Goal: Transaction & Acquisition: Purchase product/service

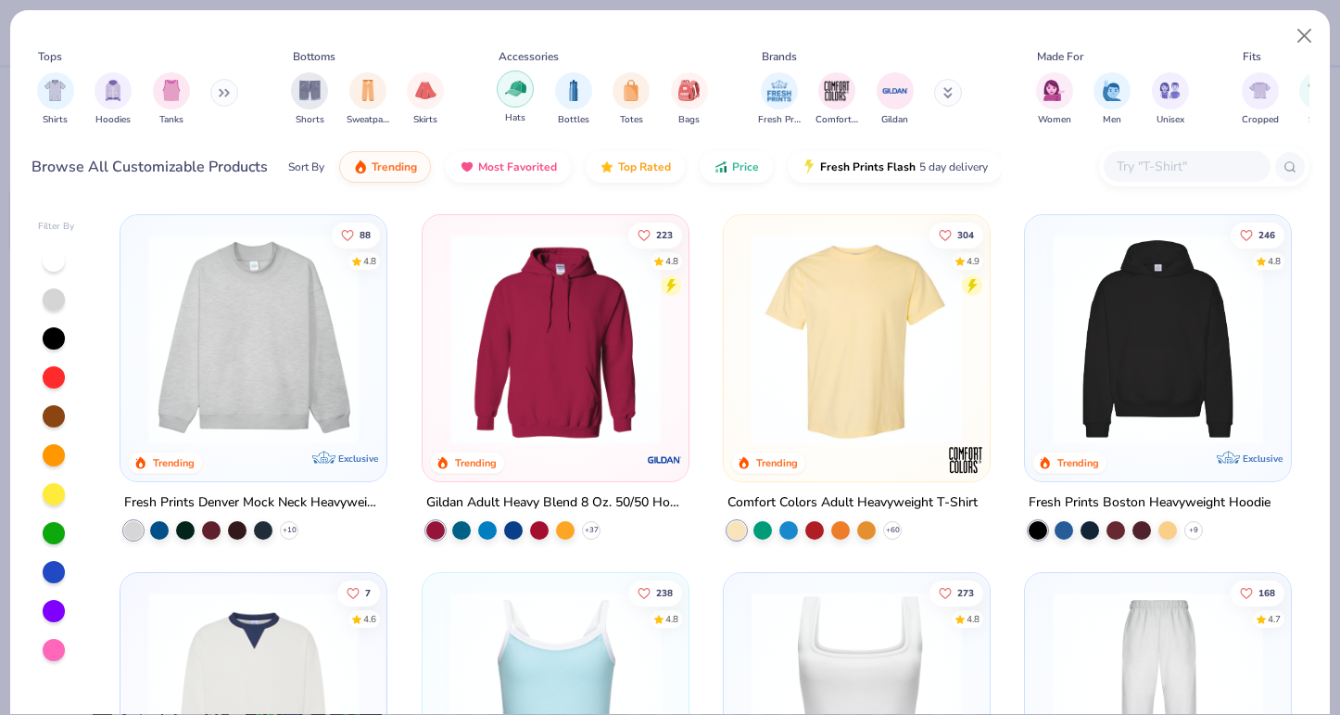
click at [520, 94] on img "filter for Hats" at bounding box center [515, 88] width 21 height 21
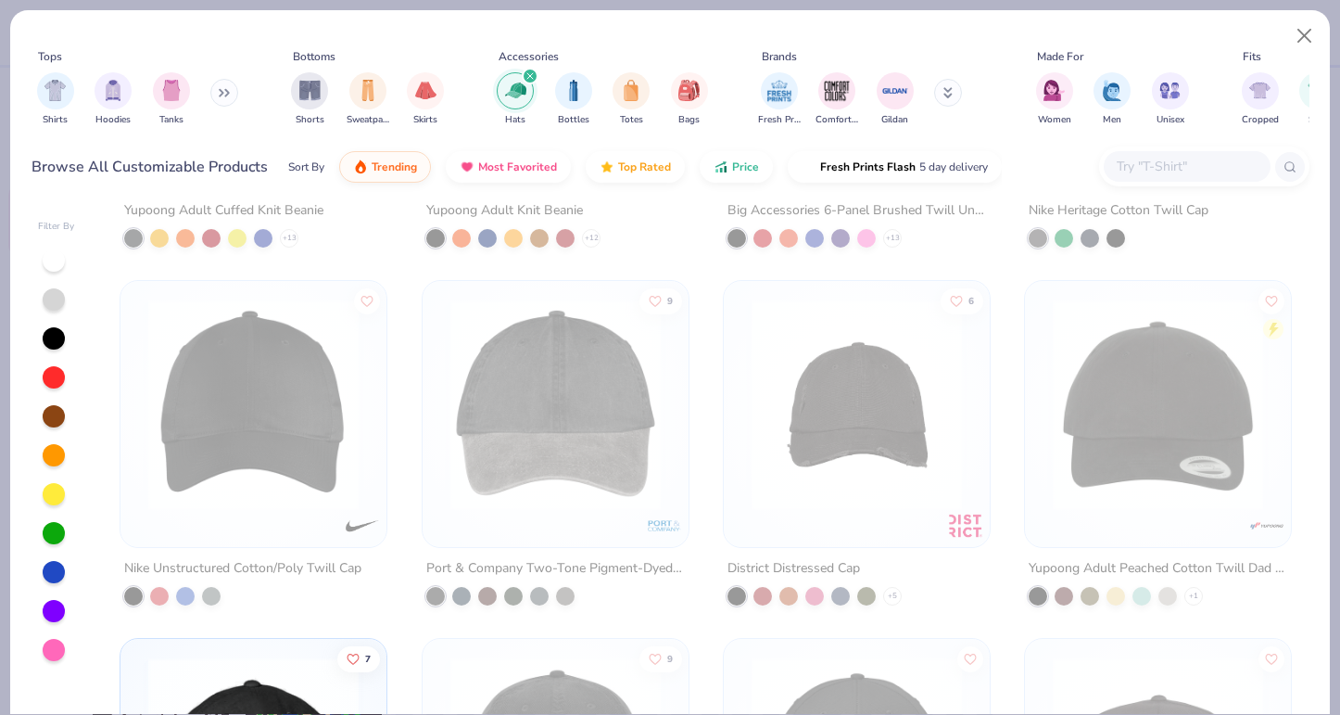
scroll to position [1004, 0]
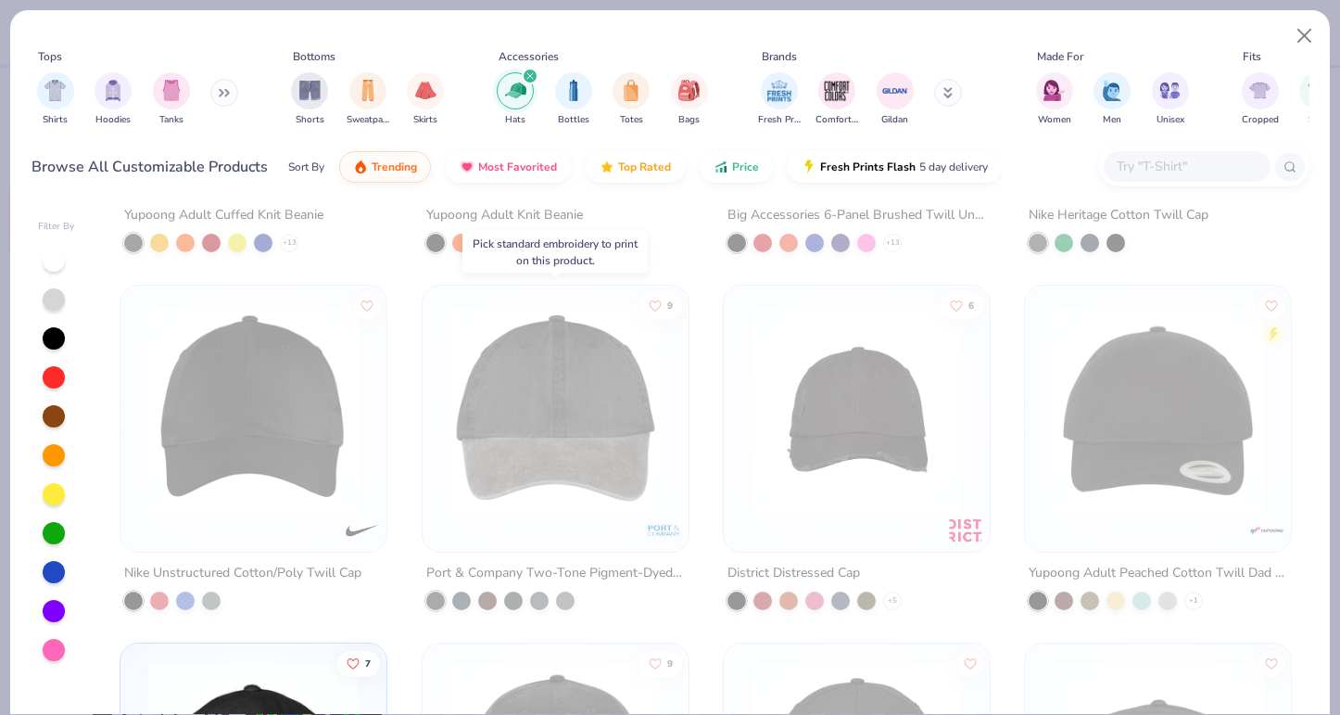
click at [584, 381] on img at bounding box center [555, 409] width 229 height 210
click at [1300, 29] on button "Close" at bounding box center [1304, 36] width 35 height 35
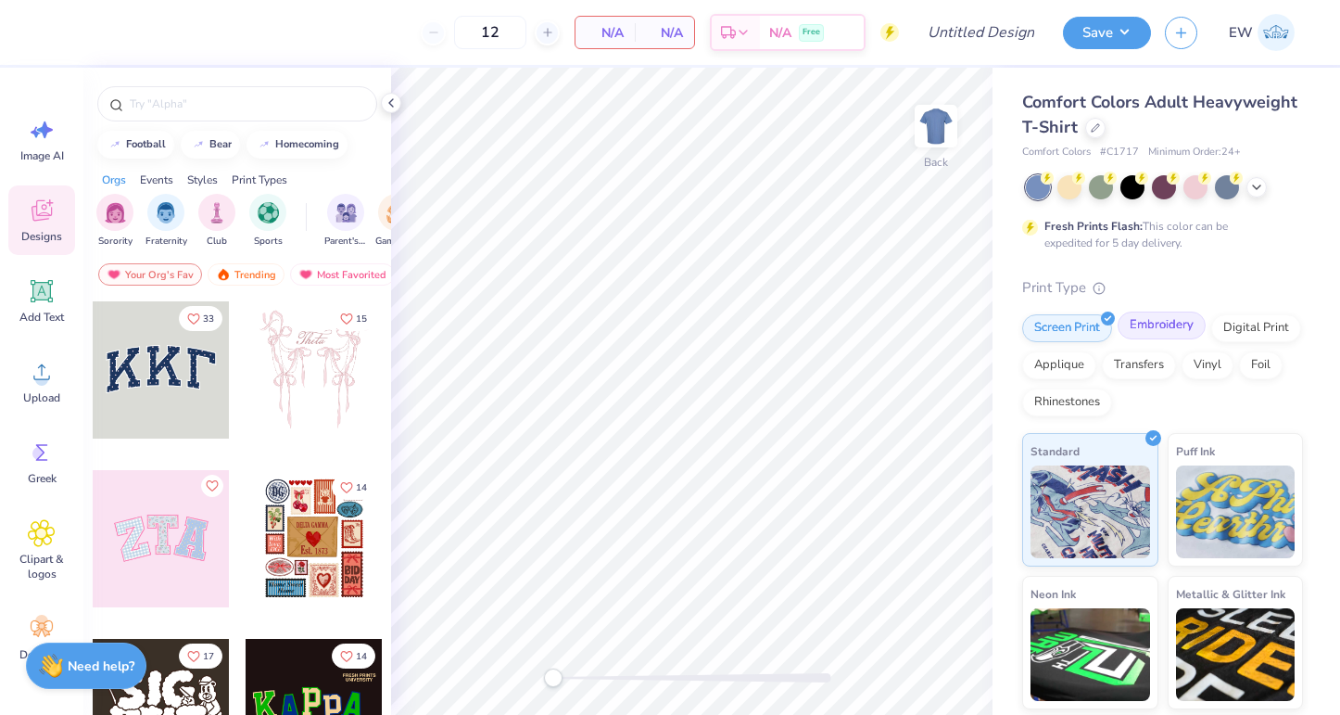
click at [1163, 323] on div "Embroidery" at bounding box center [1162, 325] width 88 height 28
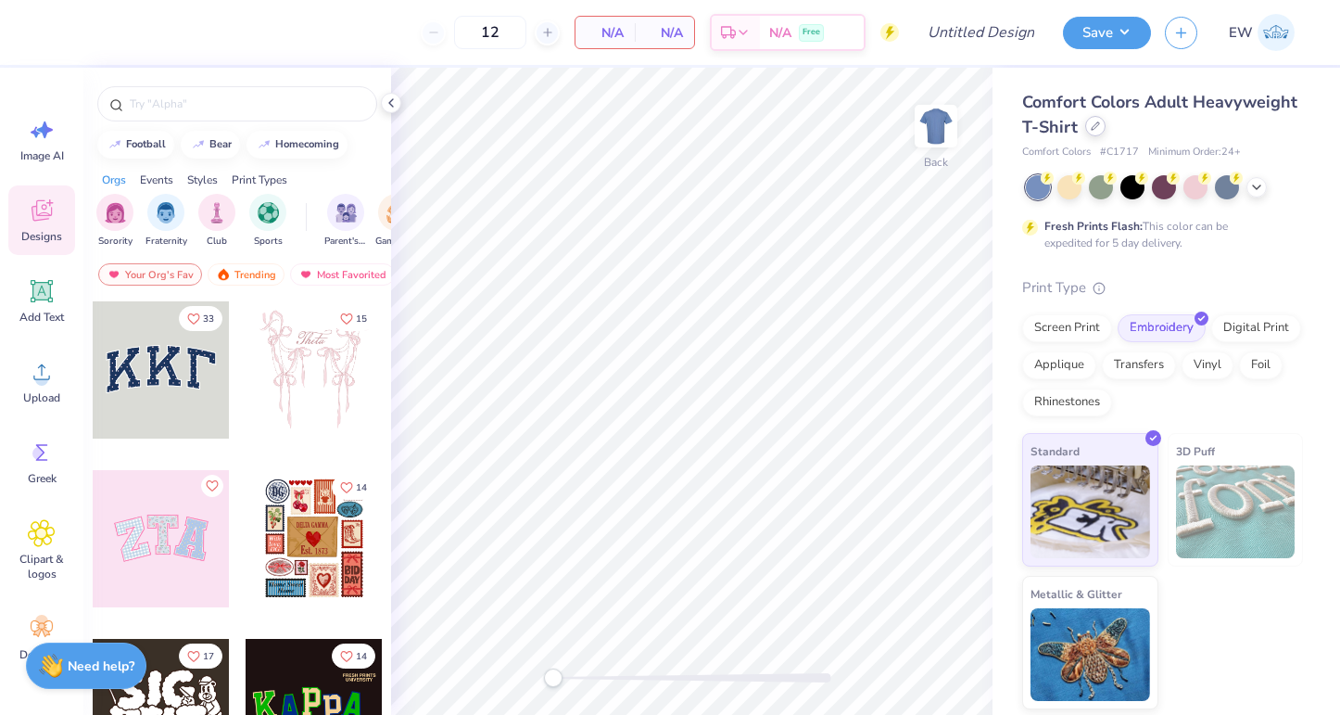
click at [1092, 126] on icon at bounding box center [1095, 125] width 9 height 9
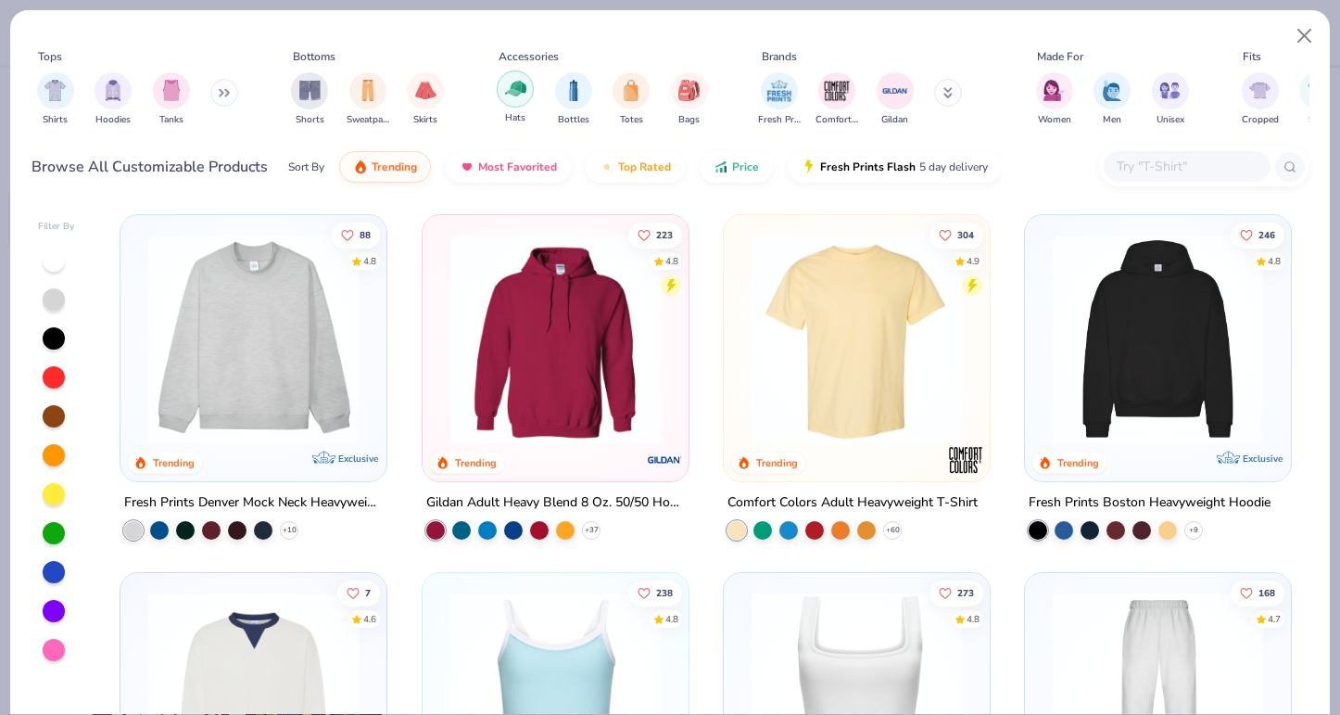
click at [526, 93] on div "filter for Hats" at bounding box center [515, 88] width 37 height 37
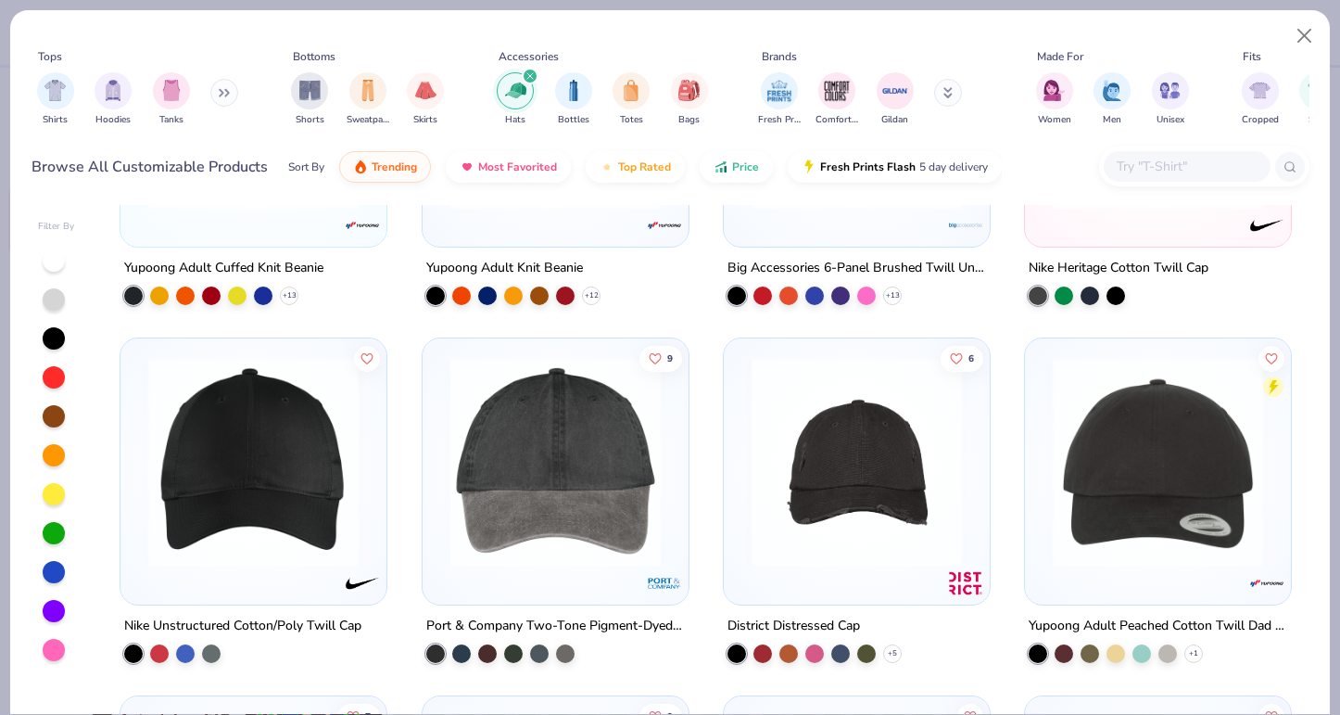
scroll to position [1000, 0]
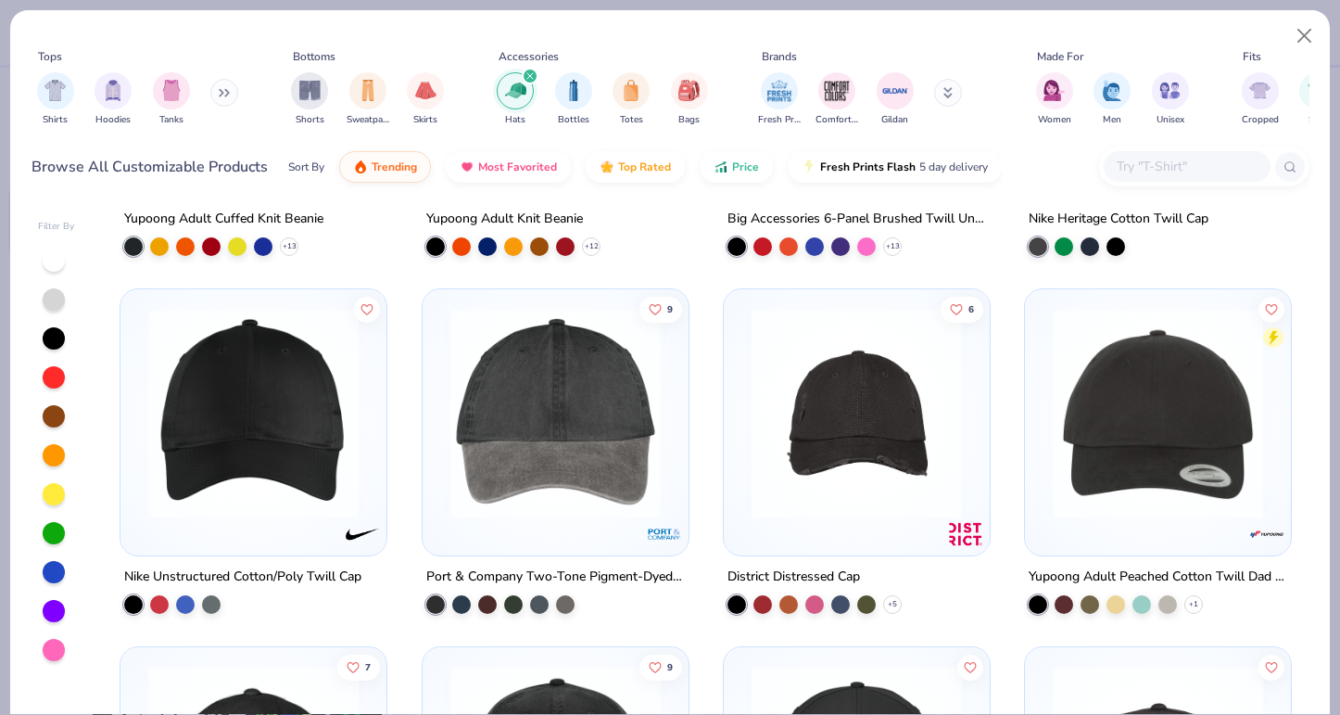
click at [562, 469] on img at bounding box center [555, 413] width 229 height 210
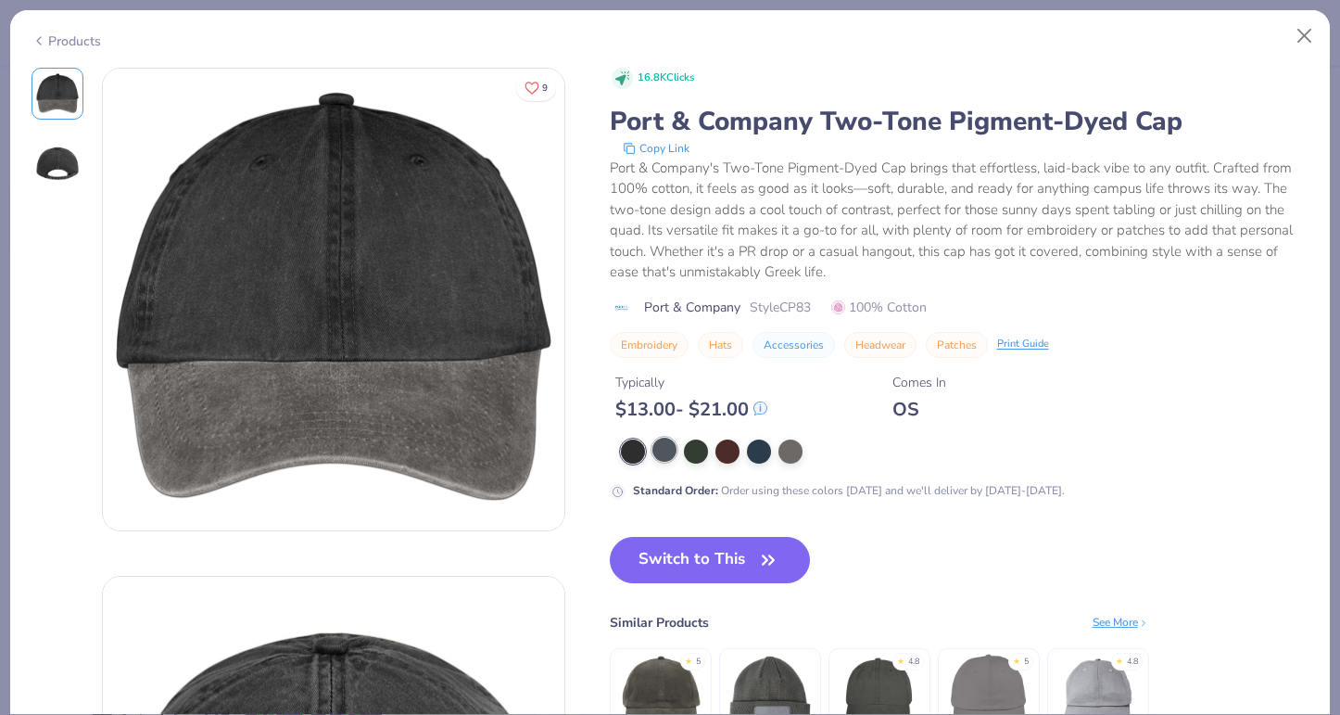
click at [668, 449] on div at bounding box center [665, 449] width 24 height 24
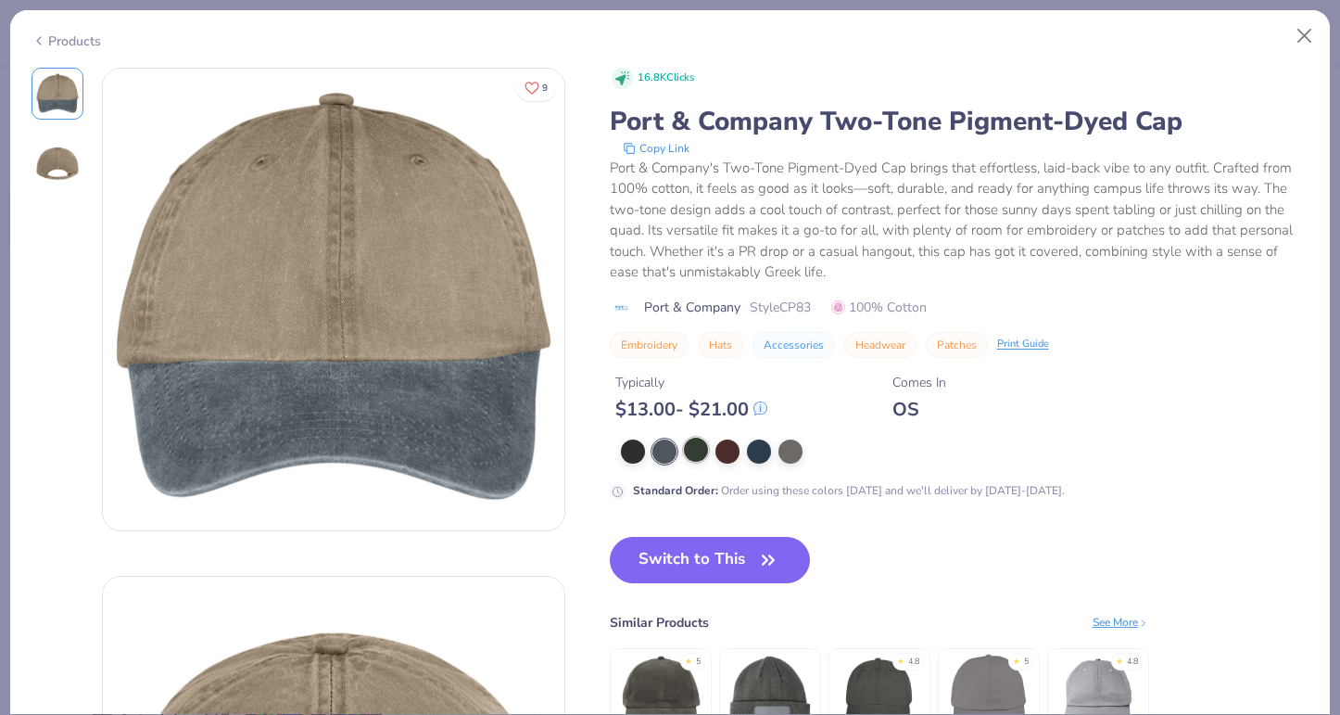
click at [702, 447] on div at bounding box center [696, 449] width 24 height 24
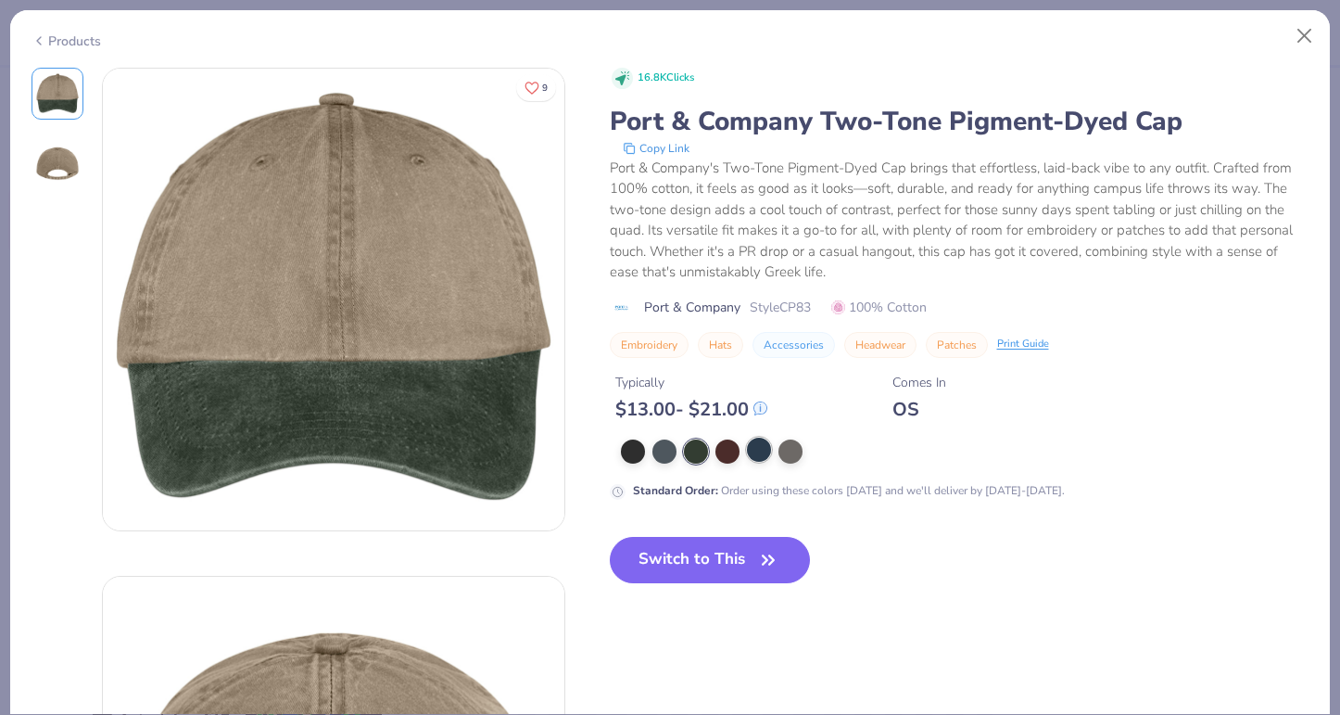
click at [768, 451] on div at bounding box center [759, 449] width 24 height 24
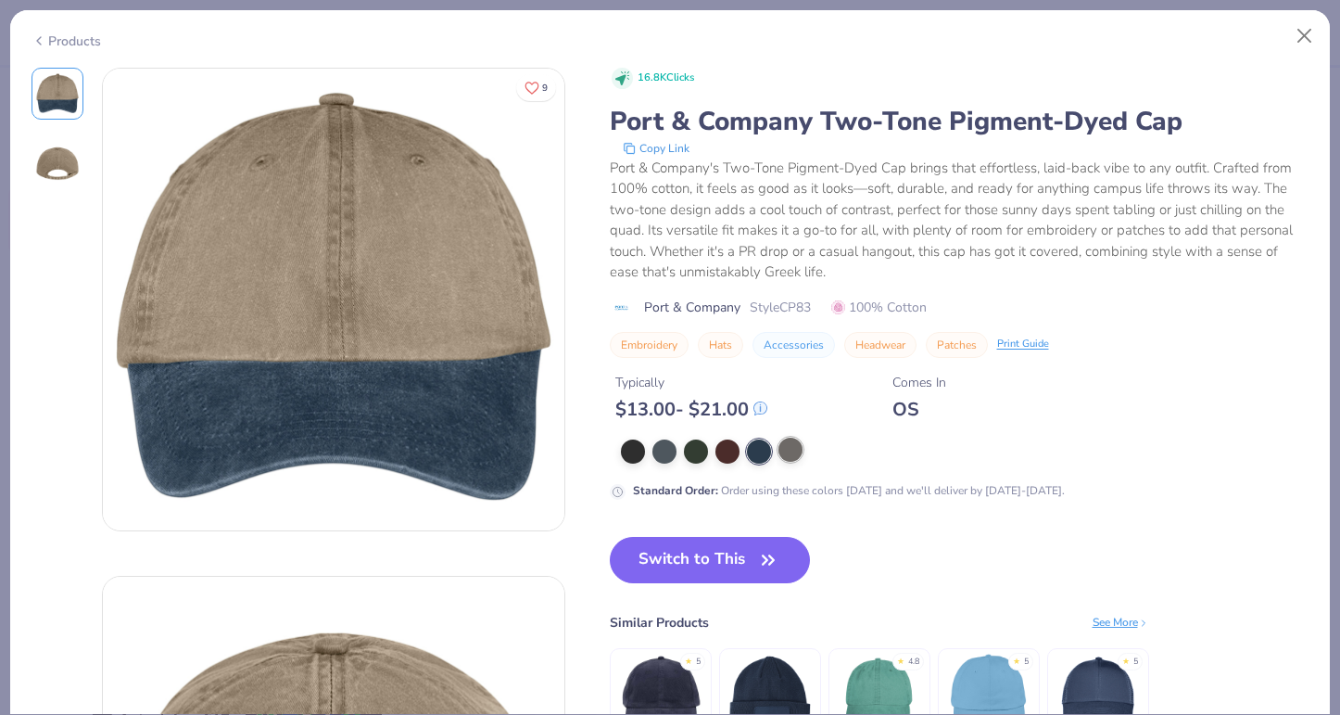
click at [798, 447] on div at bounding box center [791, 449] width 24 height 24
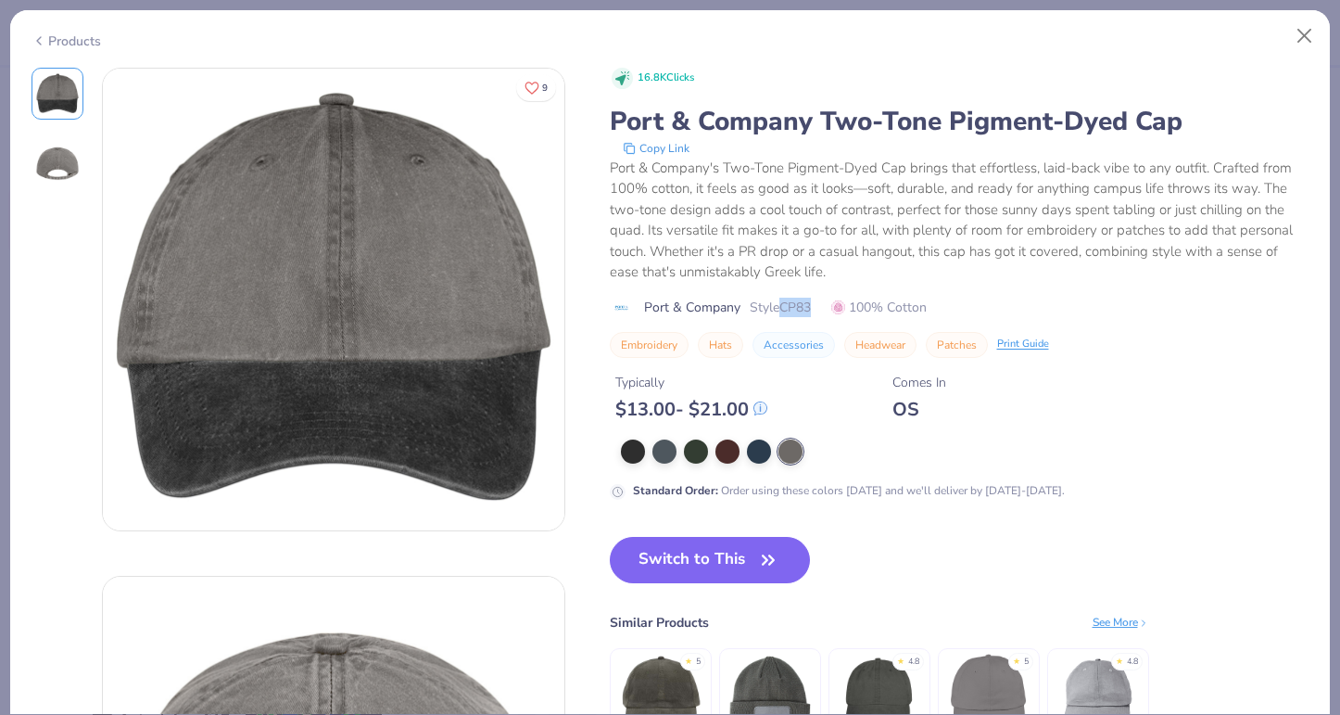
drag, startPoint x: 782, startPoint y: 305, endPoint x: 815, endPoint y: 304, distance: 32.5
click at [815, 304] on div "Port & Company Style CP83 100% Cotton" at bounding box center [960, 307] width 700 height 19
copy span "CP83"
click at [1305, 37] on button "Close" at bounding box center [1304, 36] width 35 height 35
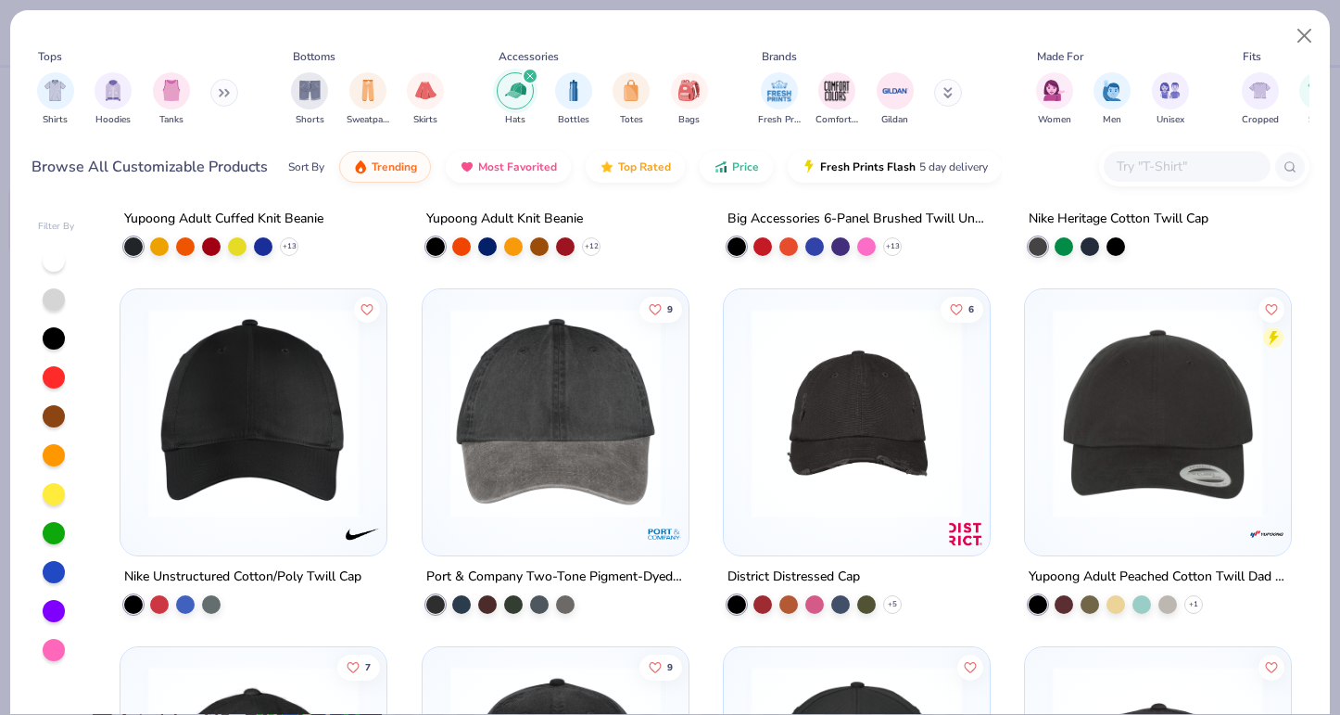
click at [520, 83] on img "filter for Hats" at bounding box center [515, 90] width 21 height 21
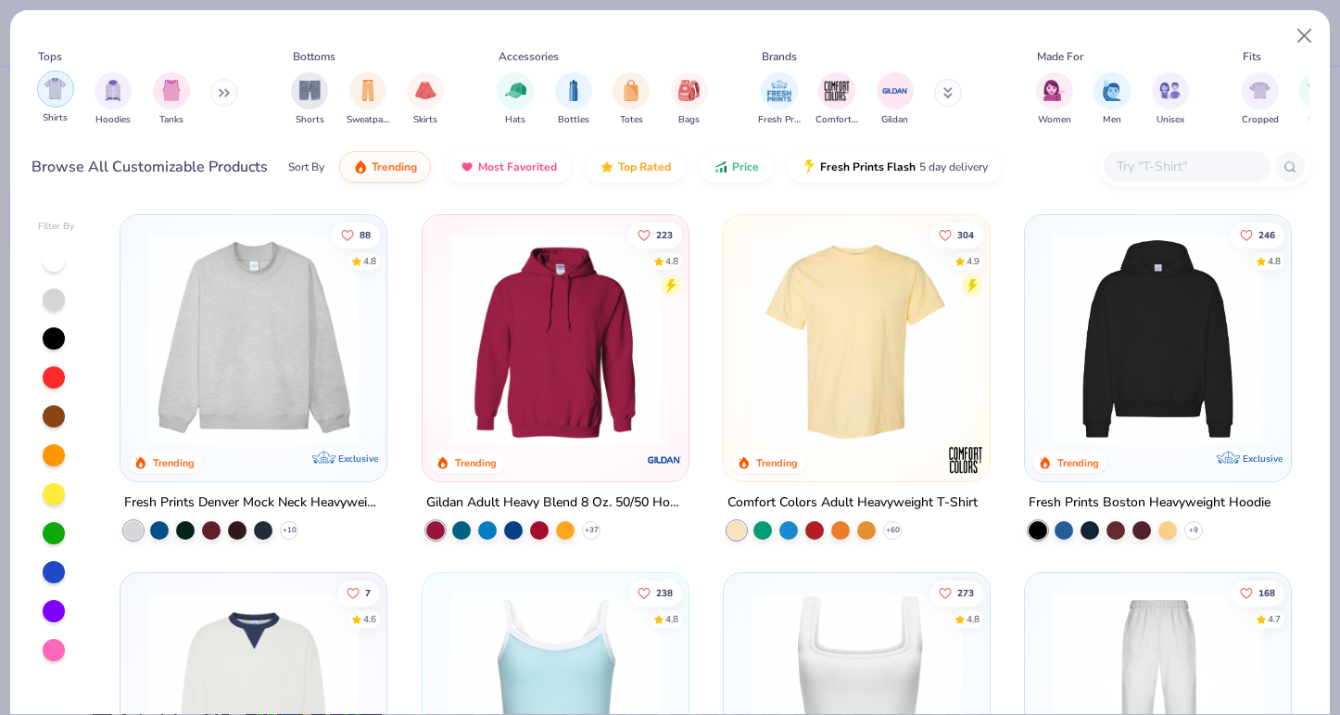
click at [54, 95] on img "filter for Shirts" at bounding box center [54, 88] width 21 height 21
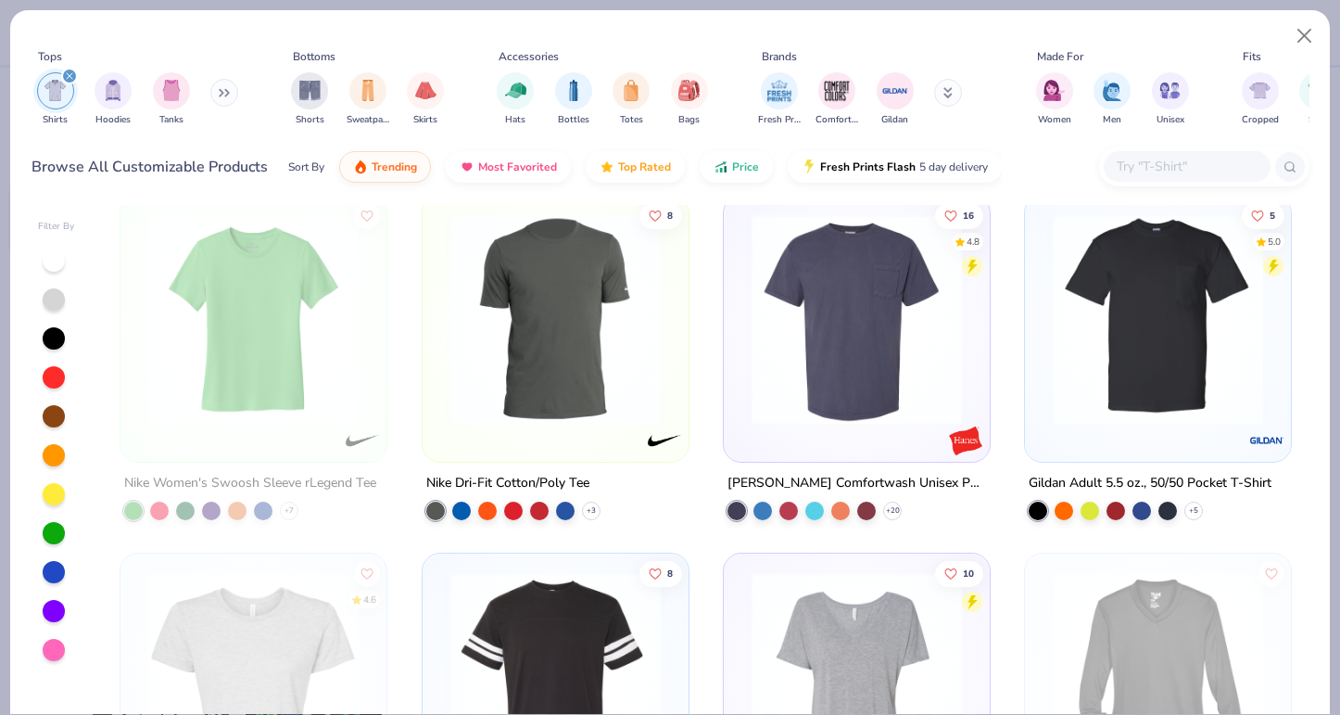
scroll to position [2529, 0]
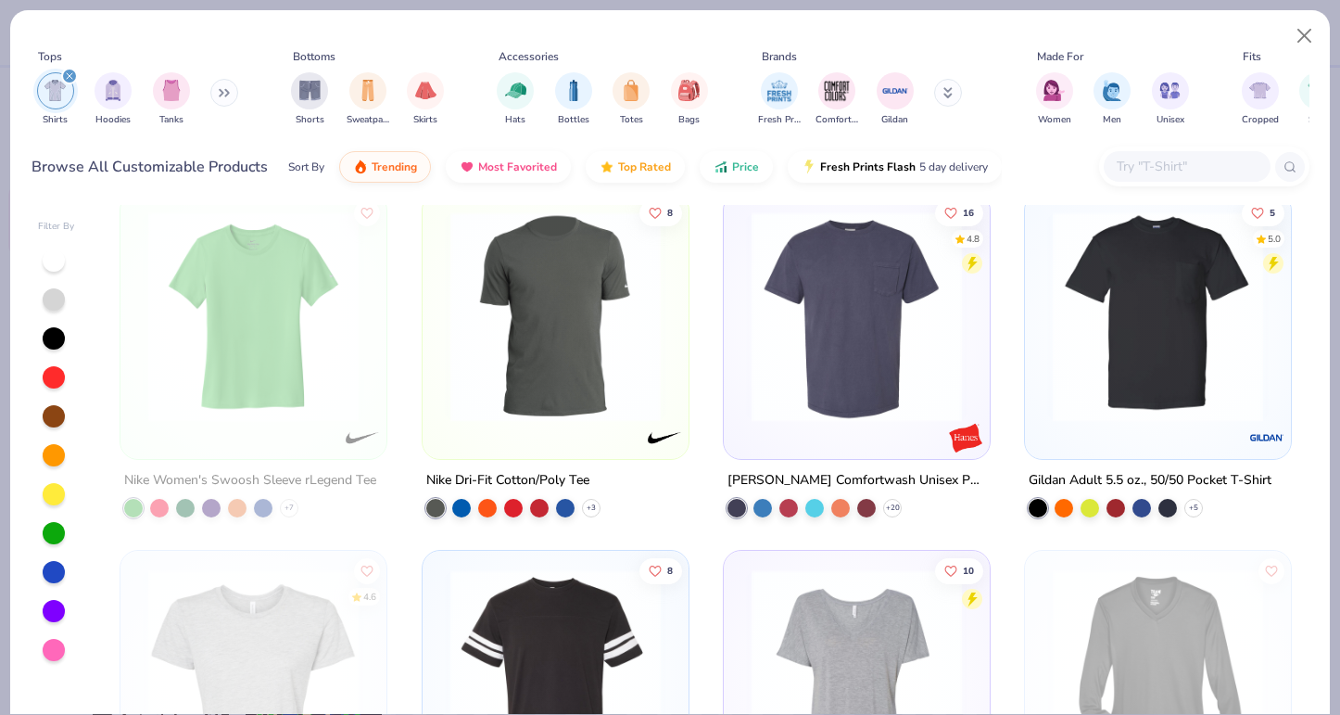
click at [856, 319] on img at bounding box center [856, 316] width 229 height 210
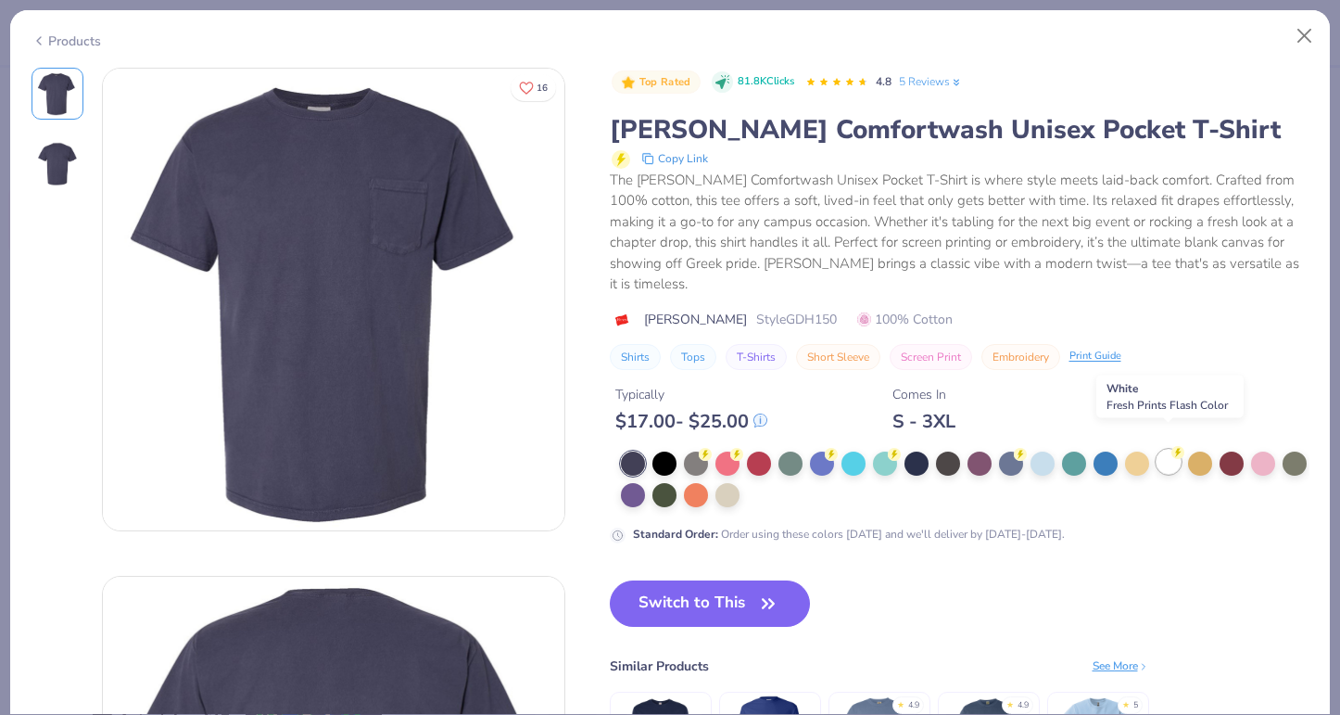
click at [1168, 450] on div at bounding box center [1169, 462] width 24 height 24
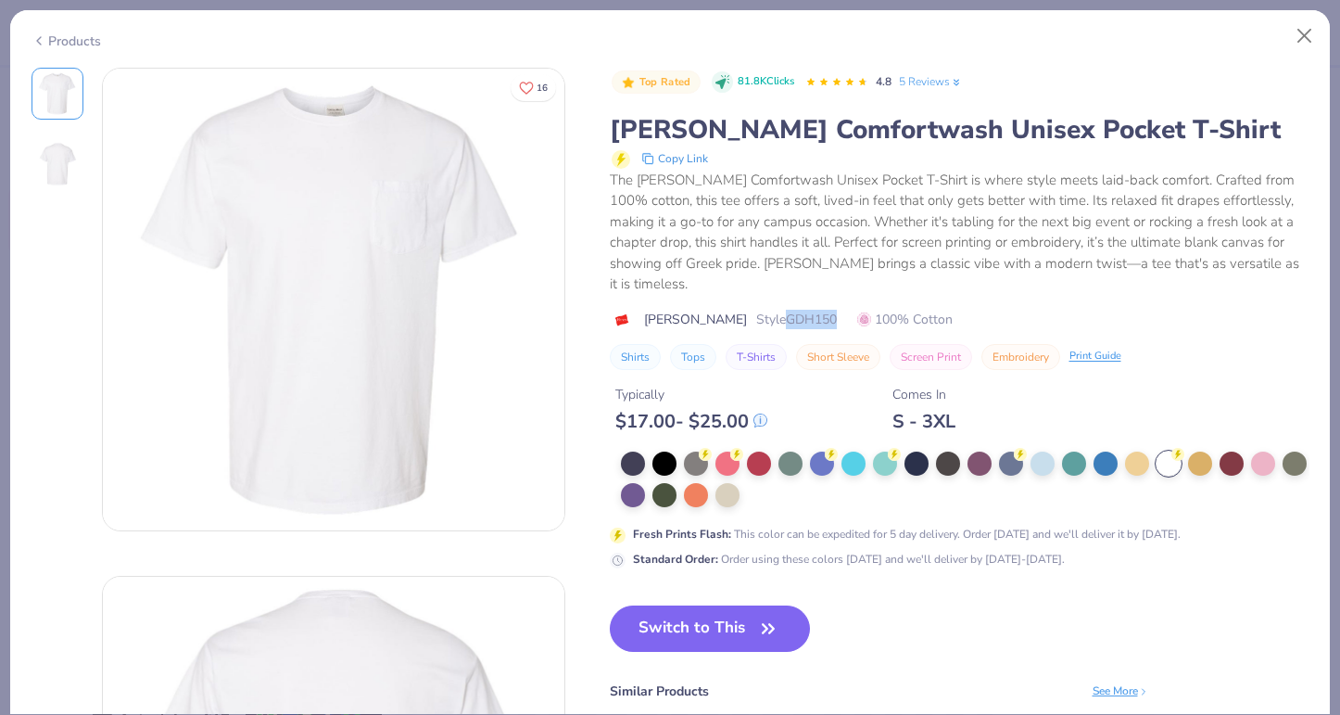
drag, startPoint x: 727, startPoint y: 299, endPoint x: 778, endPoint y: 299, distance: 51.0
click at [778, 310] on div "Hanes Style GDH150 100% Cotton" at bounding box center [960, 319] width 700 height 19
copy span "GDH150"
click at [687, 450] on div at bounding box center [696, 462] width 24 height 24
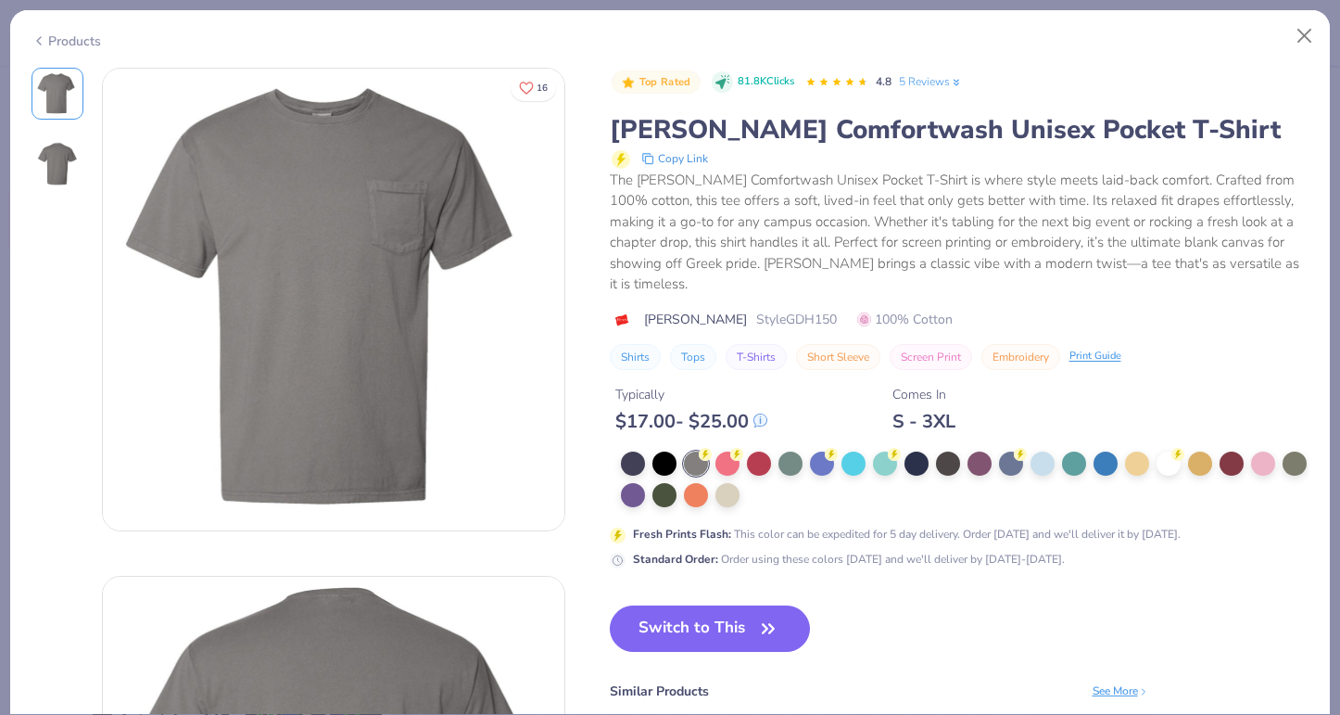
click at [618, 451] on div at bounding box center [960, 479] width 700 height 56
click at [634, 450] on div at bounding box center [633, 462] width 24 height 24
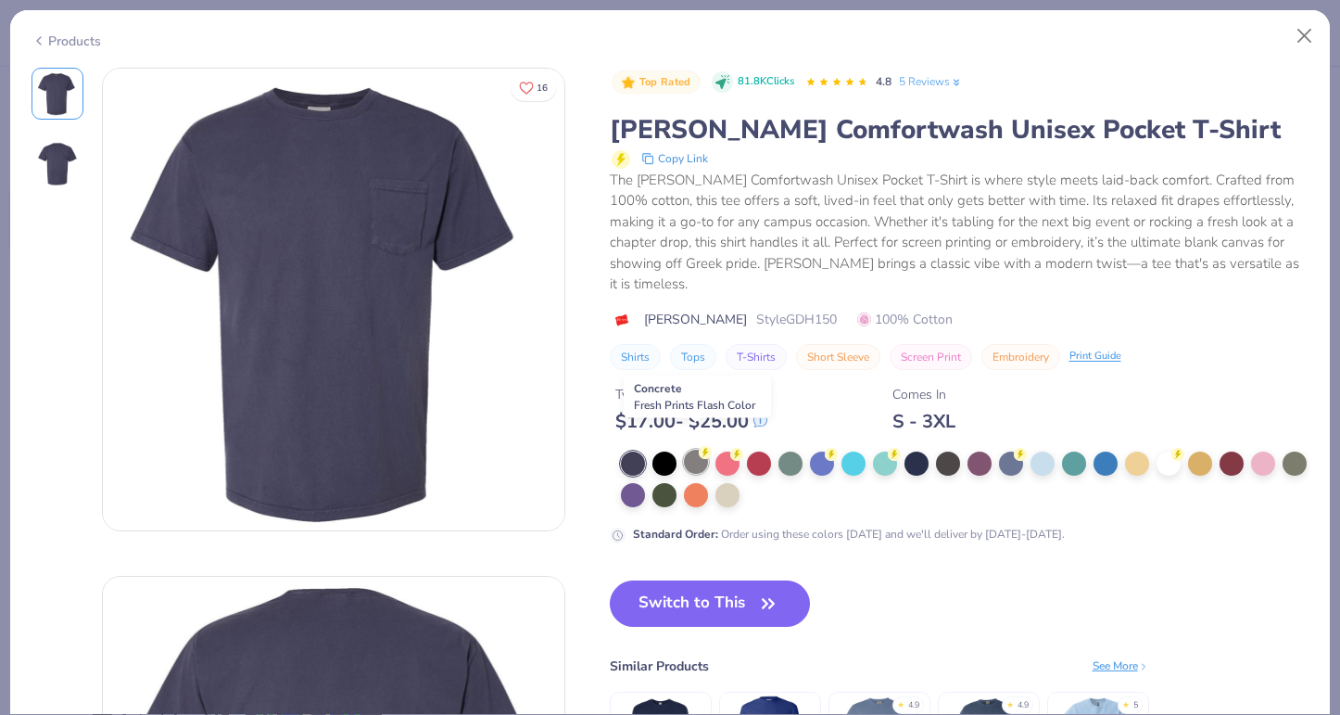
click at [690, 450] on div at bounding box center [696, 462] width 24 height 24
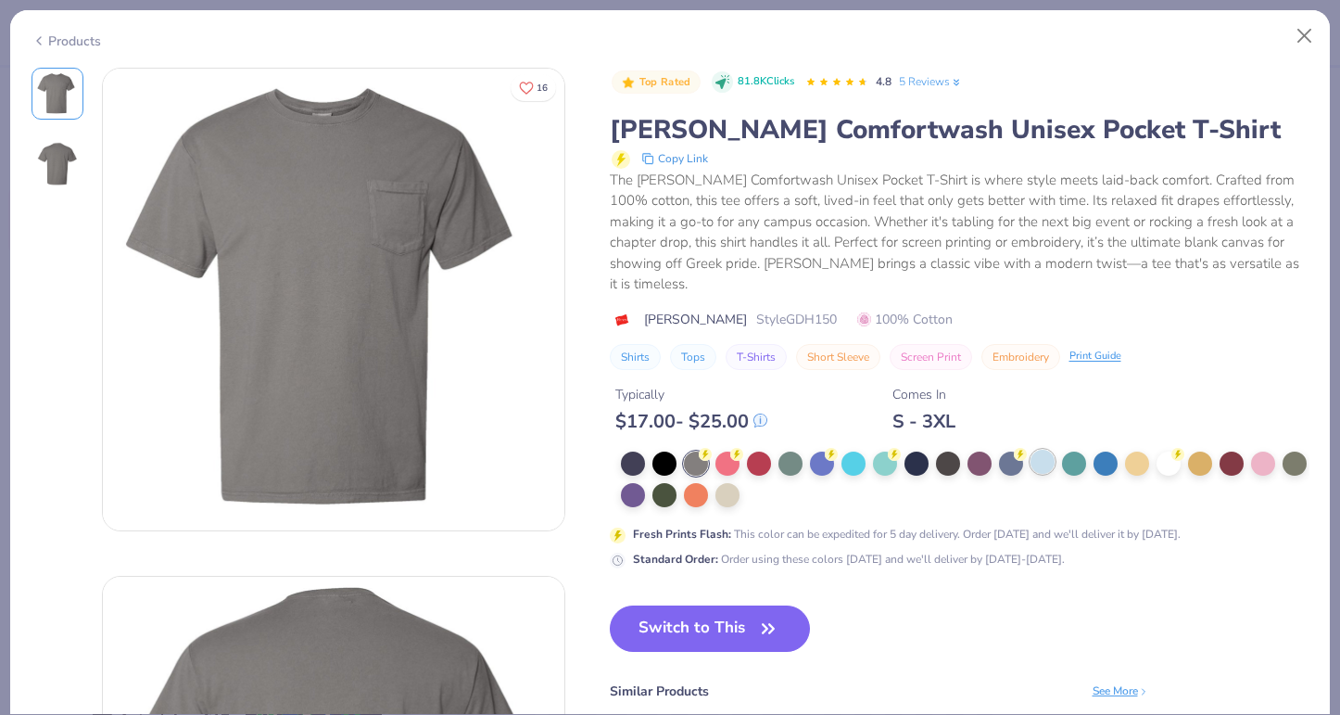
click at [1046, 450] on div at bounding box center [1043, 462] width 24 height 24
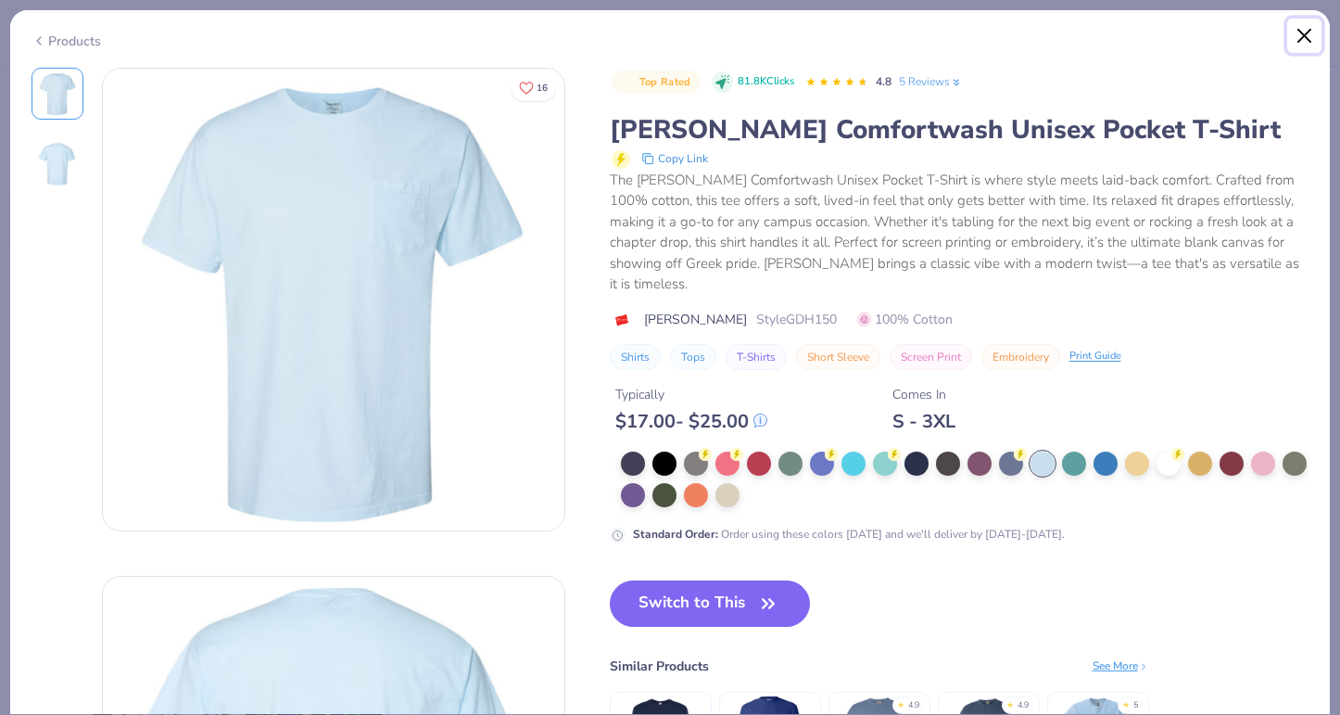
click at [1309, 33] on button "Close" at bounding box center [1304, 36] width 35 height 35
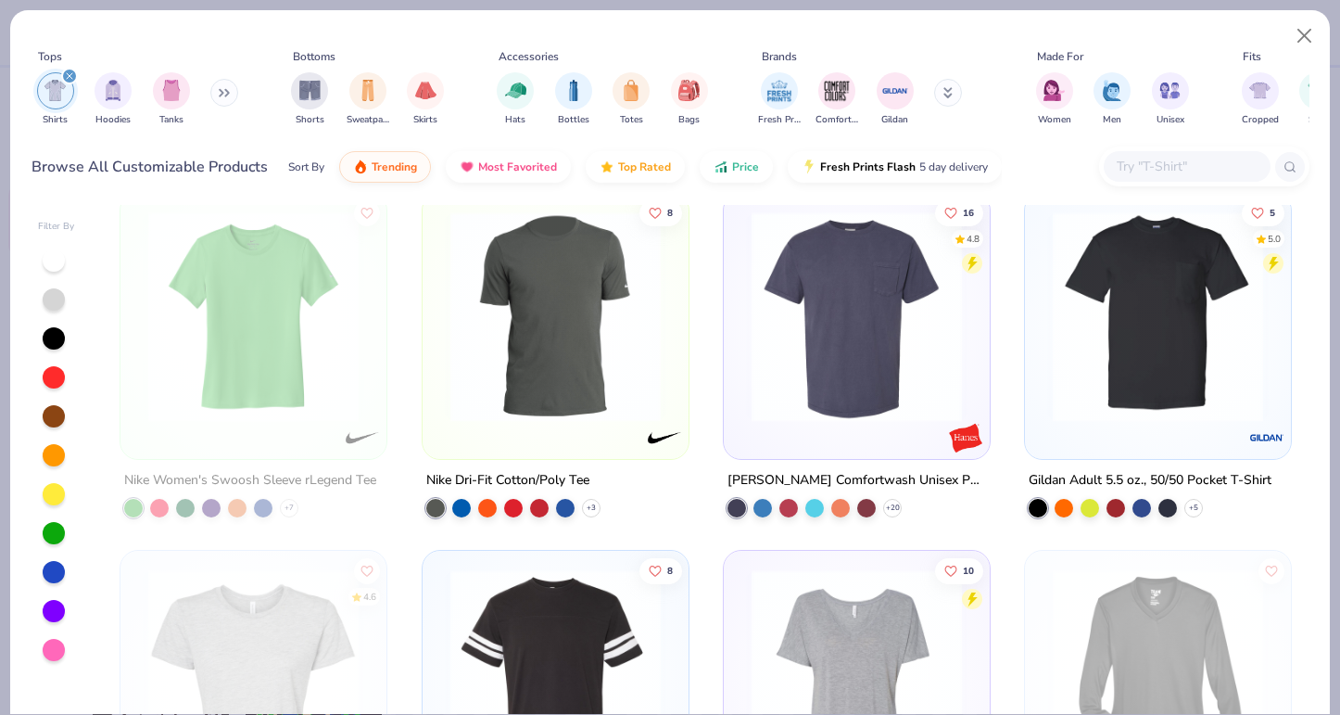
click at [66, 82] on div "filter for Shirts" at bounding box center [69, 76] width 17 height 17
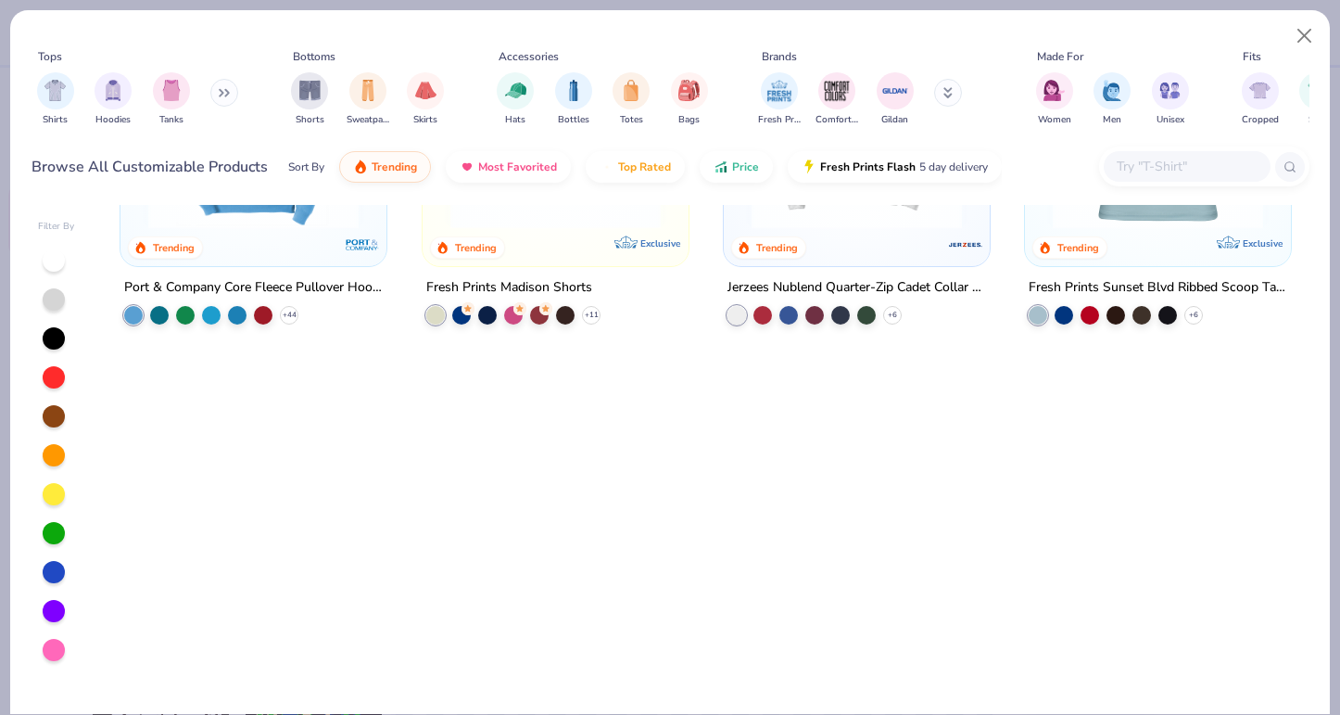
click at [222, 86] on button at bounding box center [224, 93] width 28 height 28
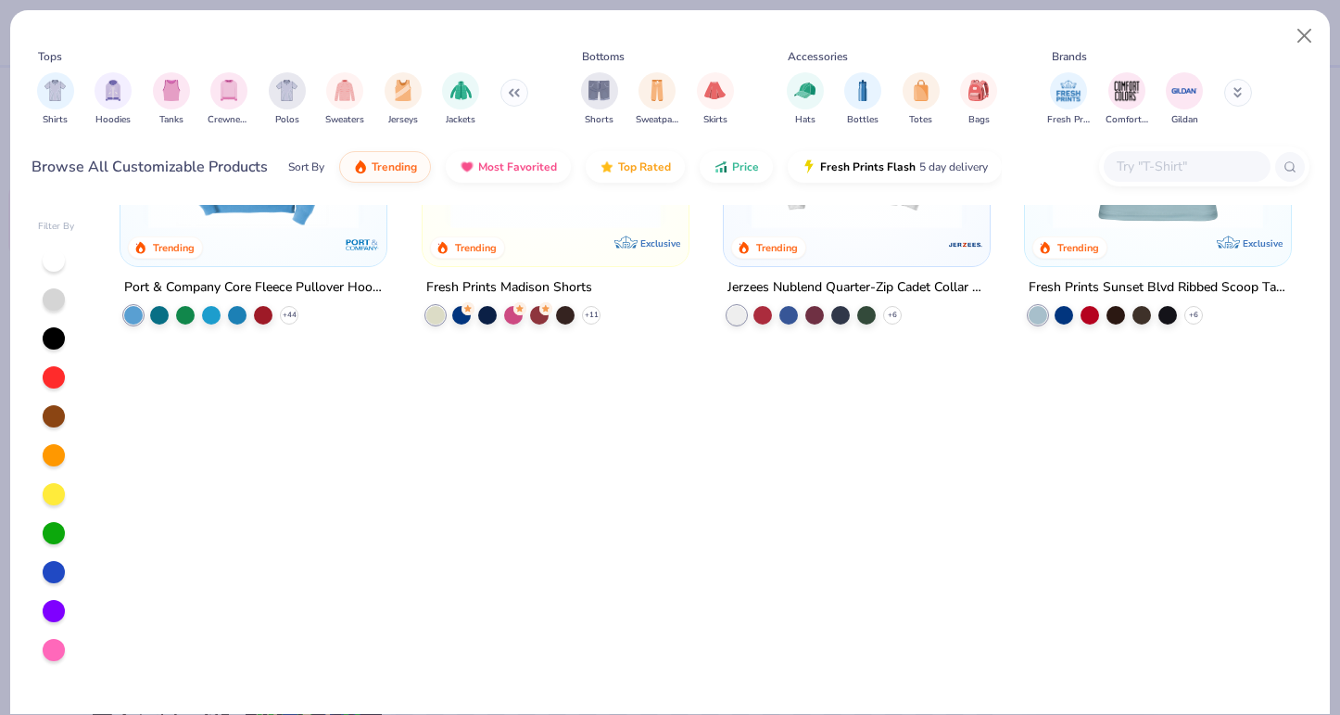
click at [1141, 162] on input "text" at bounding box center [1186, 166] width 143 height 21
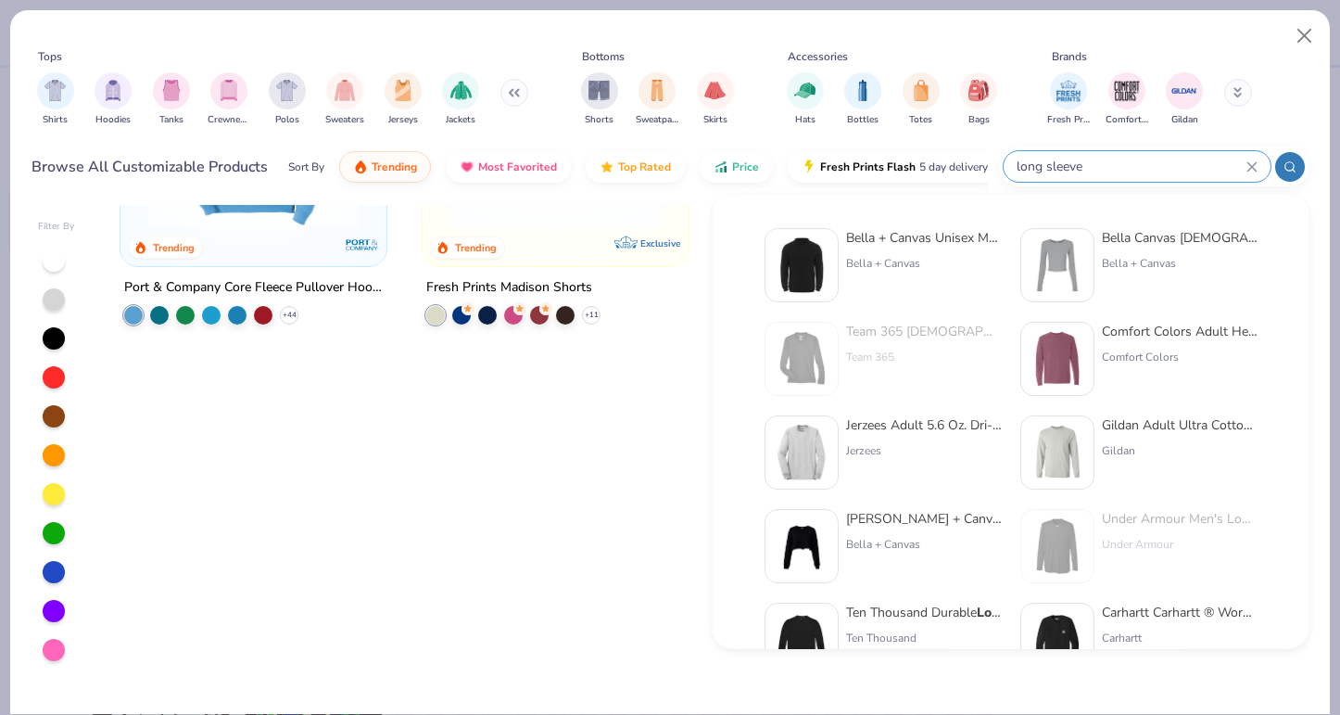
type input "long sleeve"
click at [1033, 349] on img at bounding box center [1057, 358] width 57 height 57
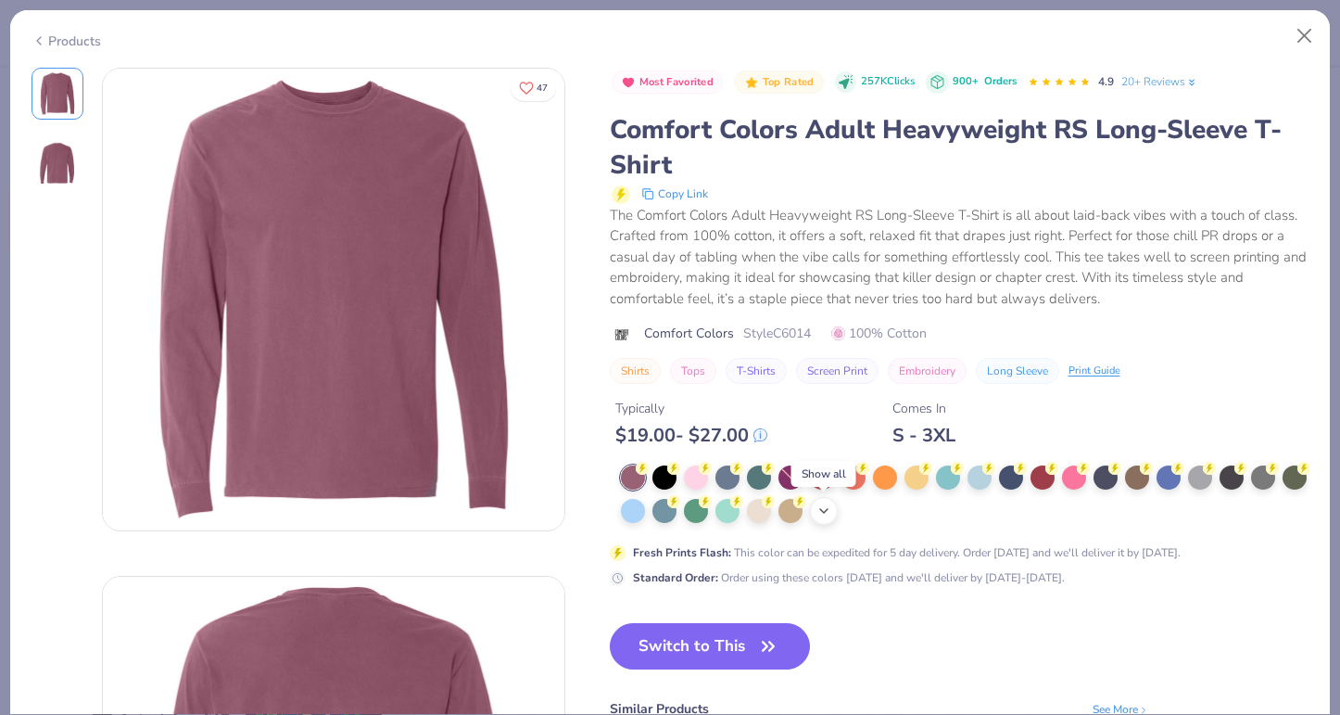
click at [827, 508] on icon at bounding box center [824, 510] width 15 height 15
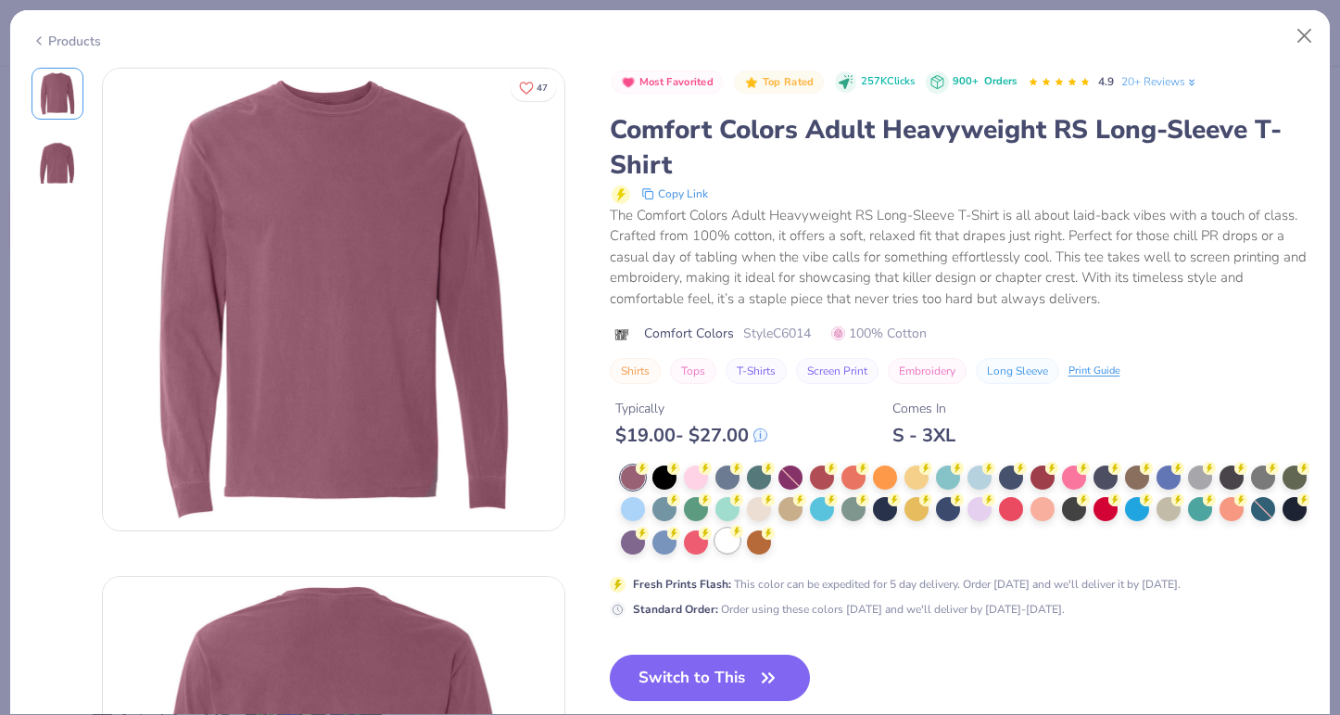
click at [737, 545] on div at bounding box center [728, 540] width 24 height 24
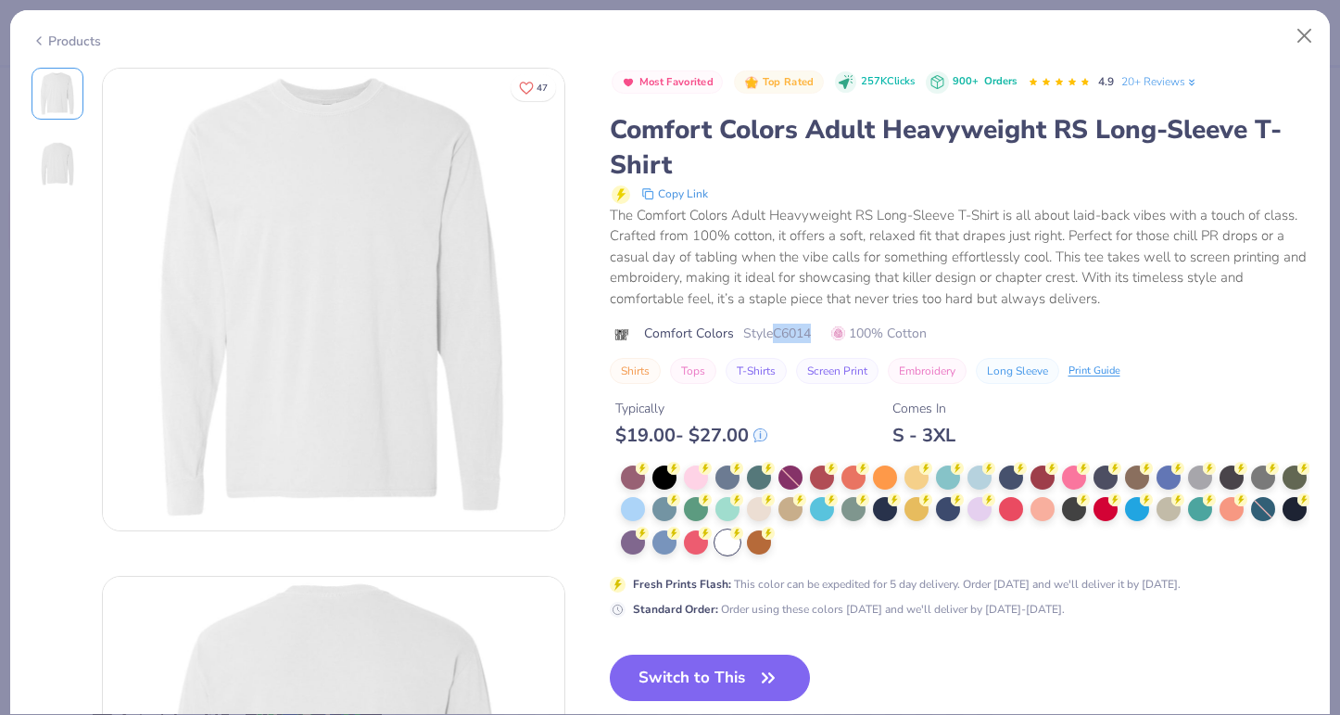
drag, startPoint x: 775, startPoint y: 334, endPoint x: 815, endPoint y: 334, distance: 39.9
click at [815, 334] on div "Comfort Colors Style C6014 100% Cotton" at bounding box center [960, 332] width 700 height 19
copy span "C6014"
click at [1299, 34] on button "Close" at bounding box center [1304, 36] width 35 height 35
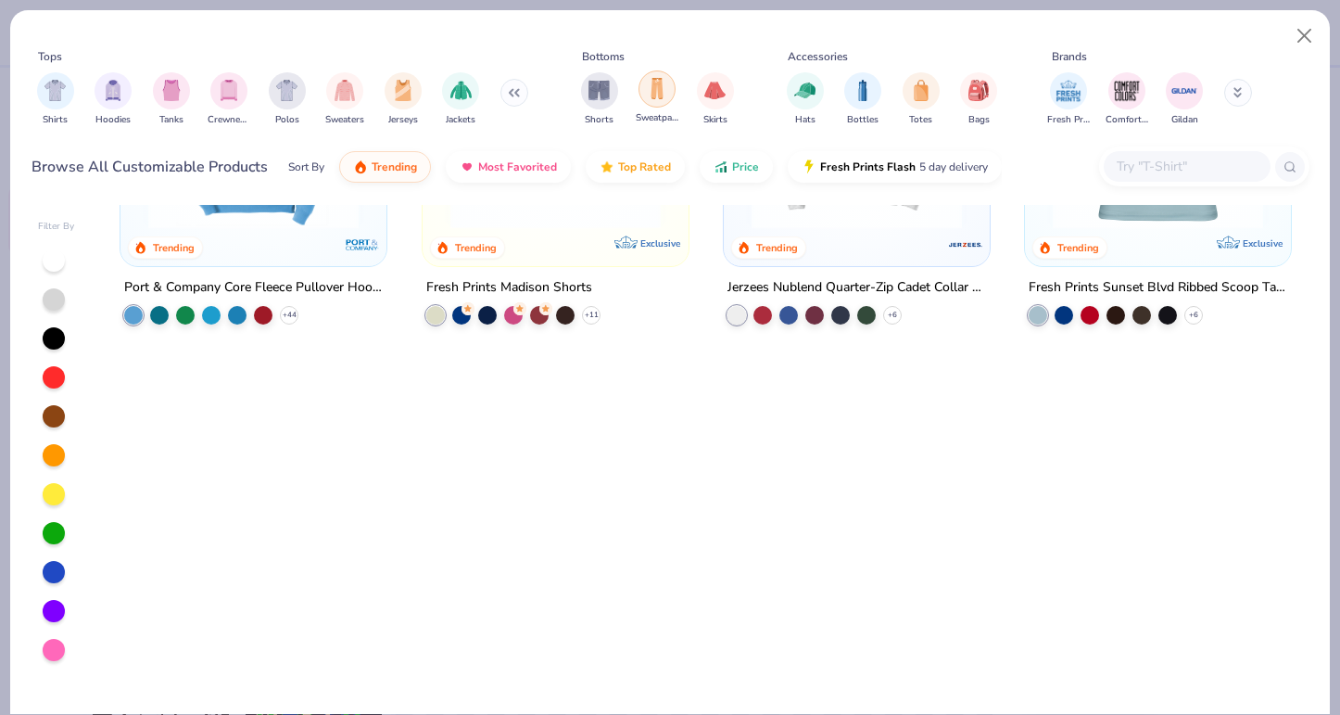
click at [644, 89] on div "filter for Sweatpants" at bounding box center [657, 88] width 37 height 37
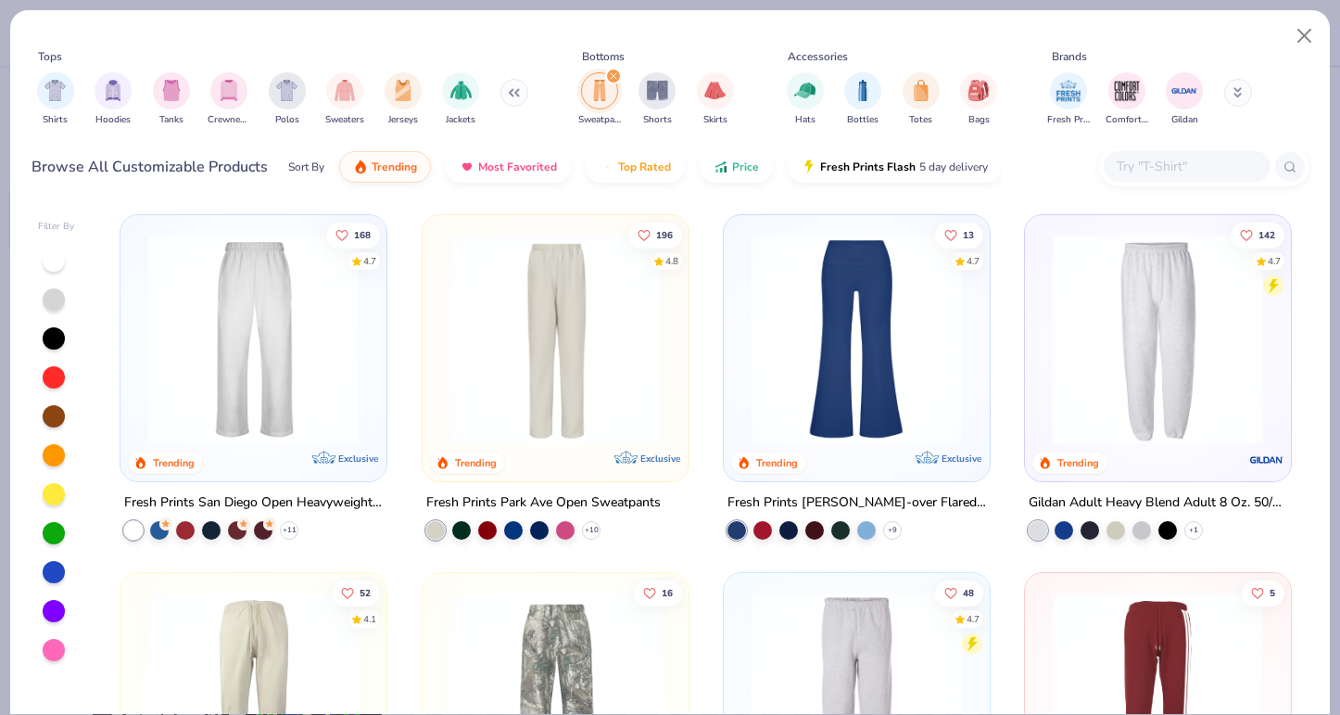
click at [591, 327] on img at bounding box center [555, 339] width 229 height 210
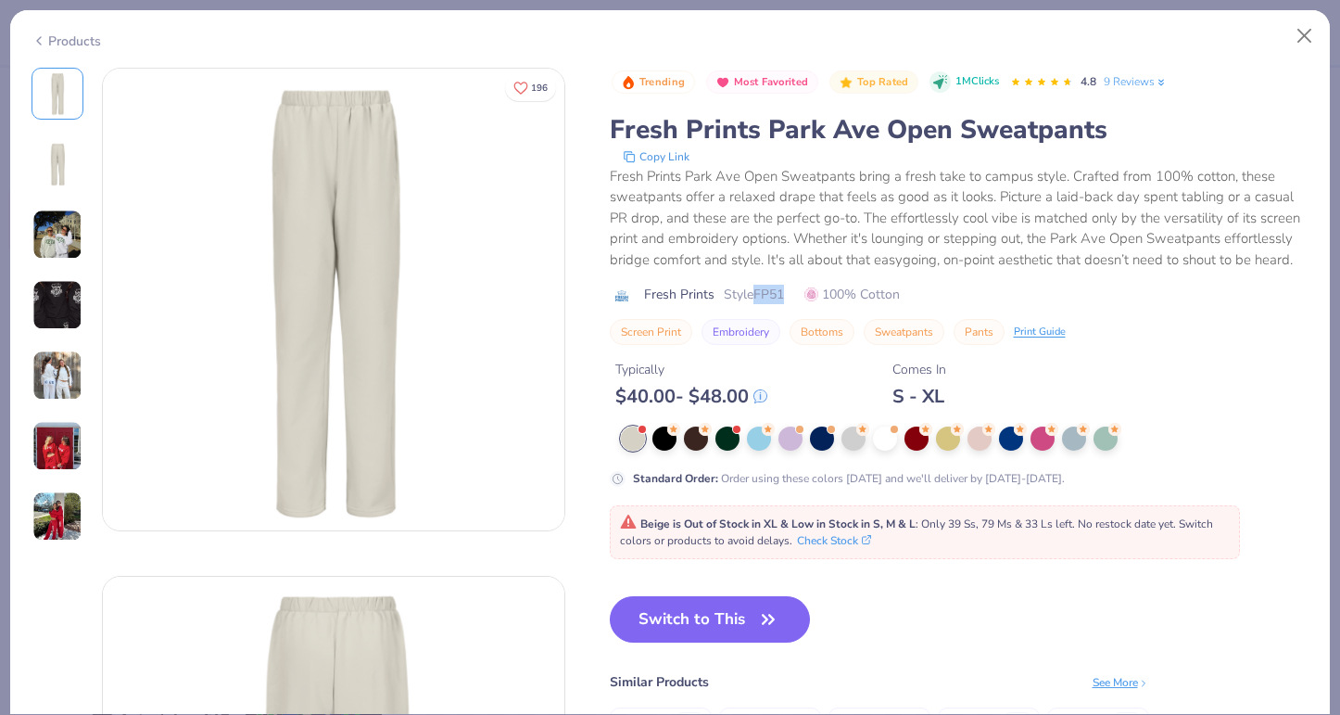
drag, startPoint x: 755, startPoint y: 293, endPoint x: 790, endPoint y: 294, distance: 34.3
click at [790, 294] on div "Fresh Prints Style FP51 100% Cotton" at bounding box center [960, 294] width 700 height 19
copy span "FP51"
click at [80, 507] on img at bounding box center [57, 516] width 50 height 50
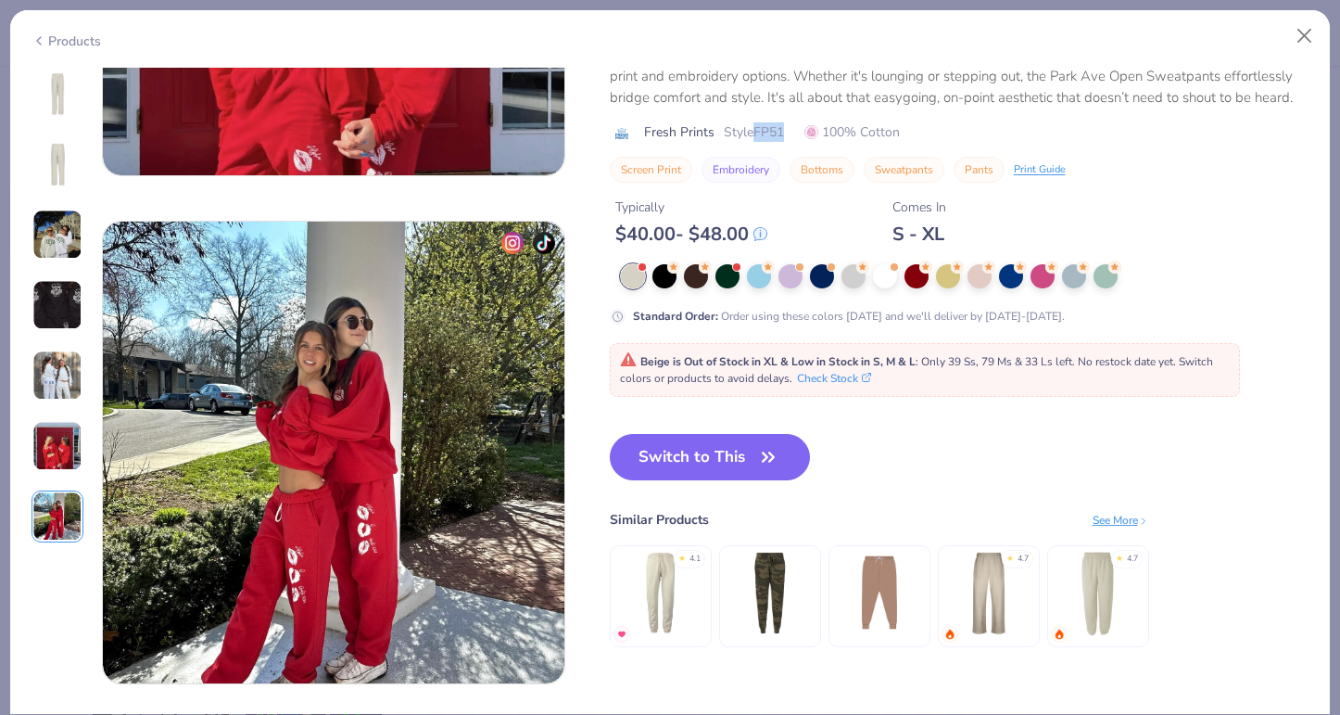
scroll to position [2897, 0]
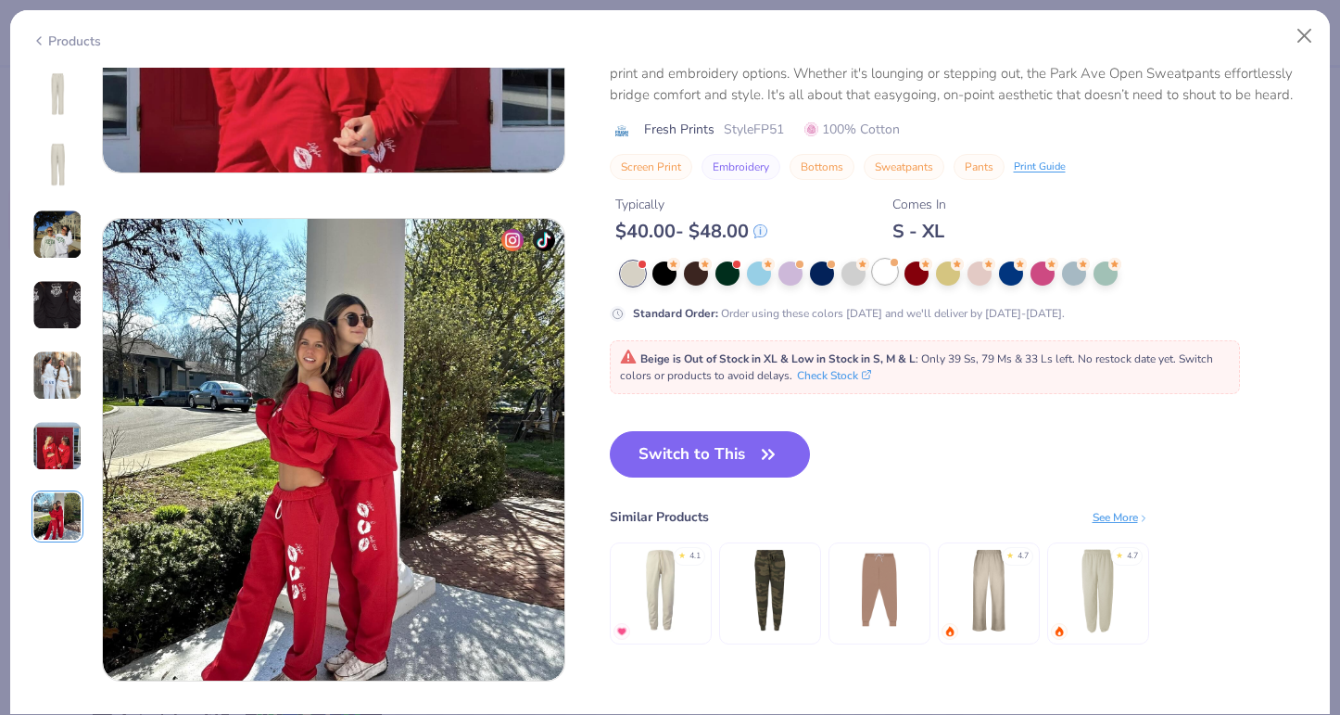
click at [894, 266] on span at bounding box center [895, 262] width 10 height 10
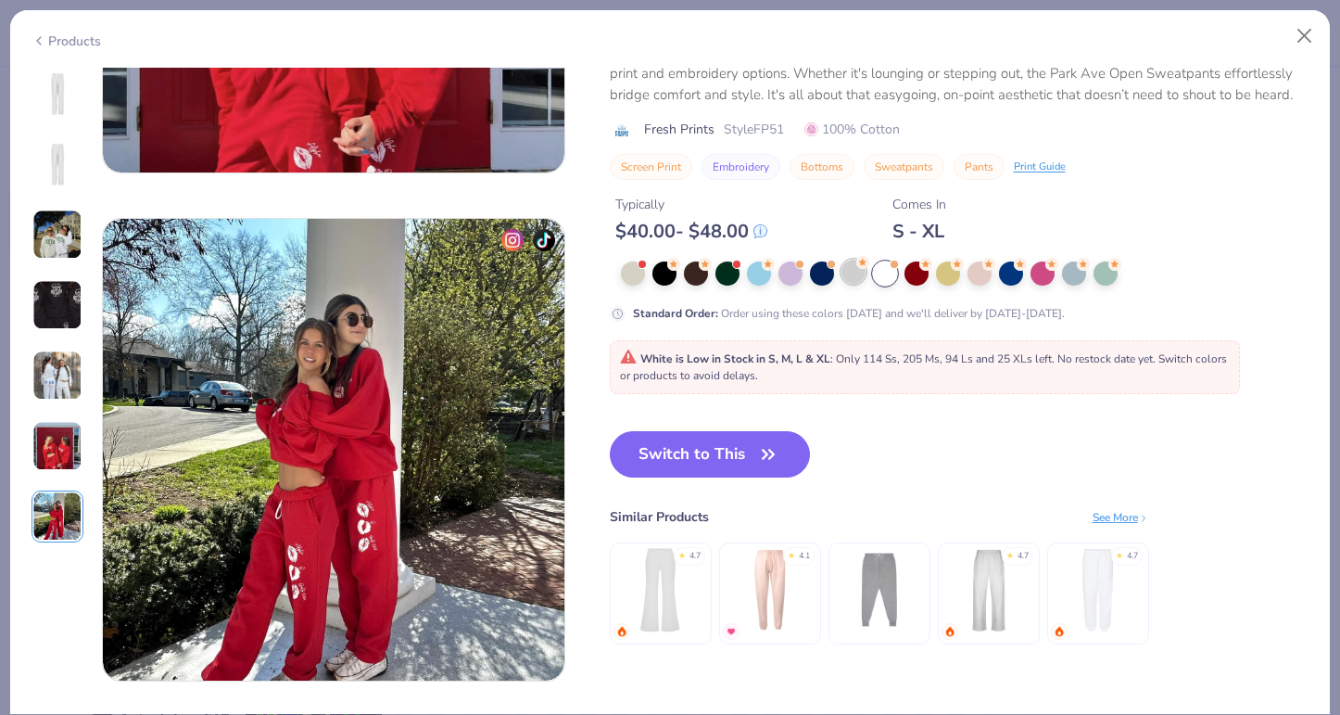
click at [858, 270] on div at bounding box center [854, 272] width 24 height 24
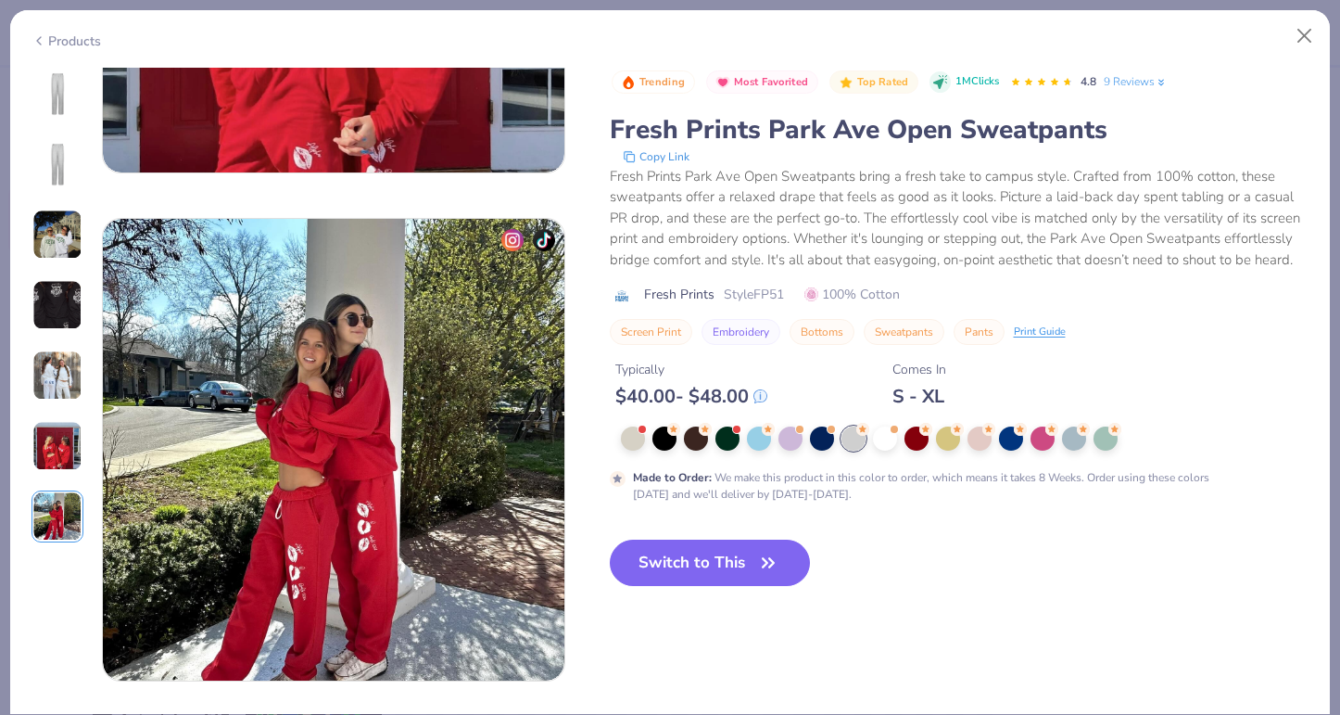
click at [73, 87] on img at bounding box center [57, 93] width 44 height 44
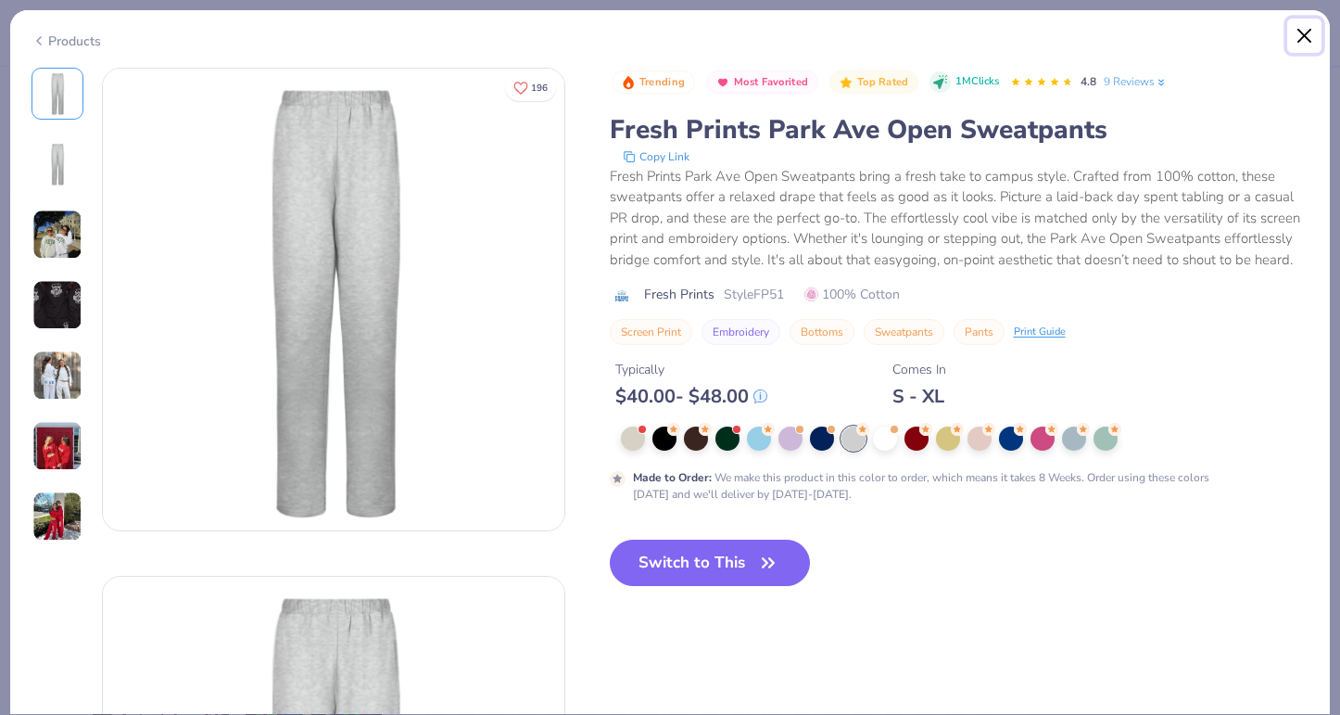
click at [1300, 44] on button "Close" at bounding box center [1304, 36] width 35 height 35
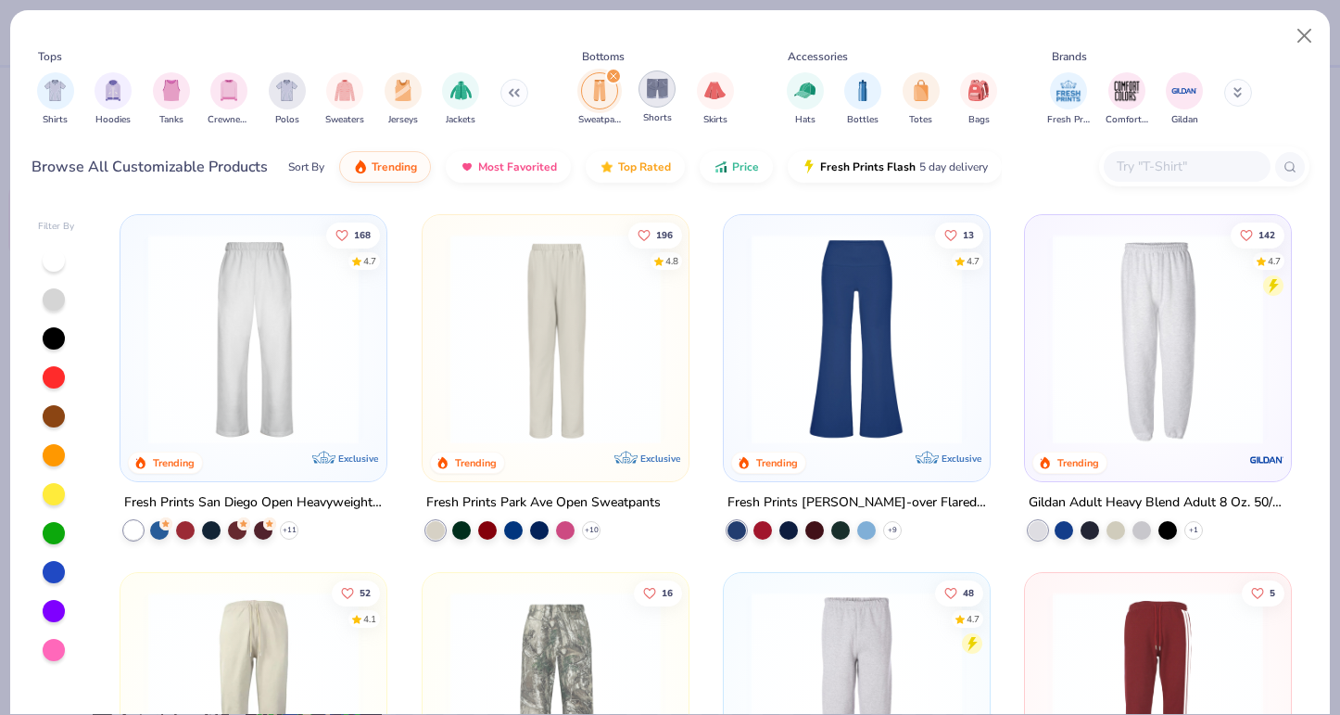
click at [658, 82] on img "filter for Shorts" at bounding box center [657, 88] width 21 height 21
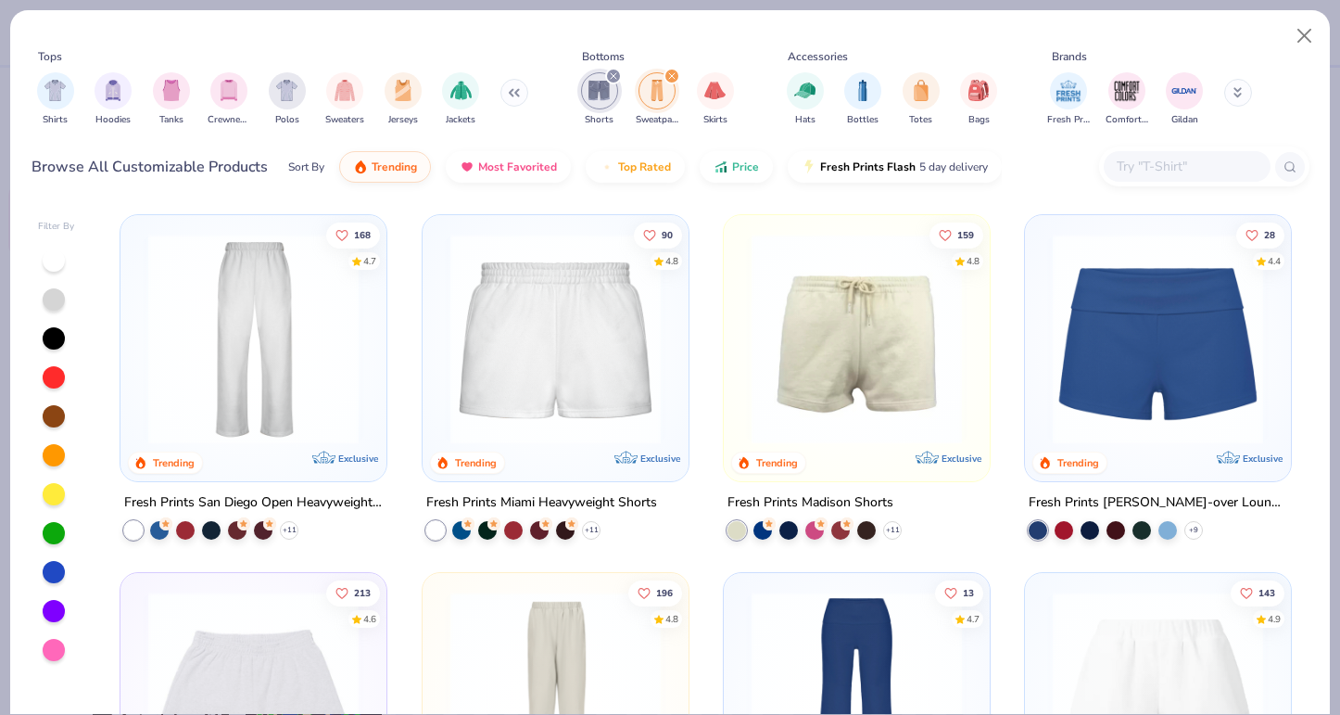
click at [674, 73] on icon "filter for Sweatpants" at bounding box center [672, 76] width 6 height 6
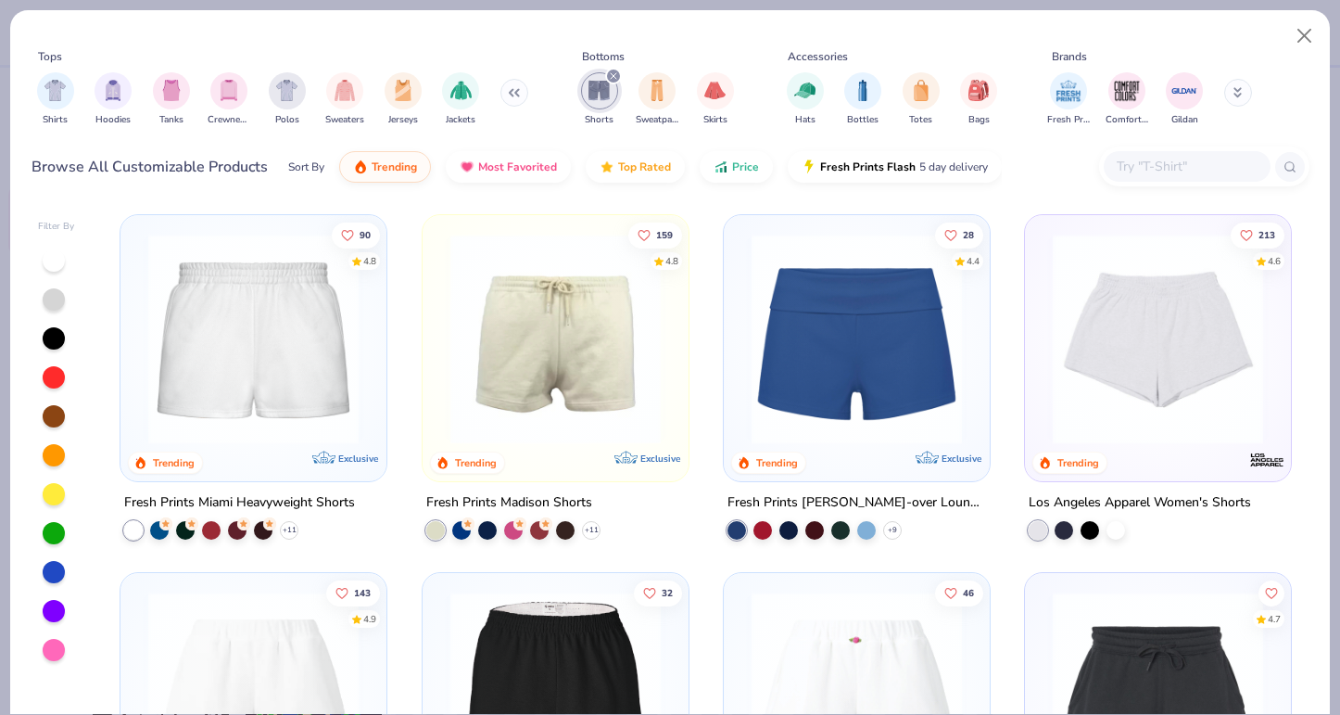
click at [242, 323] on img at bounding box center [253, 339] width 229 height 210
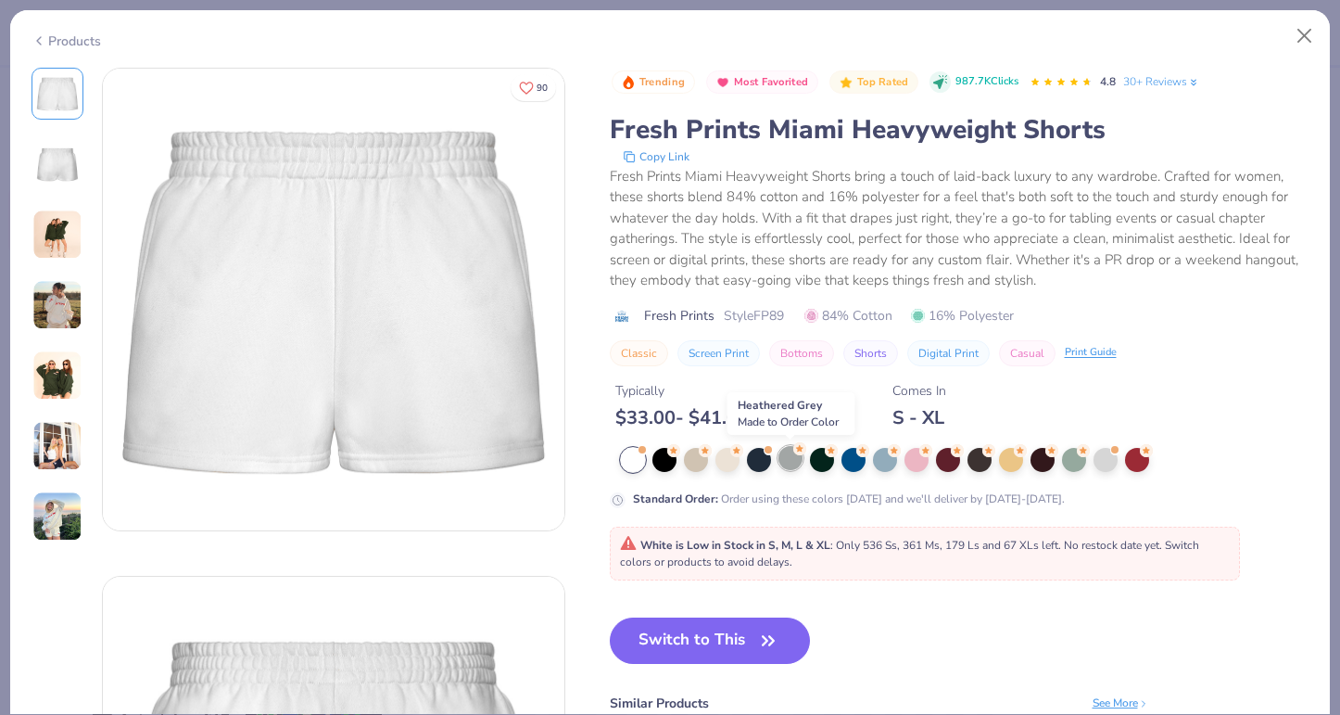
click at [788, 456] on div at bounding box center [791, 458] width 24 height 24
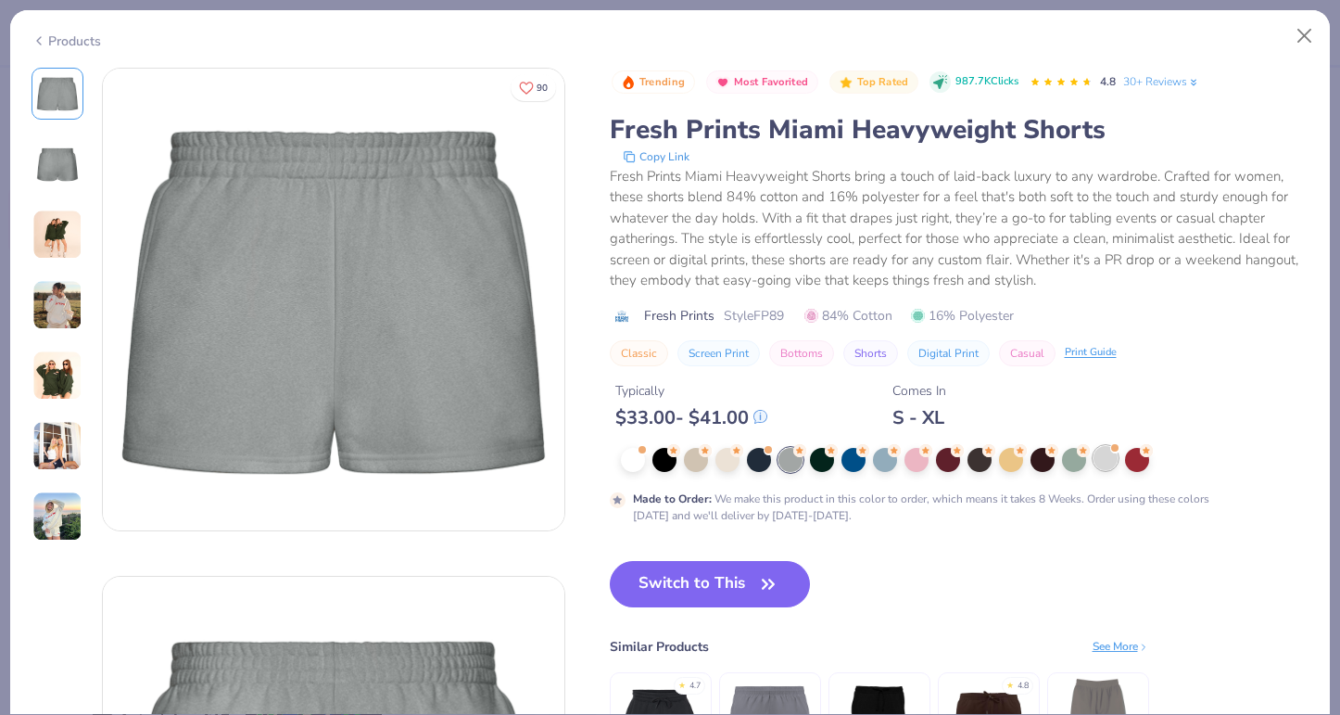
click at [1110, 461] on div at bounding box center [1106, 458] width 24 height 24
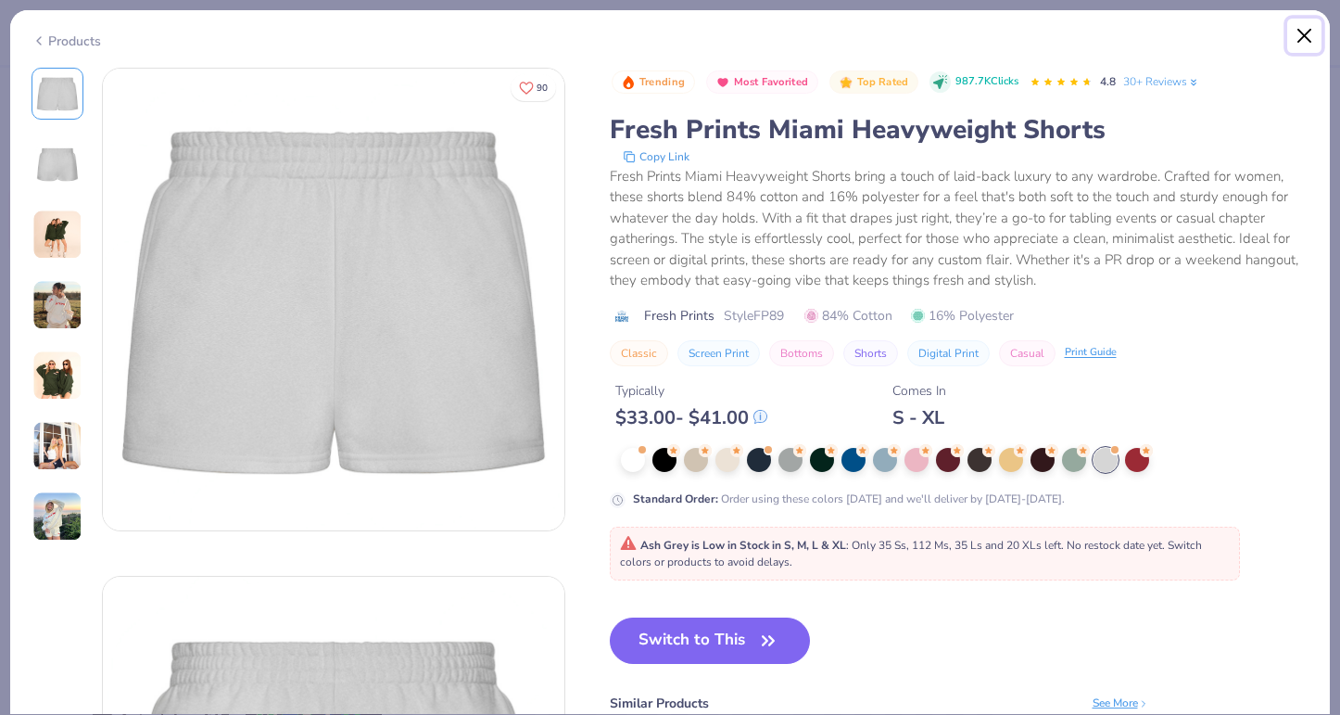
click at [1297, 35] on button "Close" at bounding box center [1304, 36] width 35 height 35
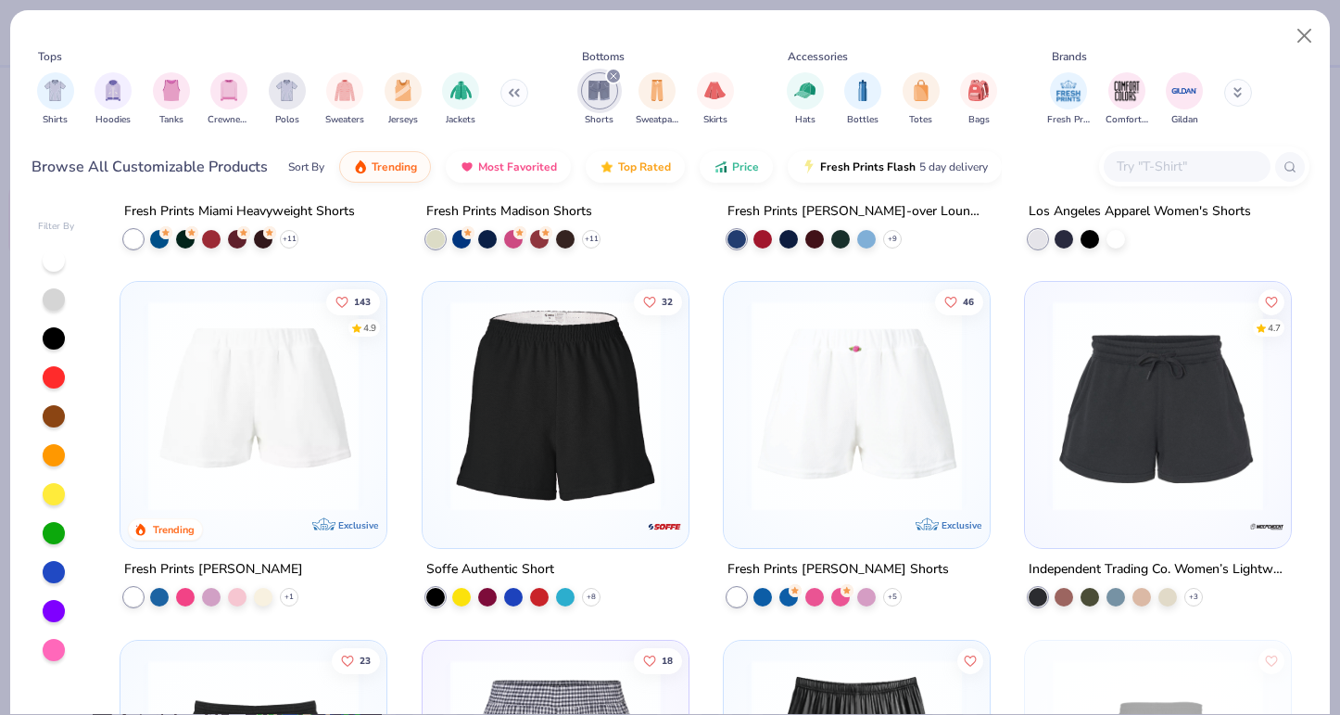
scroll to position [297, 0]
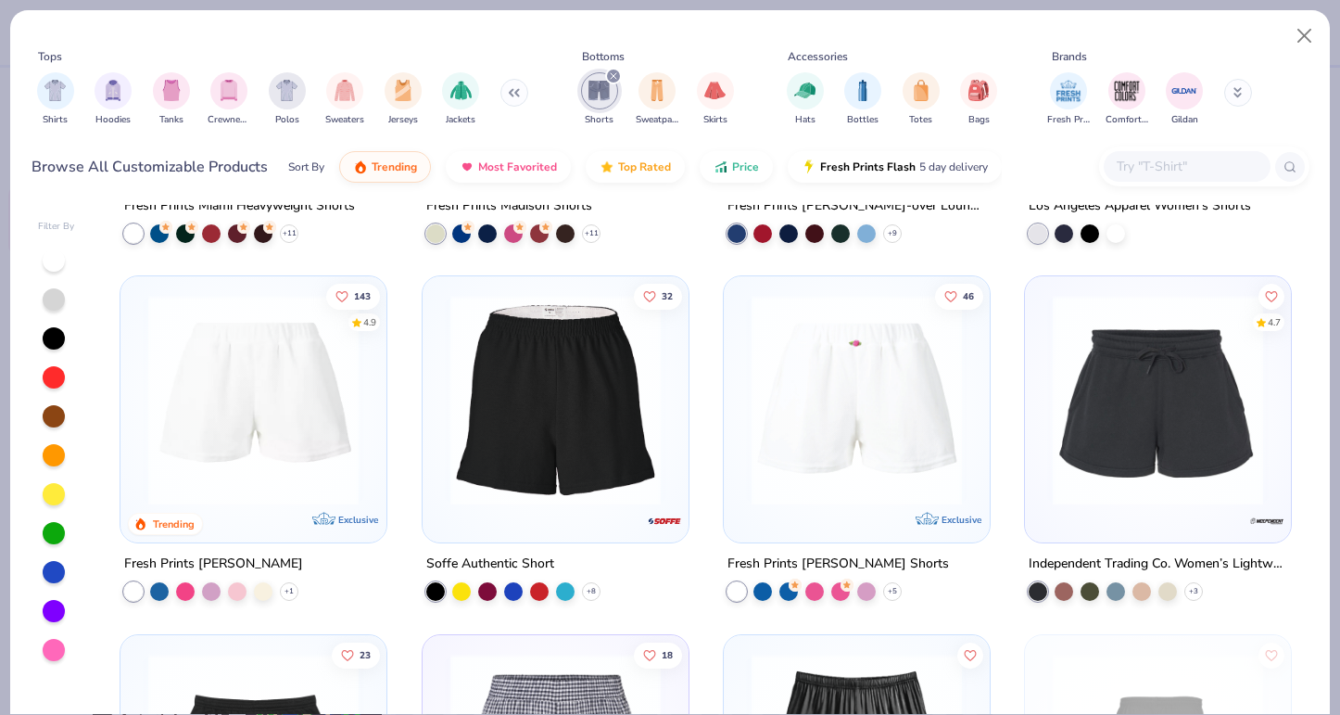
click at [271, 447] on img at bounding box center [253, 400] width 229 height 210
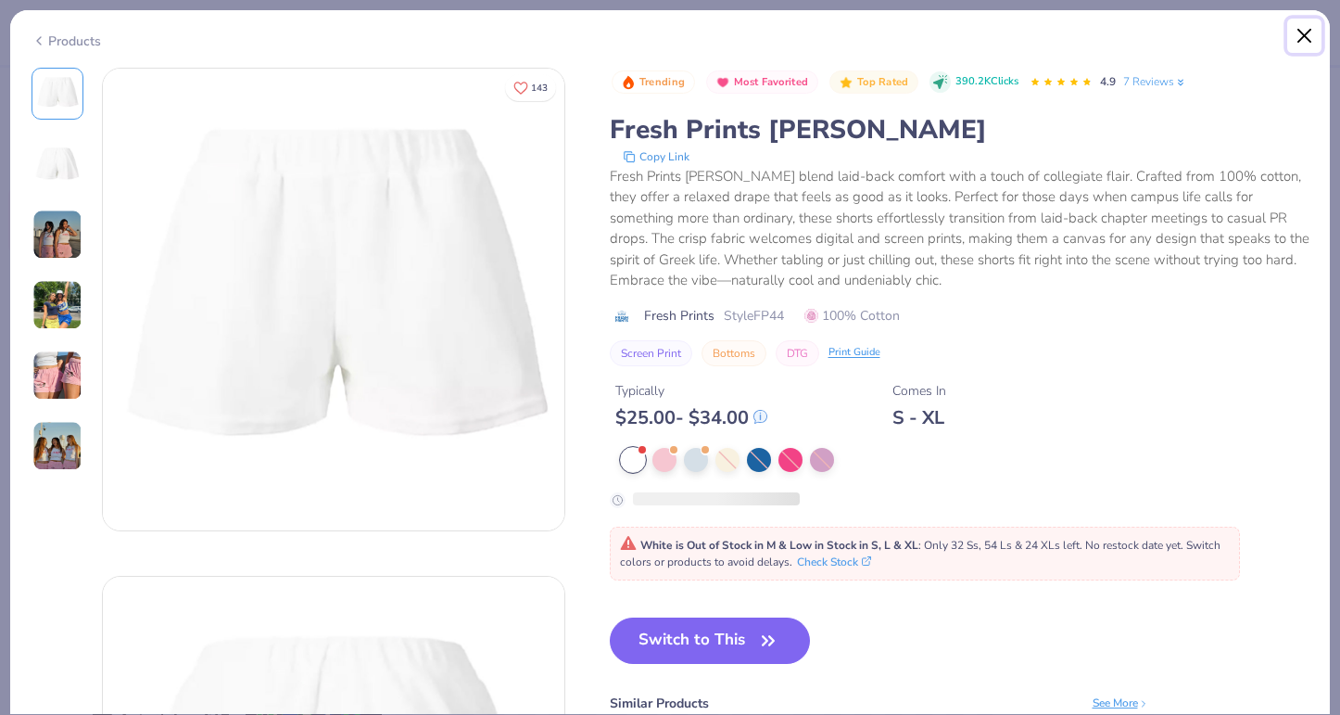
click at [1301, 28] on button "Close" at bounding box center [1304, 36] width 35 height 35
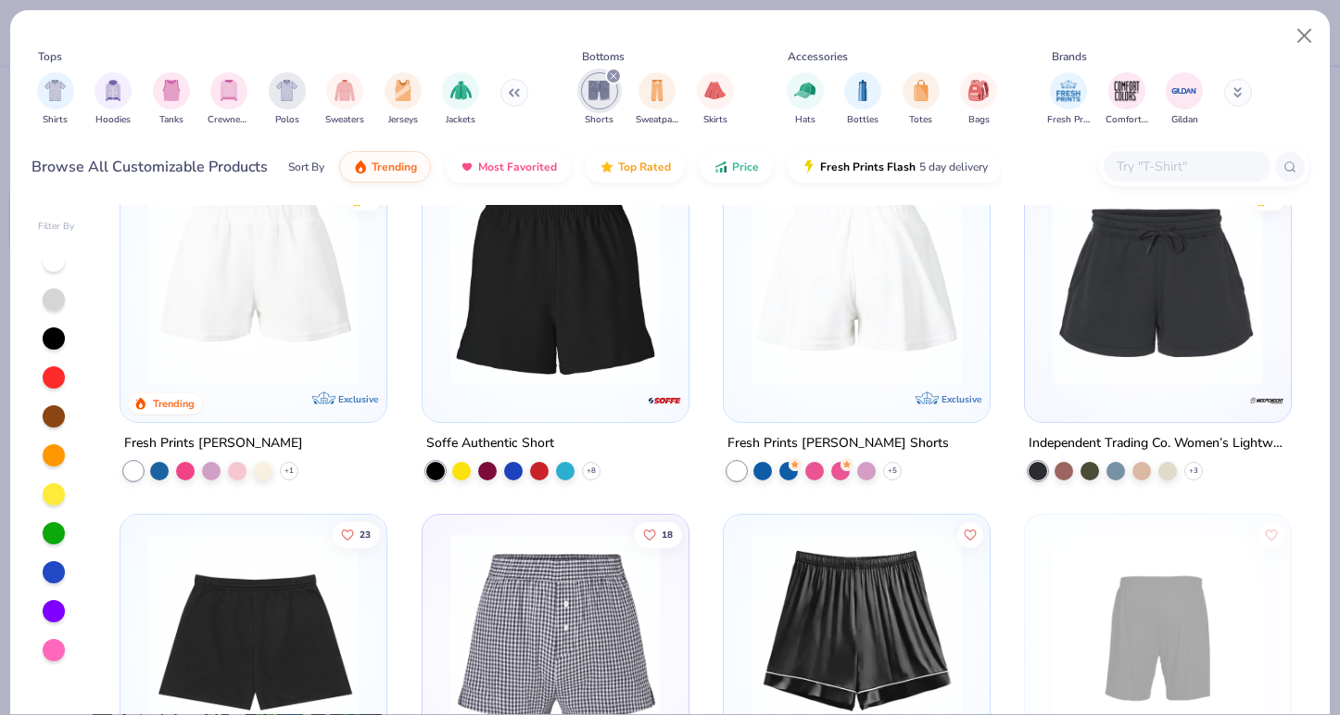
scroll to position [416, 0]
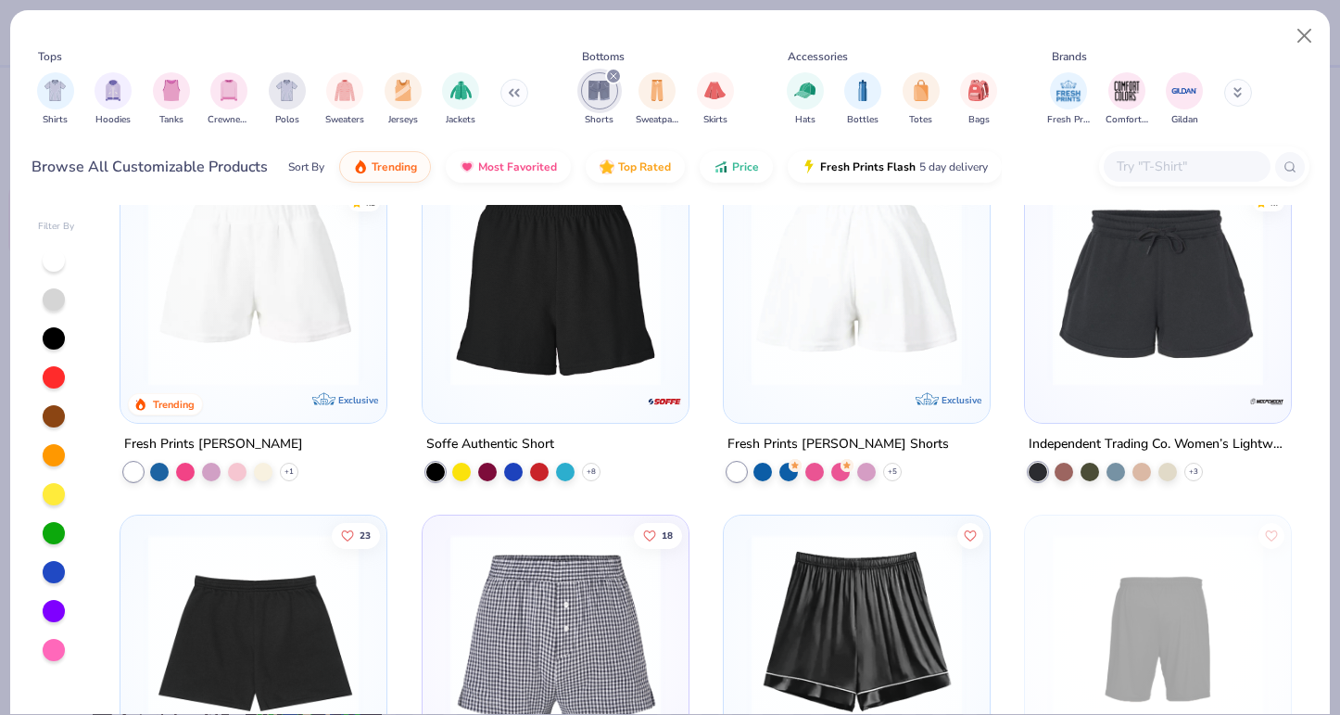
click at [1119, 347] on img at bounding box center [1158, 280] width 229 height 210
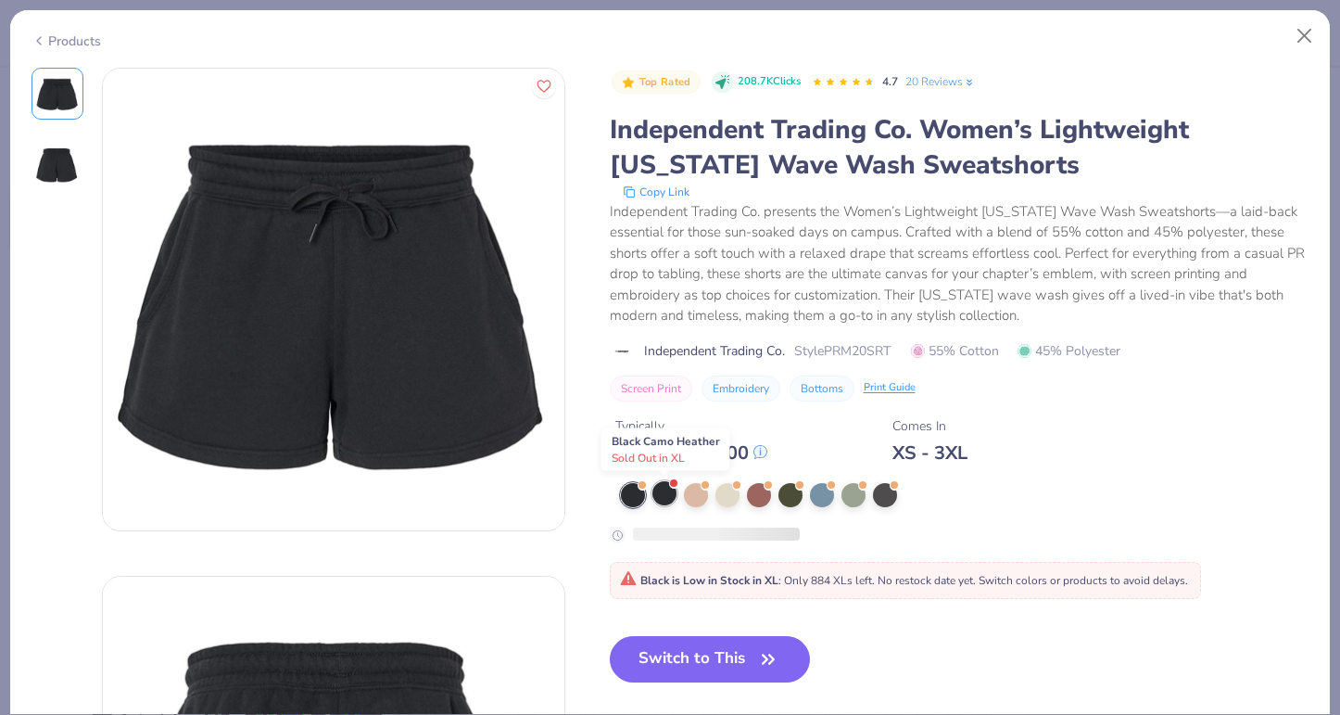
click at [668, 495] on div at bounding box center [665, 493] width 24 height 24
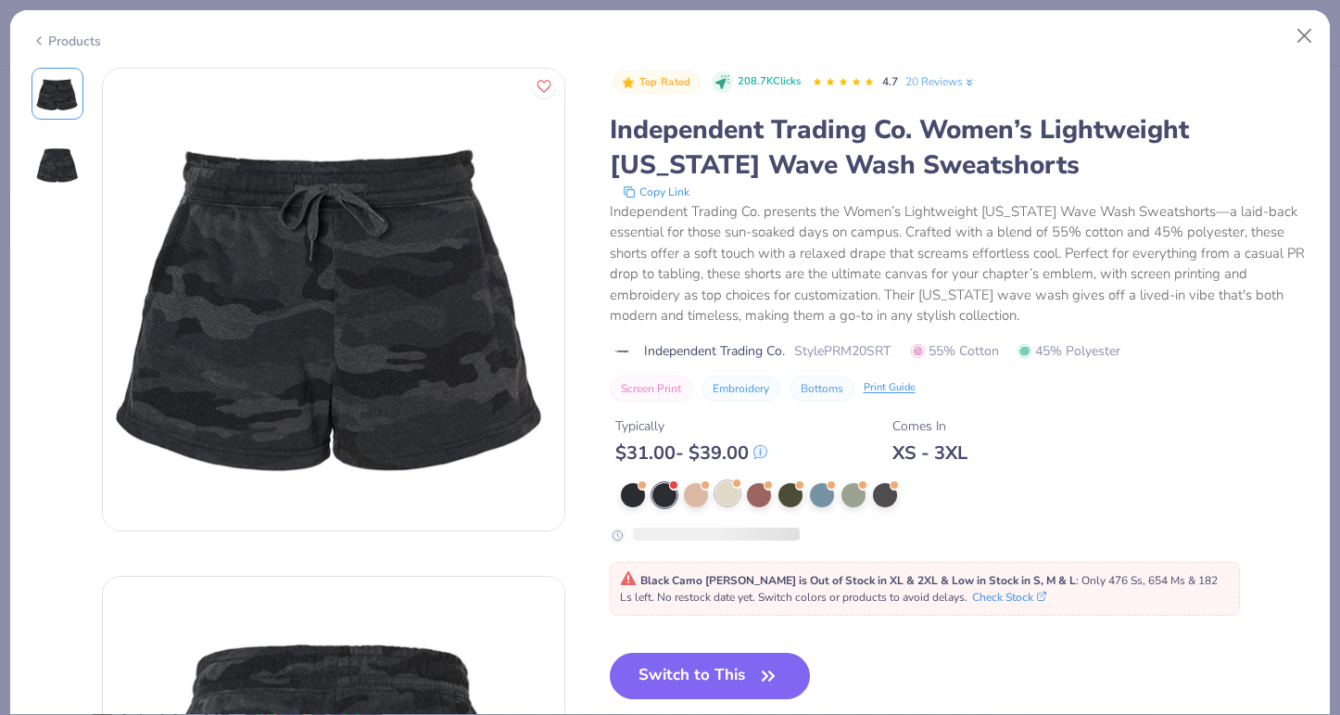
click at [716, 492] on div at bounding box center [728, 493] width 24 height 24
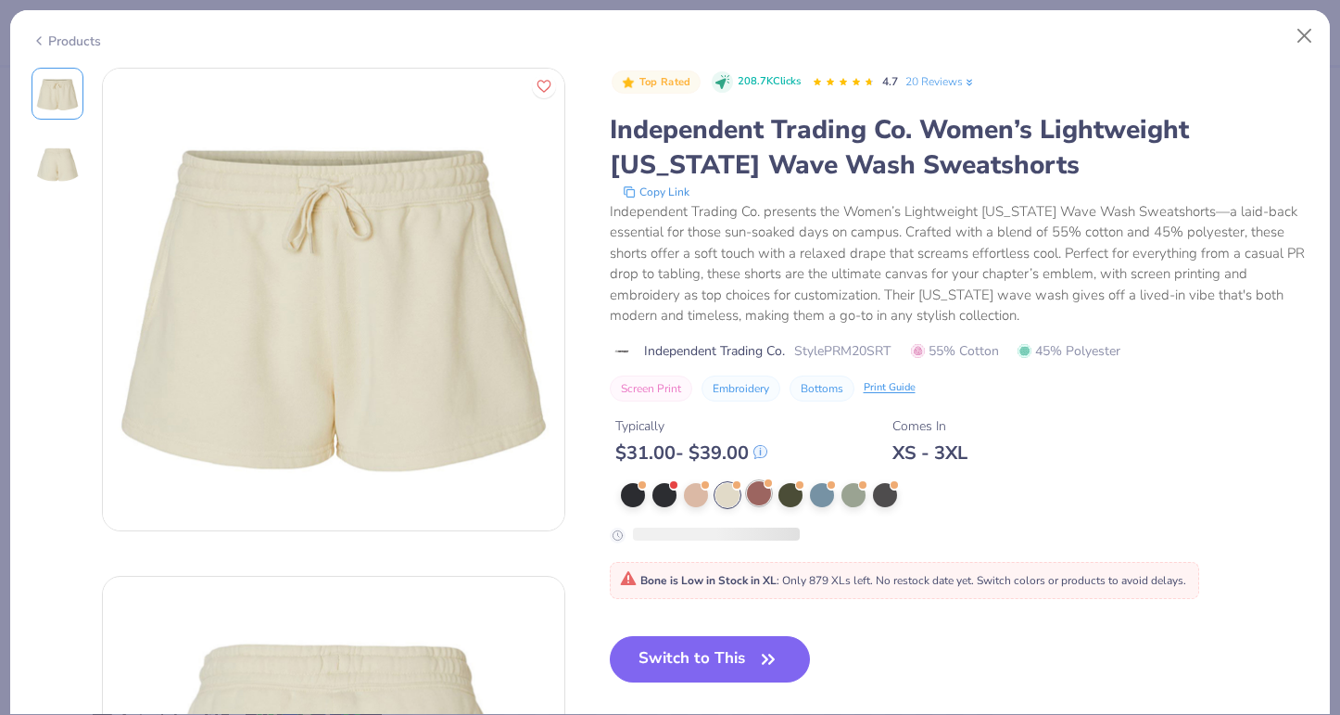
click at [765, 491] on div at bounding box center [759, 493] width 24 height 24
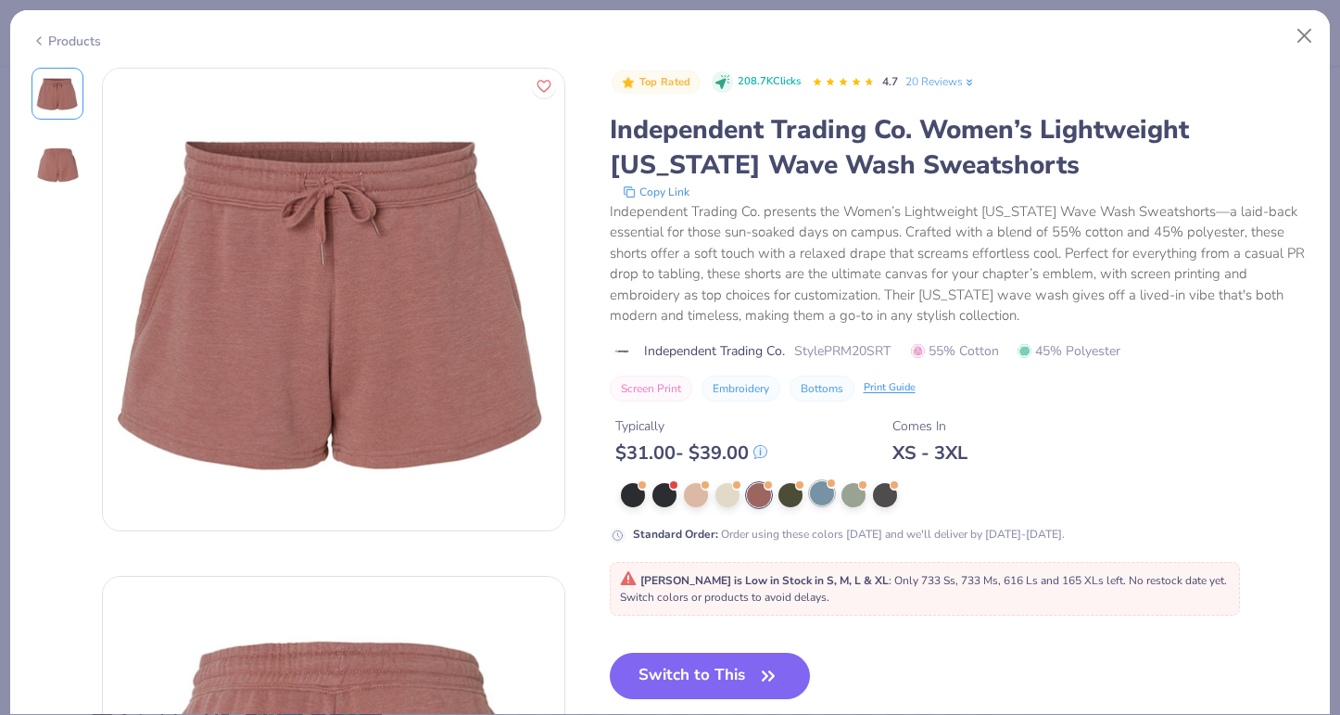
click at [810, 494] on div at bounding box center [822, 493] width 24 height 24
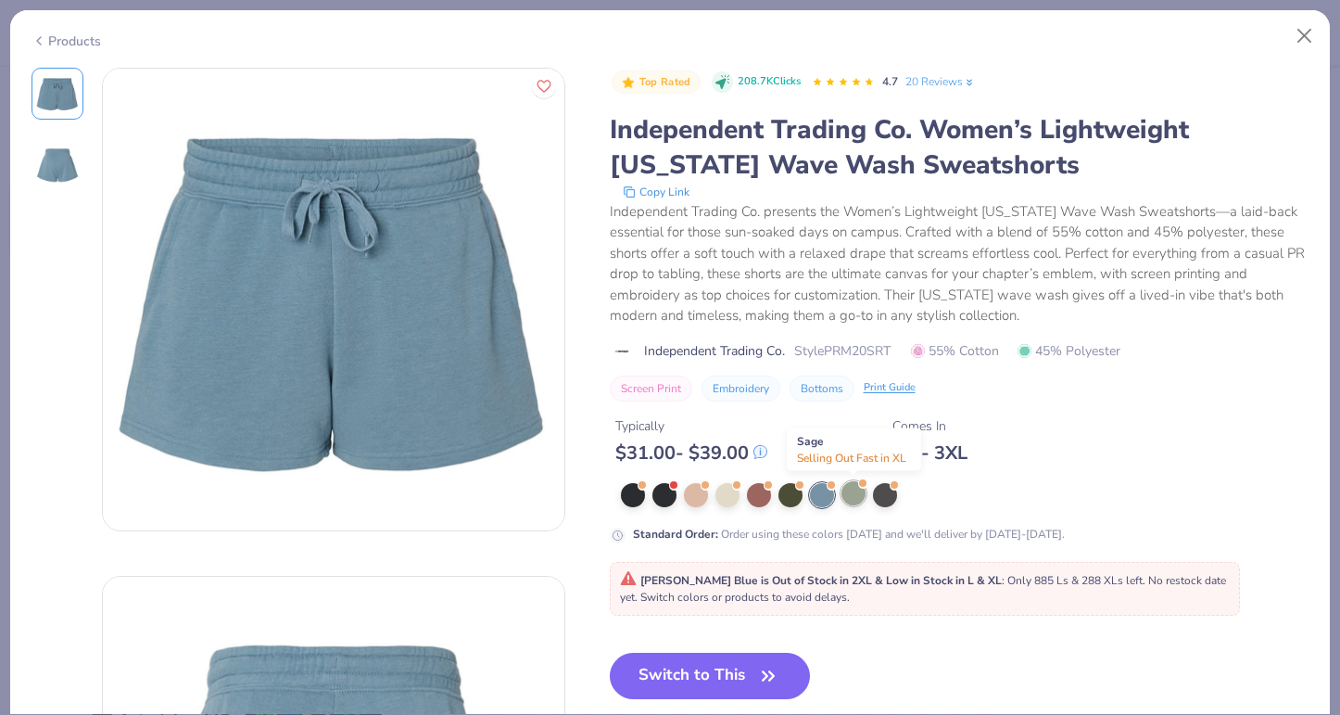
click at [864, 488] on div at bounding box center [854, 493] width 24 height 24
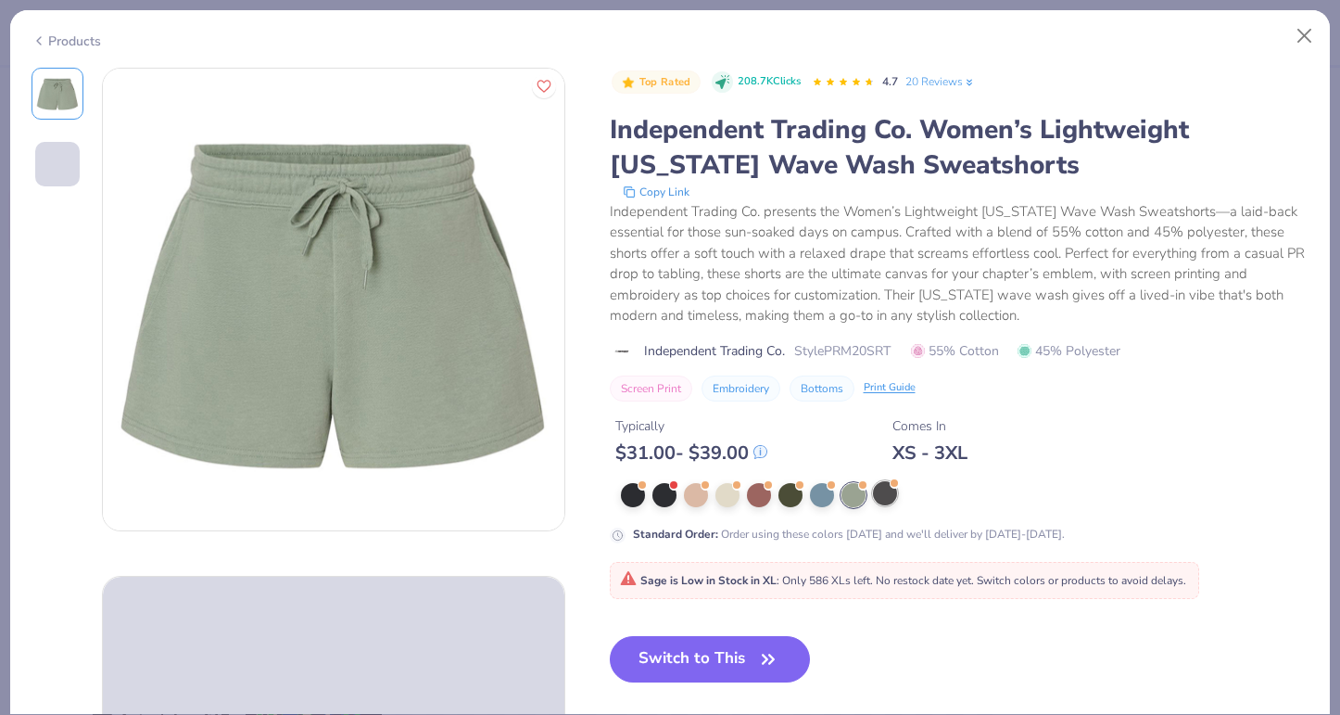
click at [883, 492] on div at bounding box center [885, 493] width 24 height 24
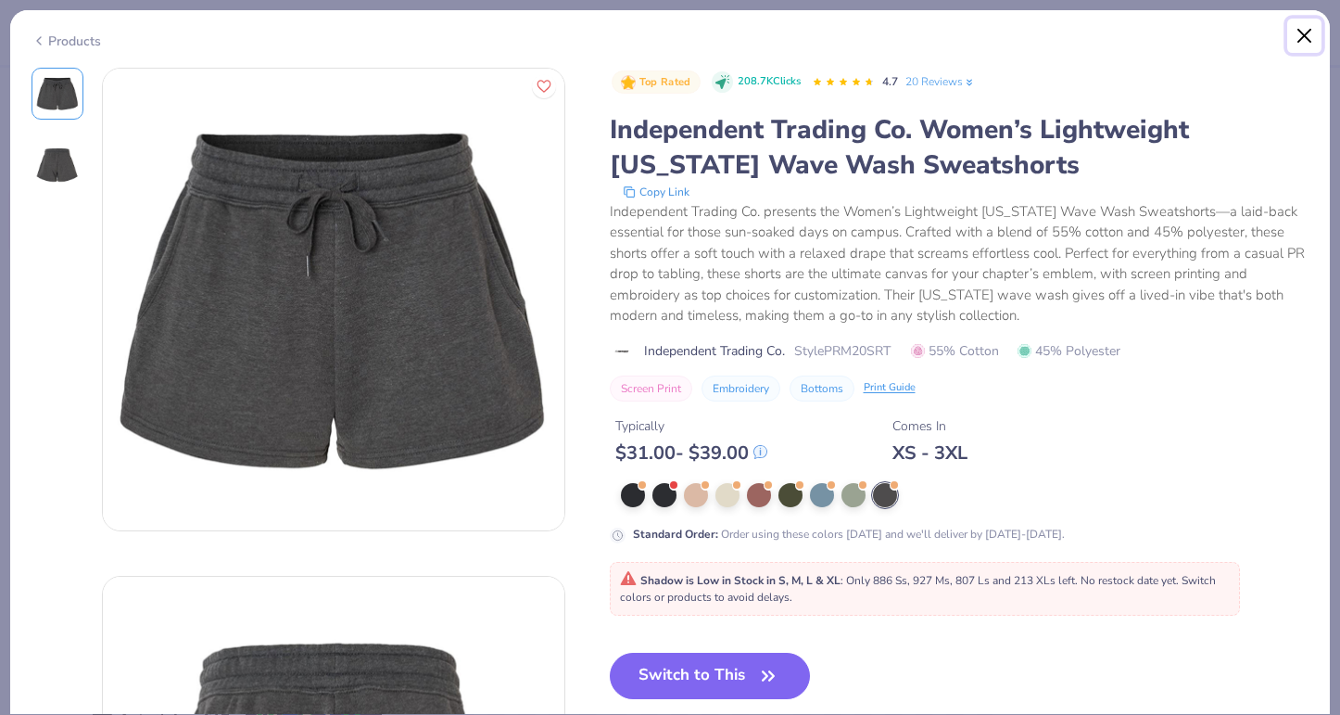
click at [1302, 26] on button "Close" at bounding box center [1304, 36] width 35 height 35
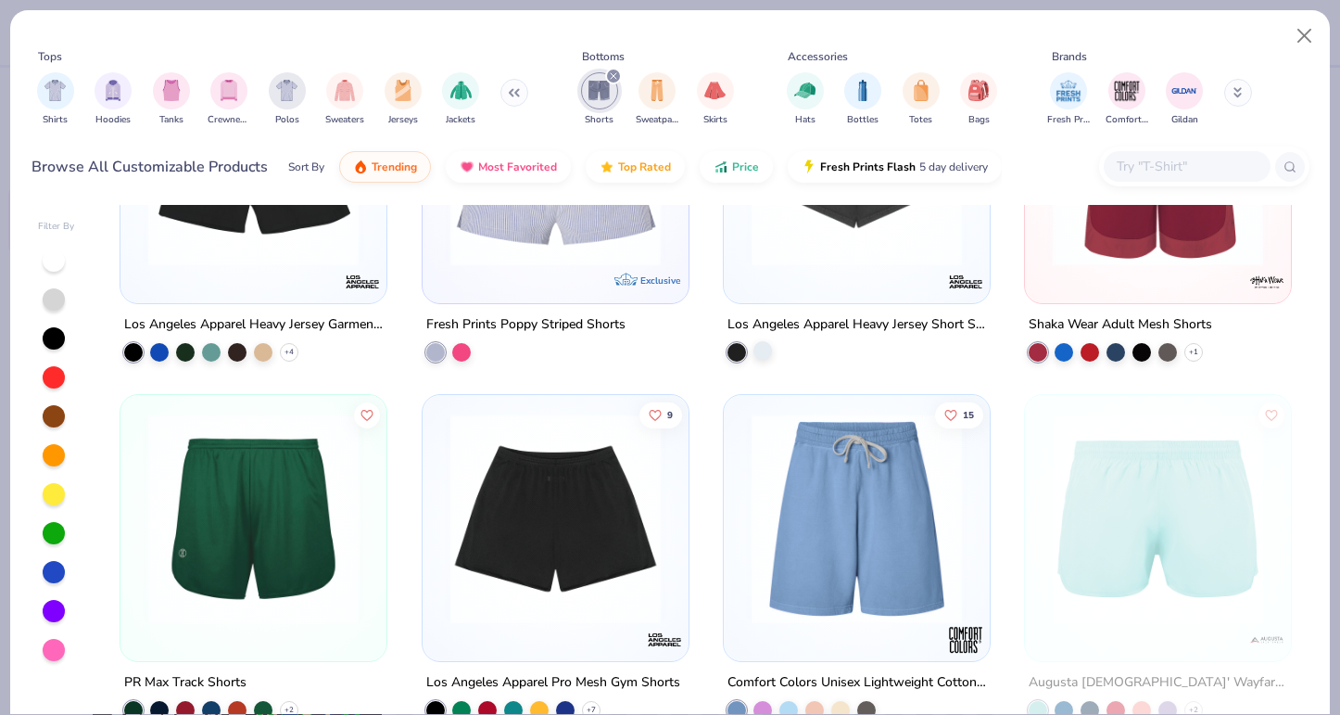
scroll to position [1117, 0]
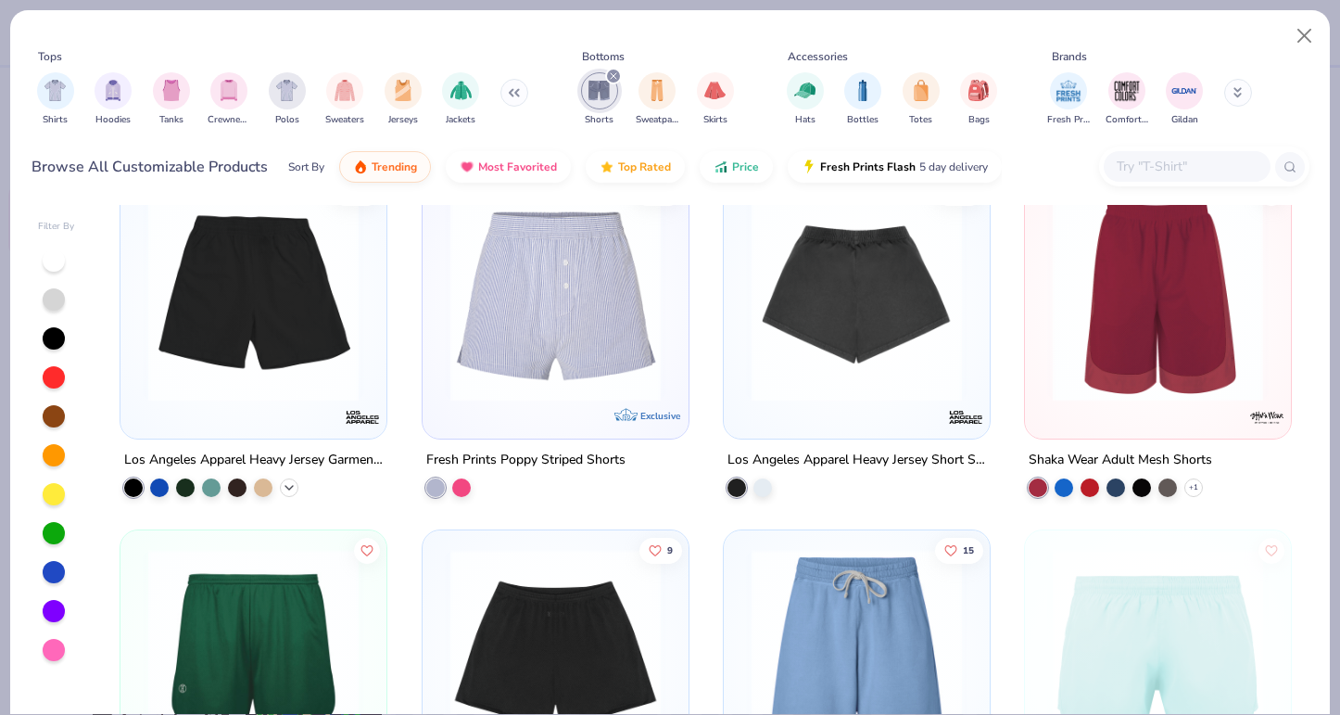
click at [288, 487] on icon at bounding box center [289, 487] width 15 height 15
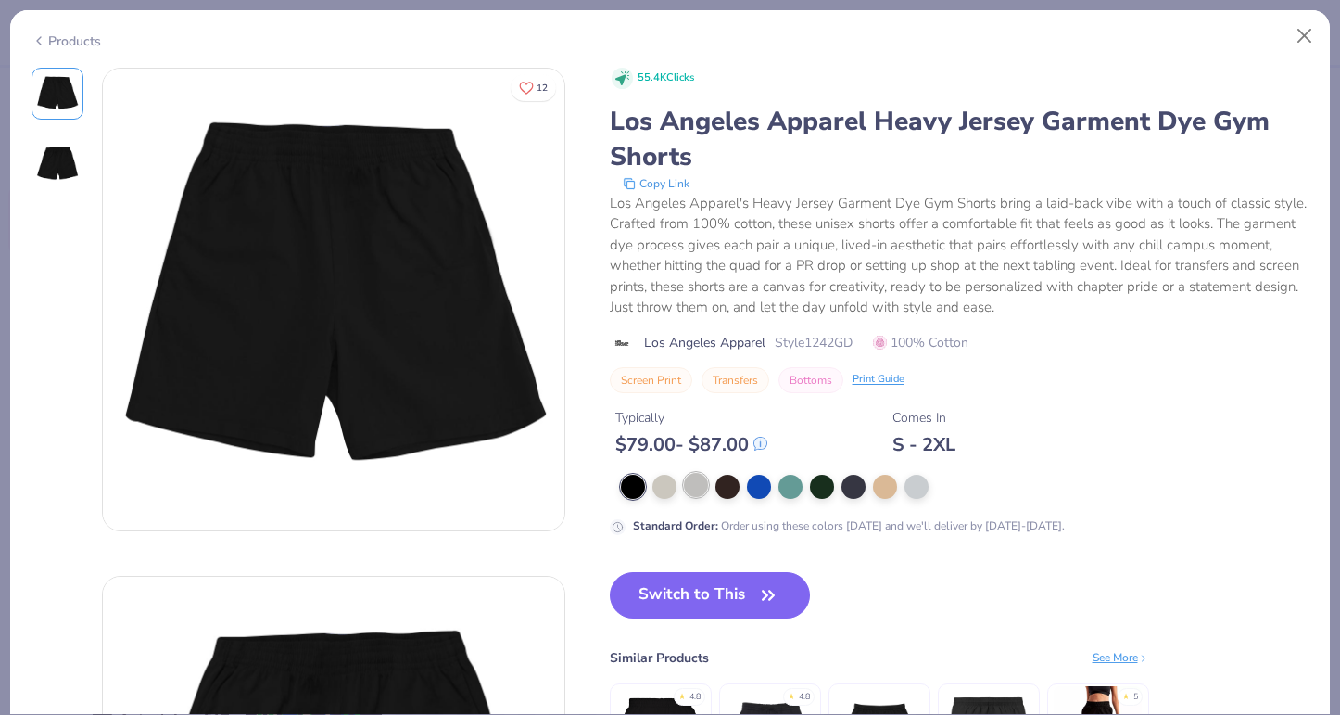
click at [701, 491] on div at bounding box center [696, 485] width 24 height 24
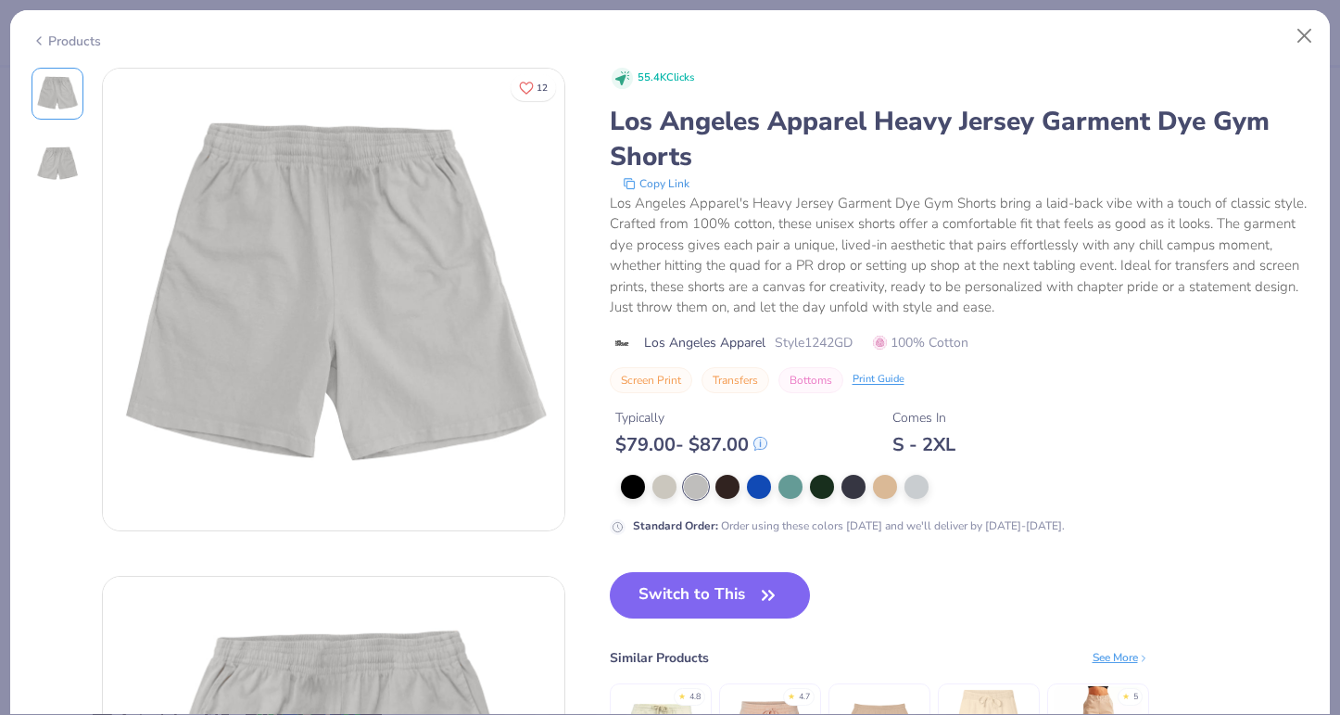
click at [907, 501] on div "Standard Order : Order using these colors today and we'll deliver by Sep 20-23." at bounding box center [960, 505] width 700 height 60
click at [915, 486] on div at bounding box center [917, 485] width 24 height 24
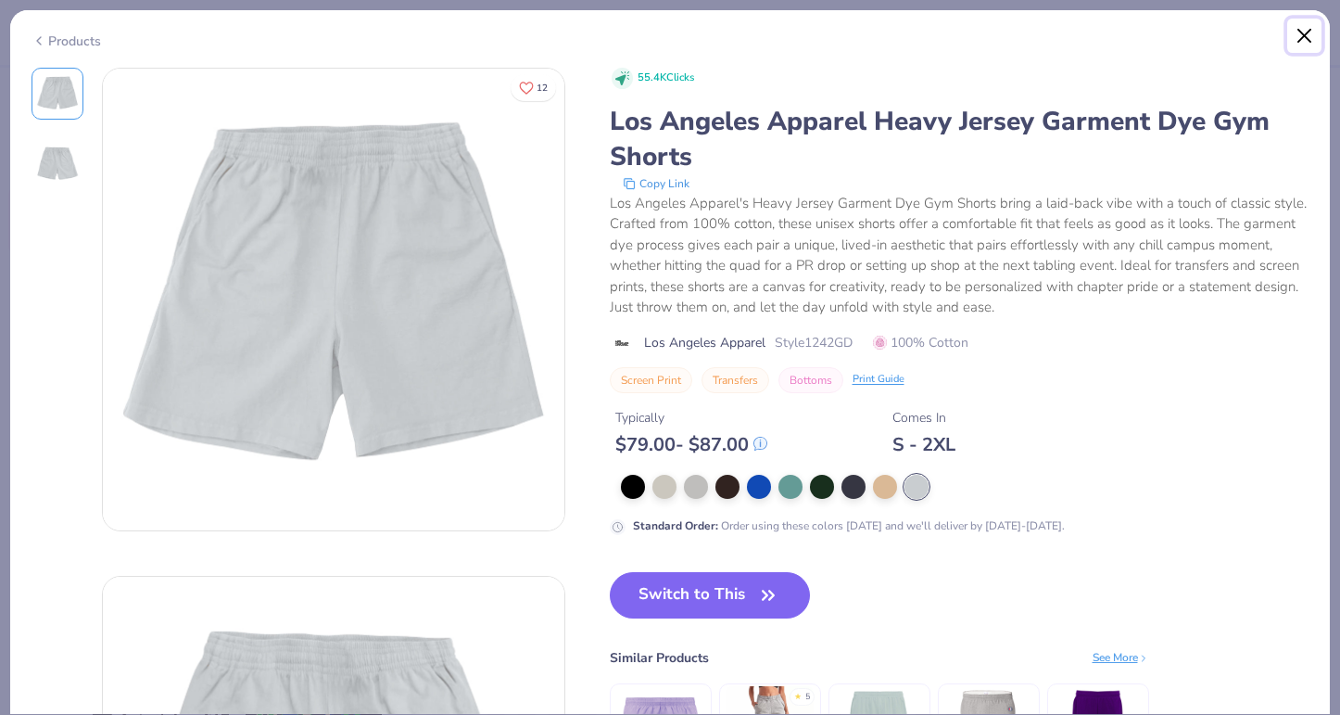
click at [1304, 28] on button "Close" at bounding box center [1304, 36] width 35 height 35
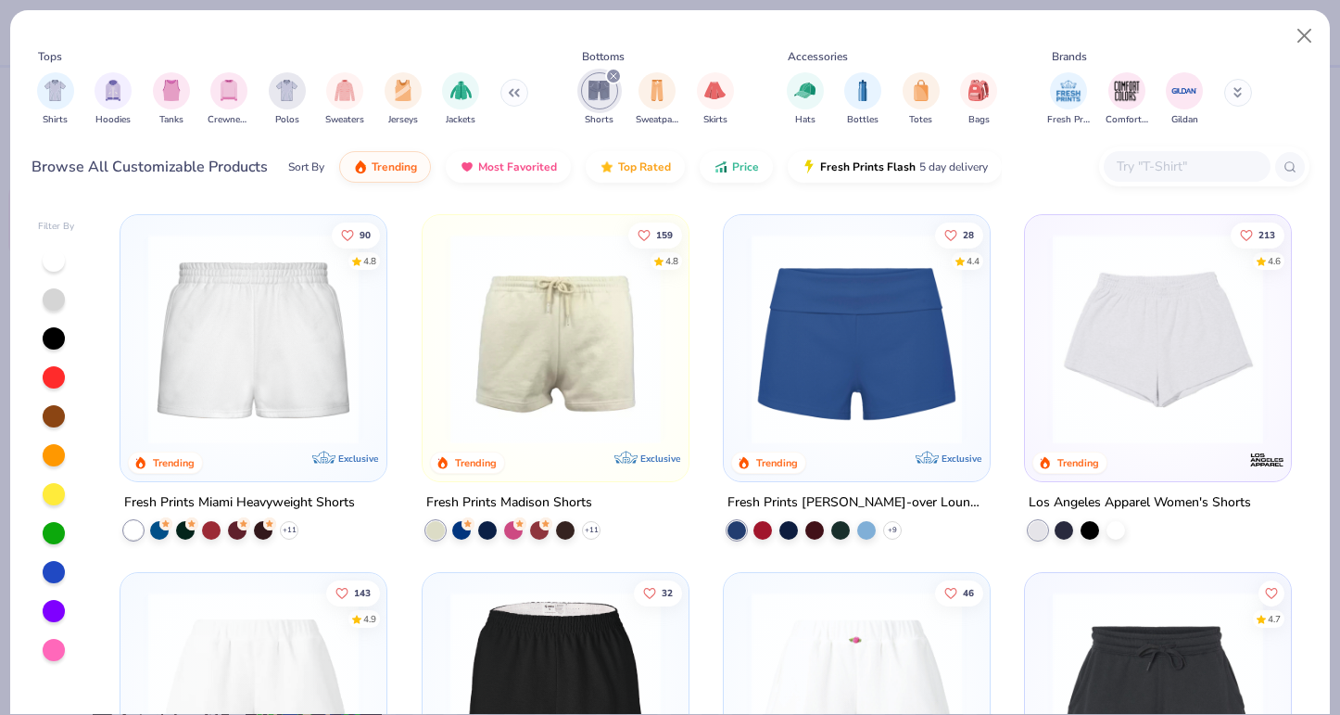
scroll to position [40, 0]
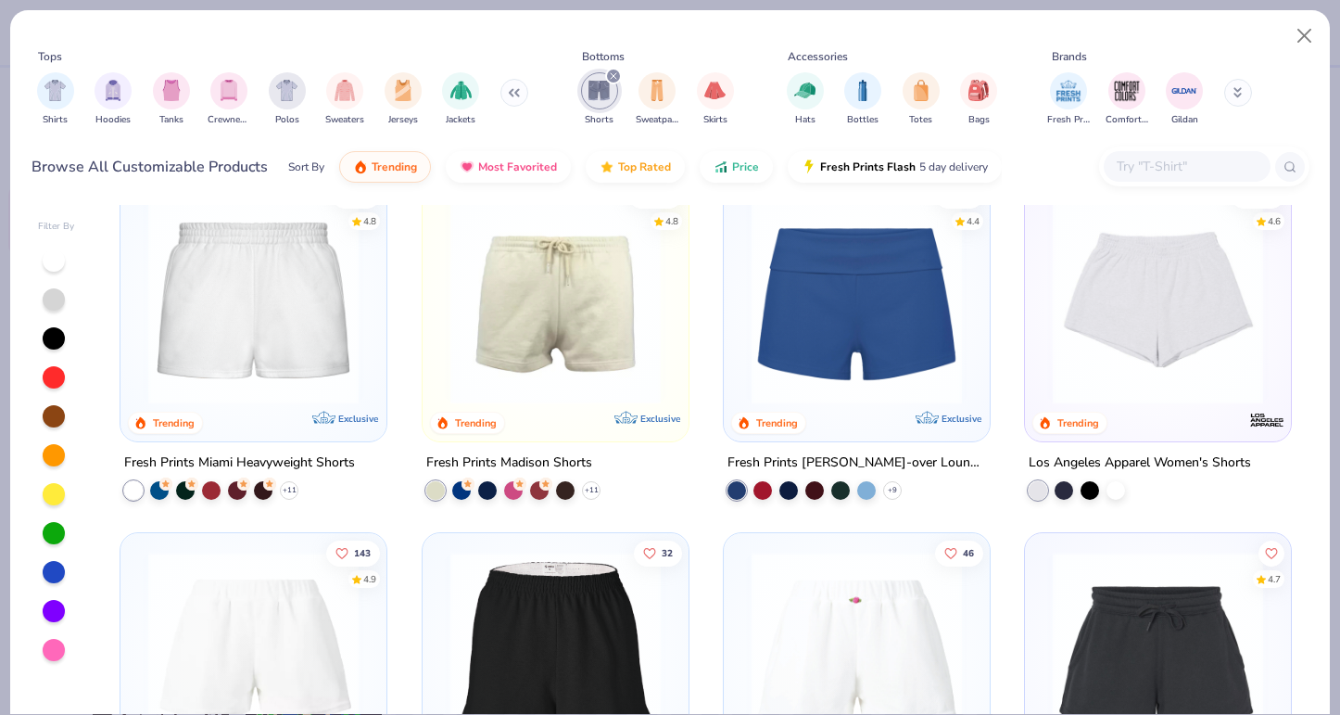
click at [559, 294] on img at bounding box center [555, 299] width 229 height 210
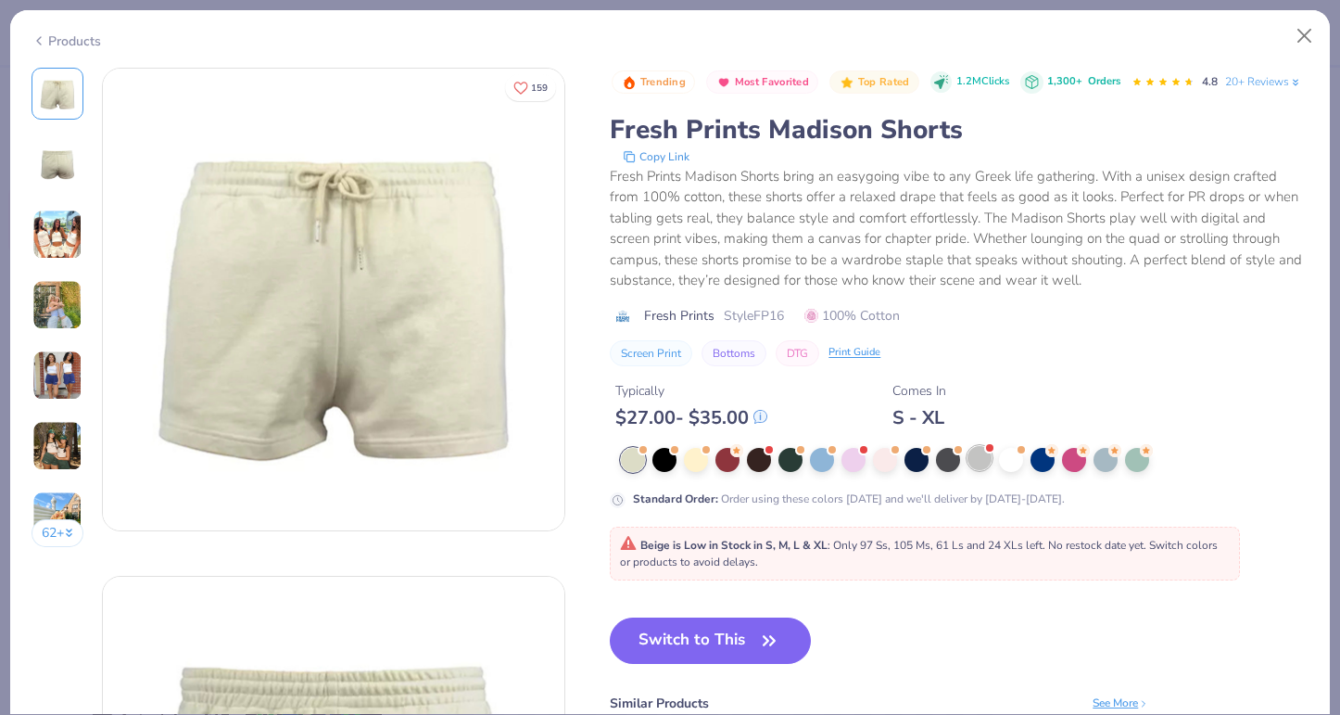
click at [989, 454] on div at bounding box center [980, 458] width 24 height 24
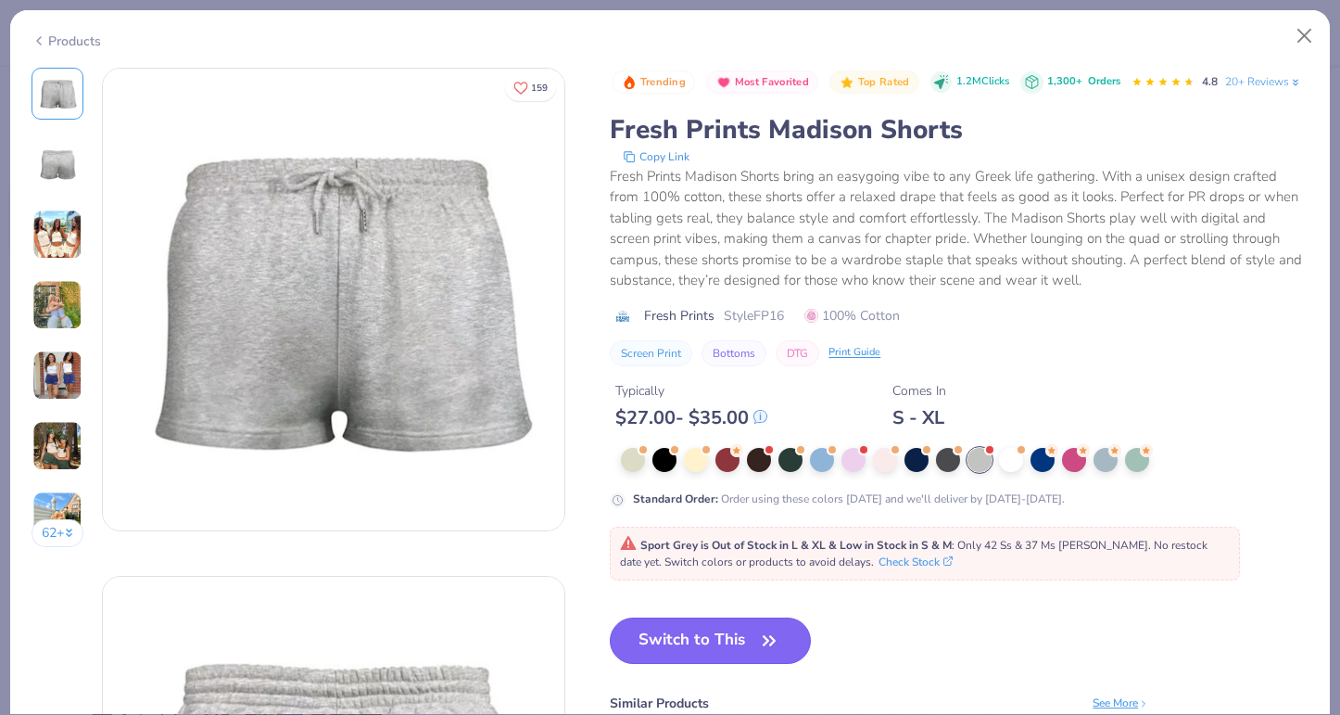
click at [735, 638] on button "Switch to This" at bounding box center [710, 640] width 201 height 46
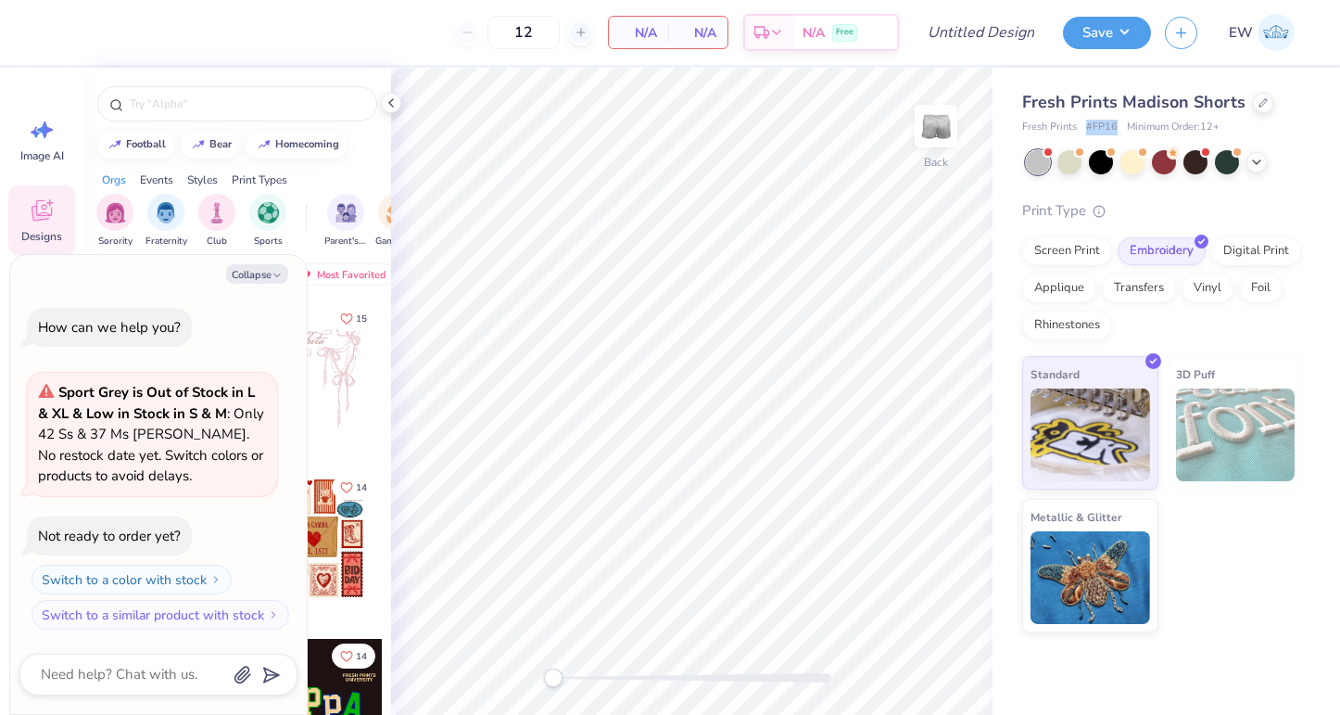
drag, startPoint x: 1087, startPoint y: 129, endPoint x: 1119, endPoint y: 129, distance: 31.5
click at [1119, 129] on div "Fresh Prints # FP16 Minimum Order: 12 +" at bounding box center [1162, 128] width 281 height 16
copy span "# FP16"
type textarea "x"
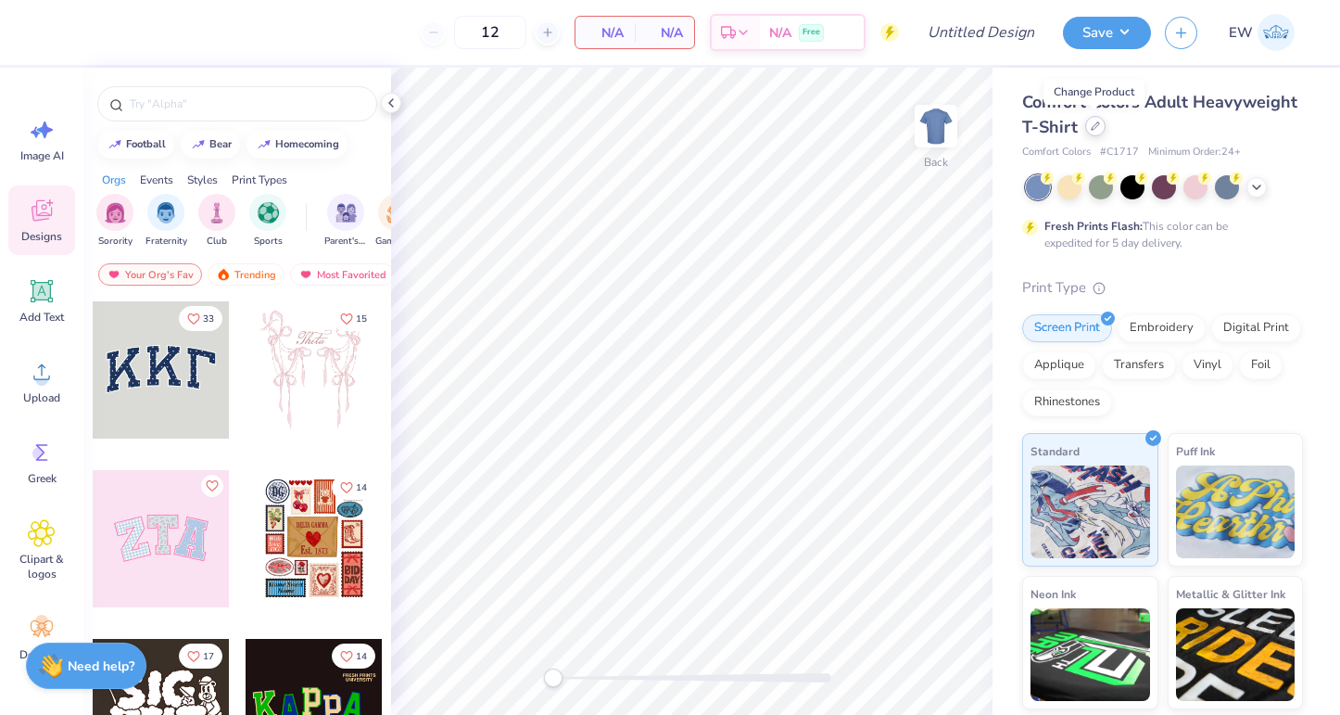
click at [1094, 127] on icon at bounding box center [1095, 125] width 7 height 7
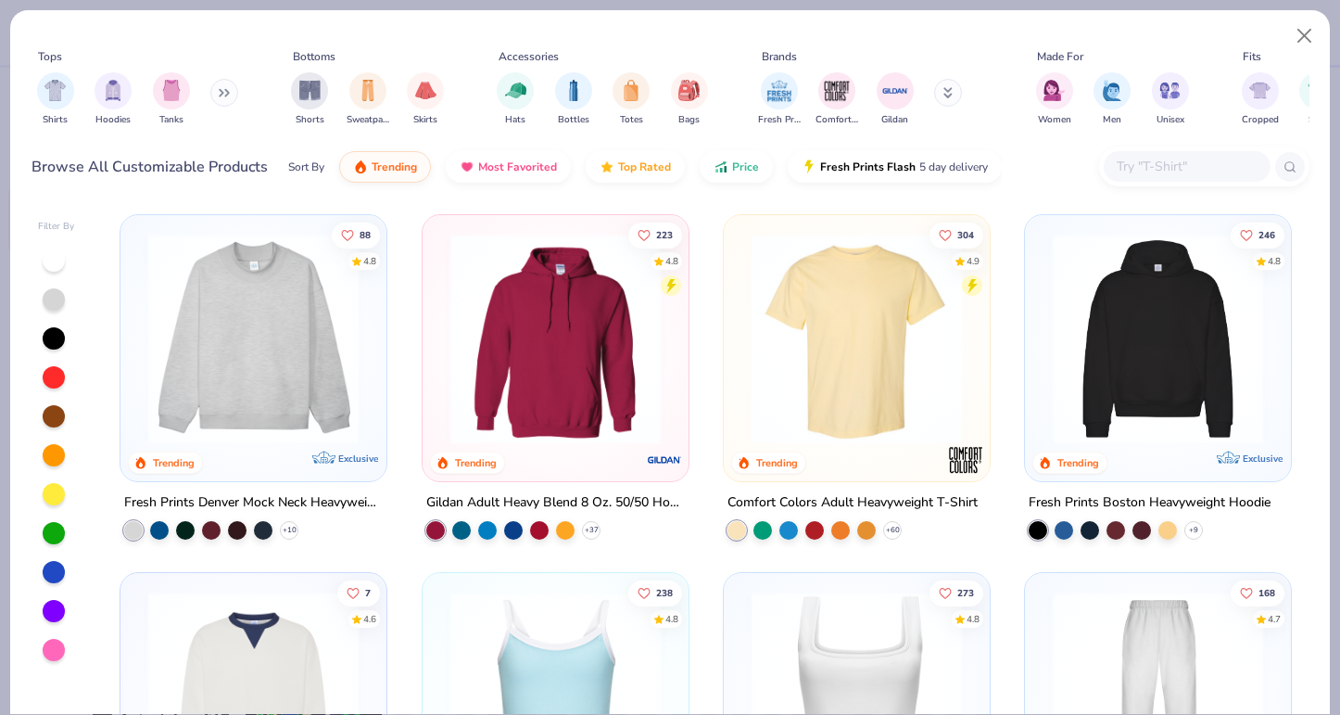
click at [1146, 164] on input "text" at bounding box center [1186, 166] width 143 height 21
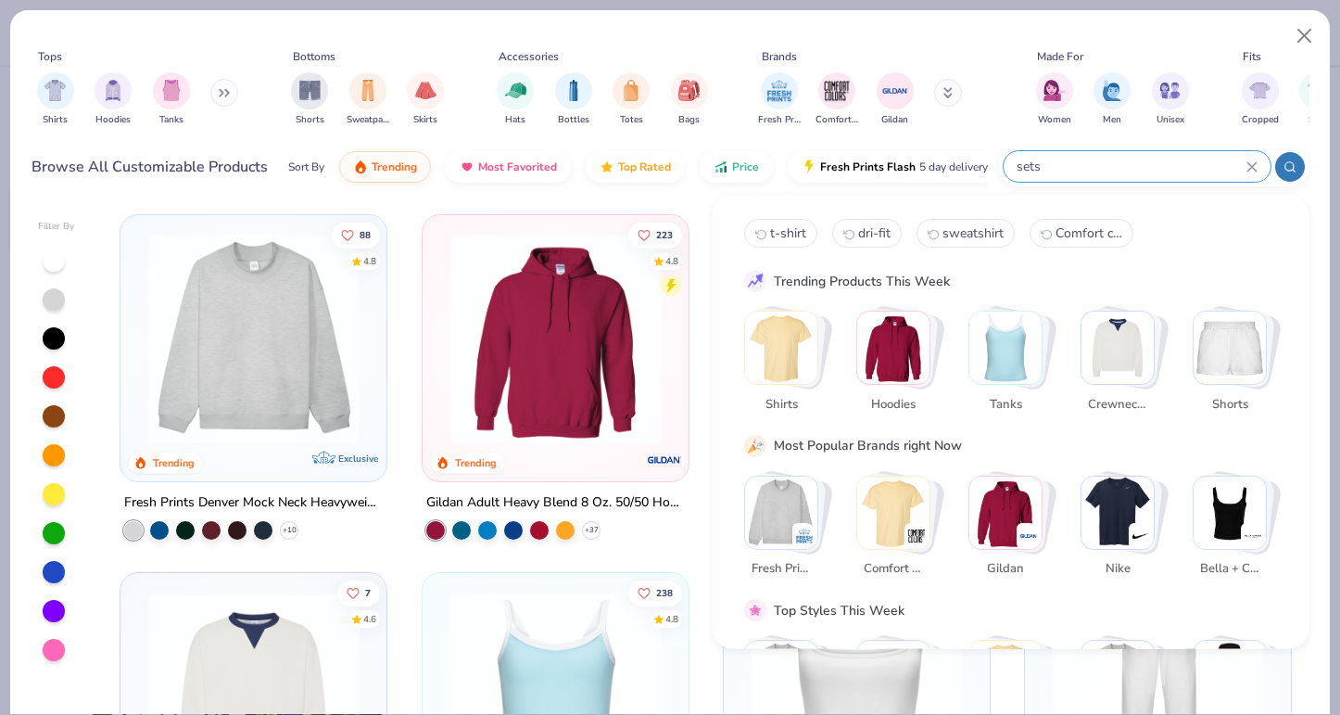
type input "sets"
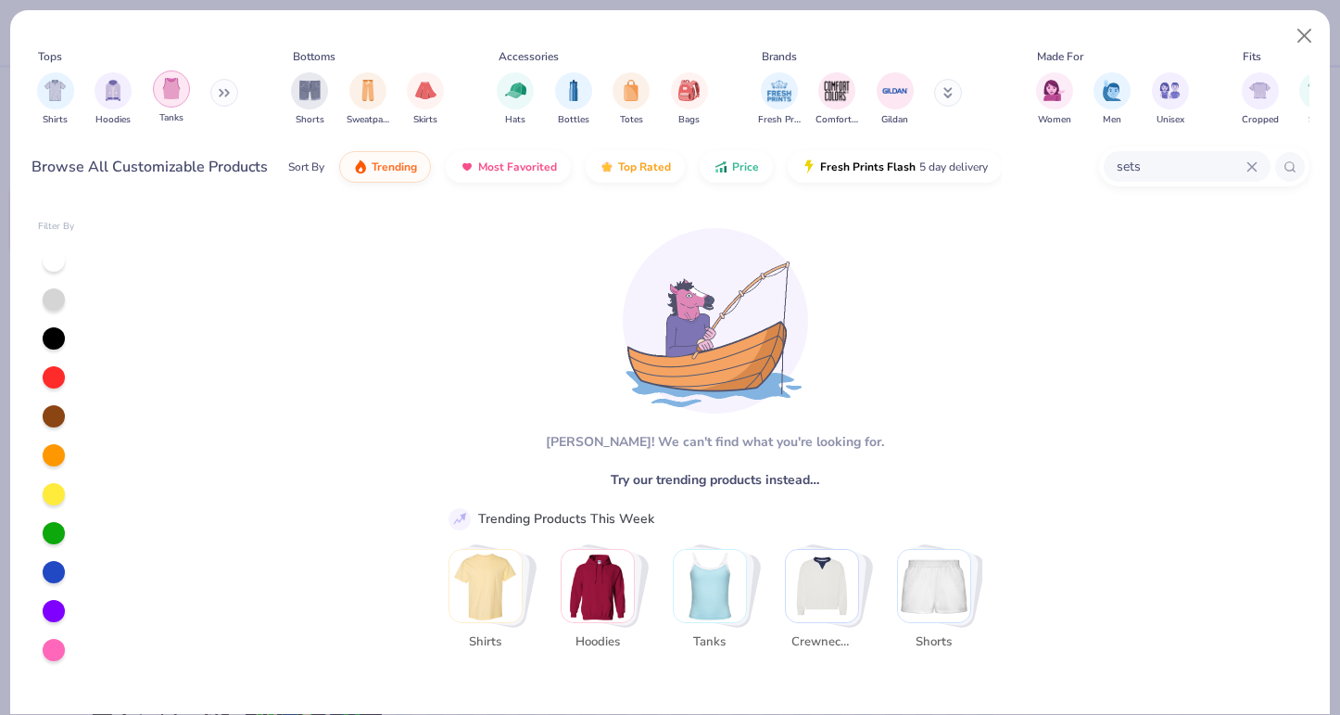
click at [169, 91] on img "filter for Tanks" at bounding box center [171, 88] width 20 height 21
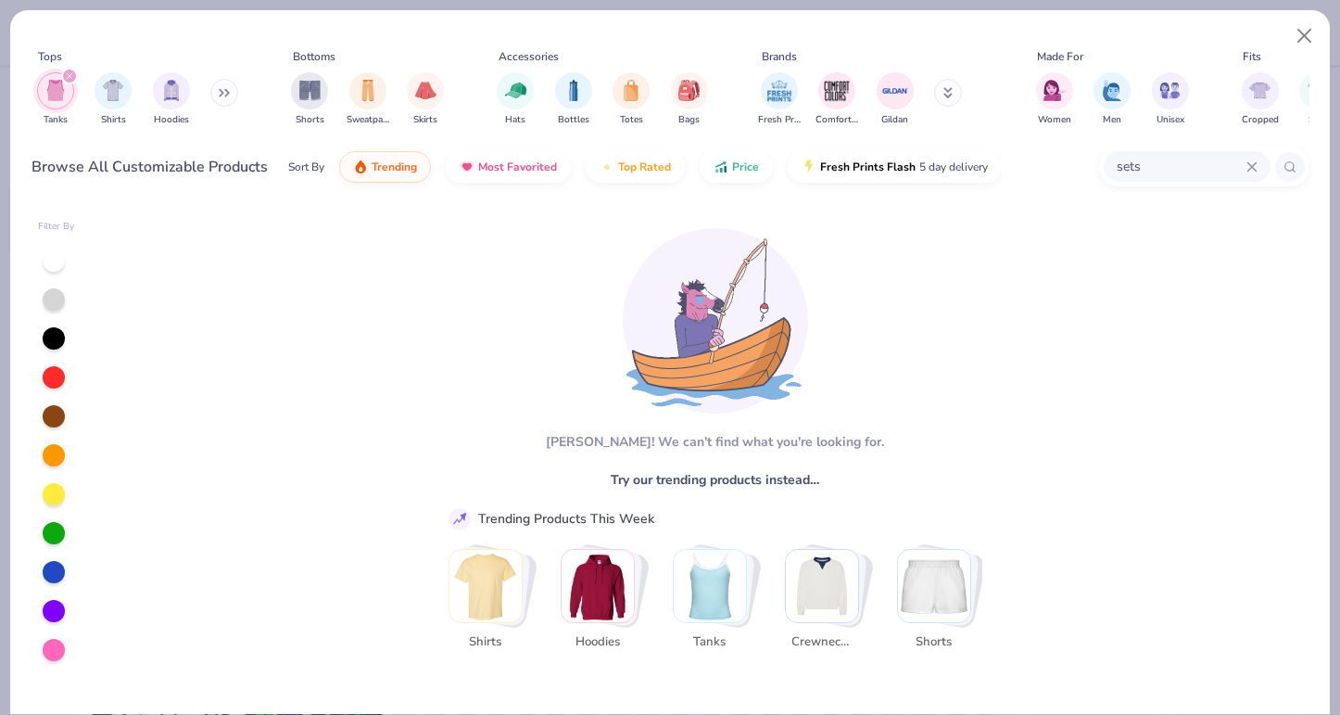
click at [1255, 162] on icon at bounding box center [1252, 166] width 8 height 8
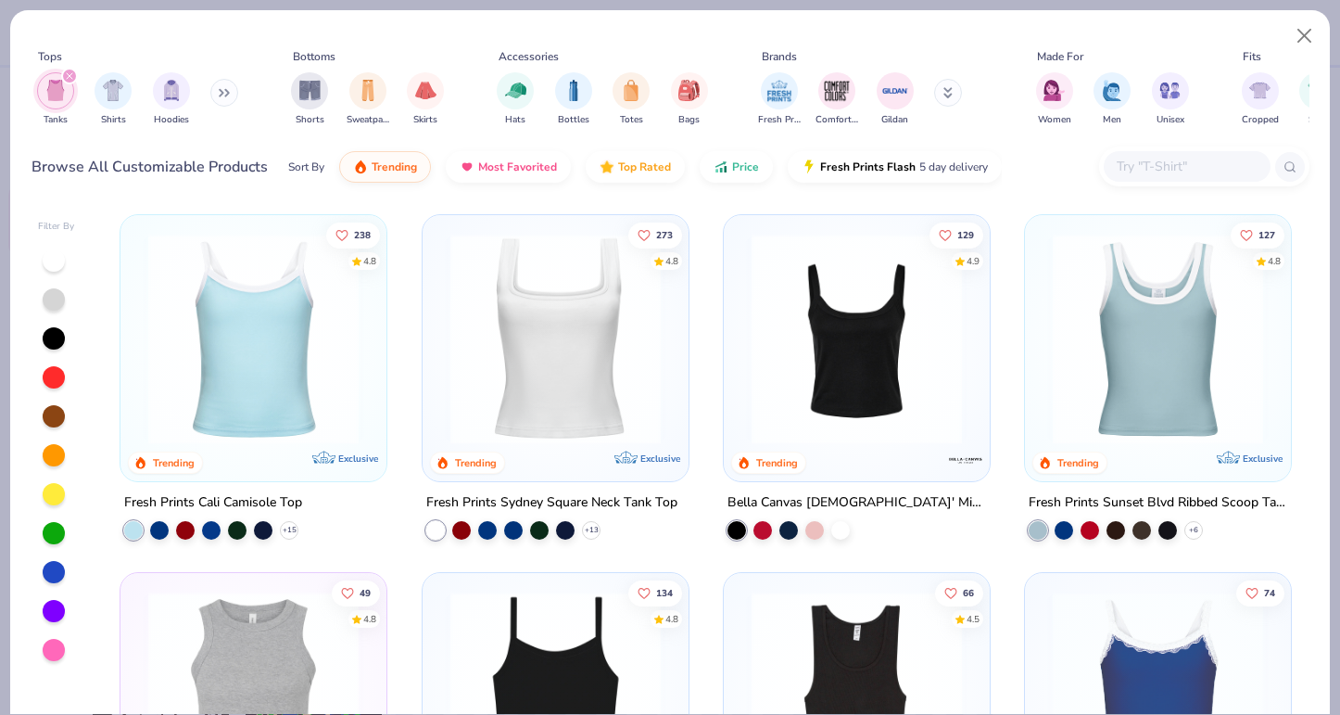
click at [991, 77] on div "Tops Tanks Shirts Hoodies Bottoms Shorts Sweatpants Skirts Accessories Hats Bot…" at bounding box center [671, 90] width 1278 height 85
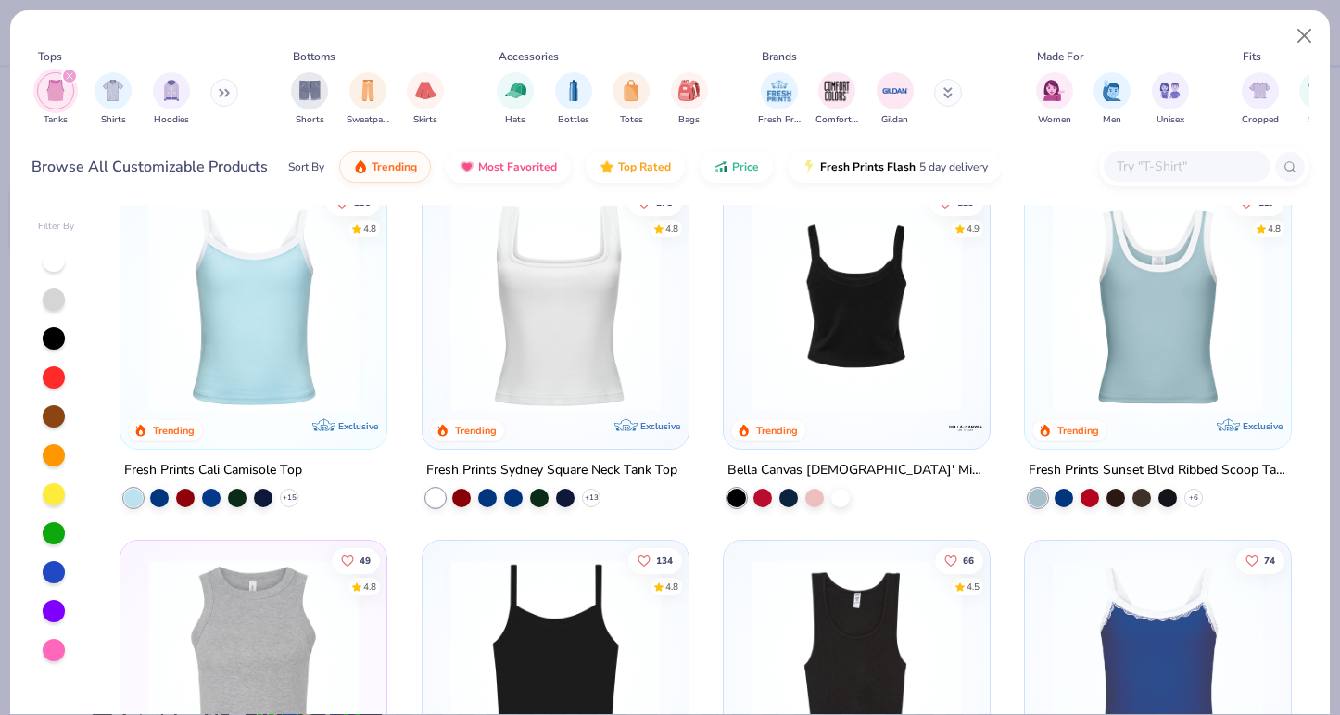
scroll to position [35, 0]
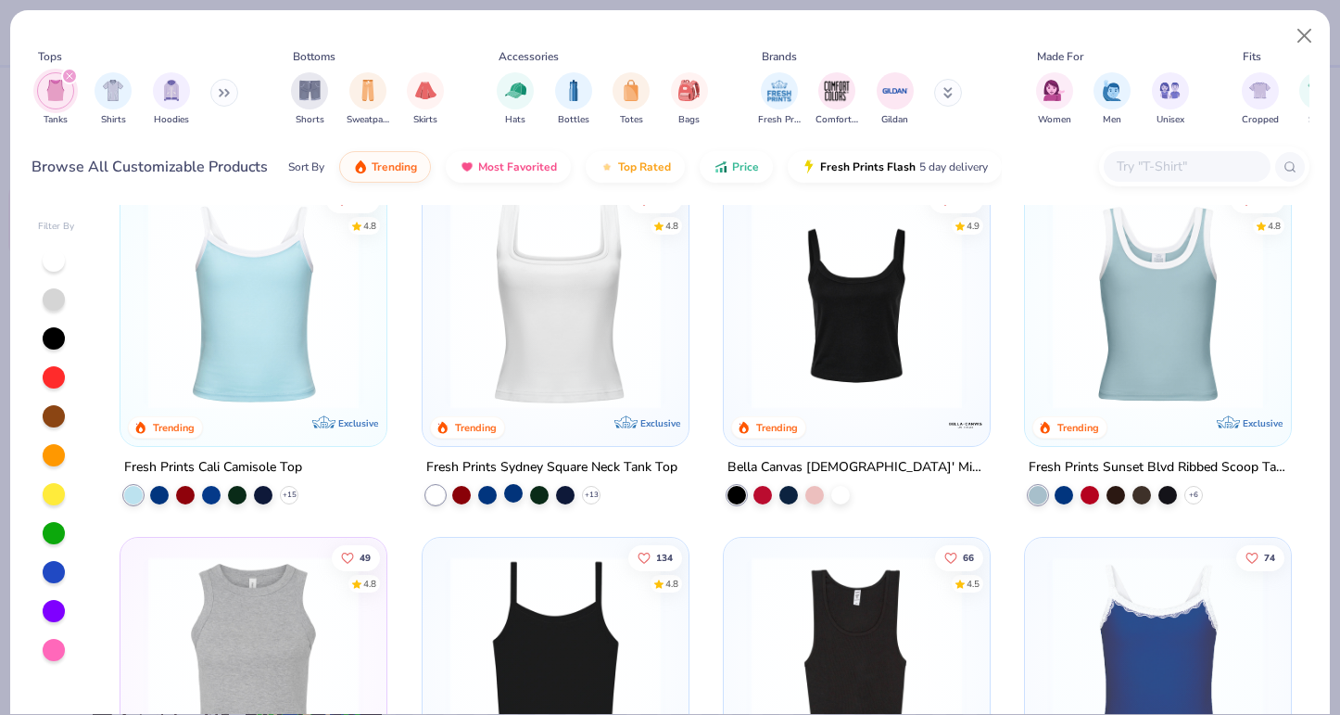
click at [514, 495] on div at bounding box center [513, 493] width 19 height 19
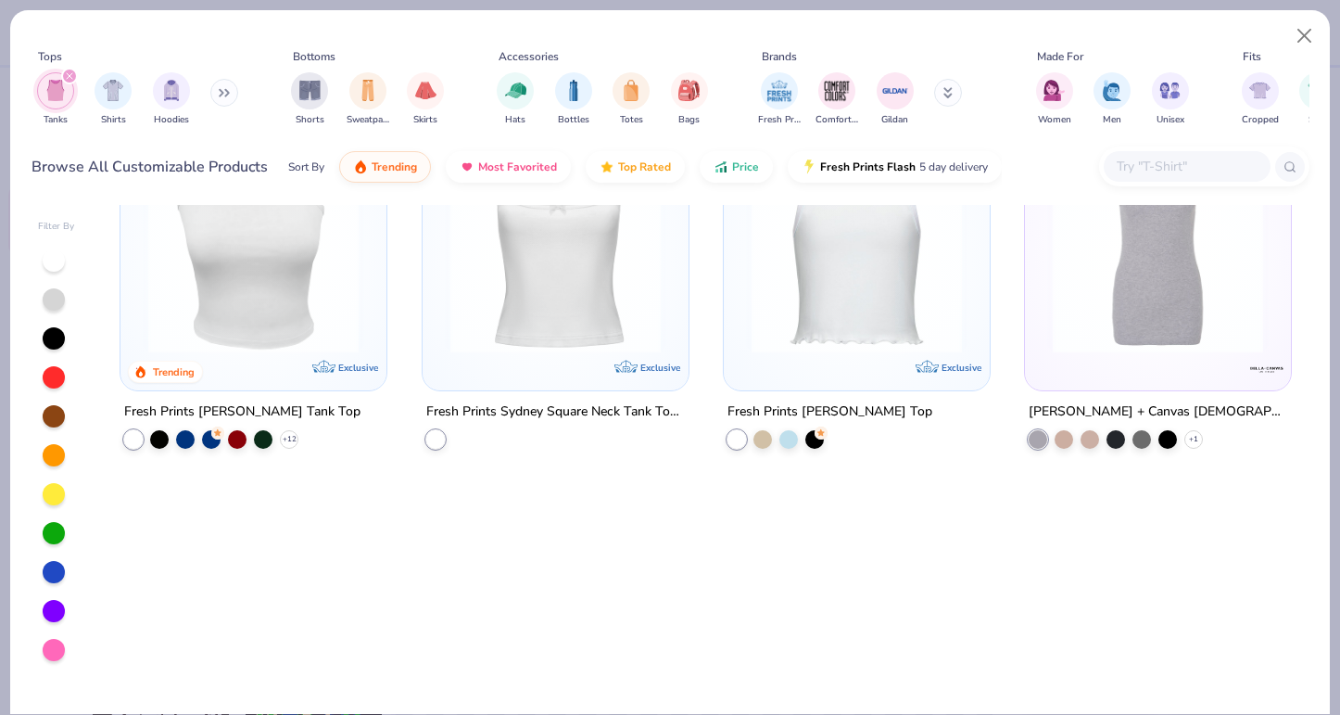
scroll to position [0, 0]
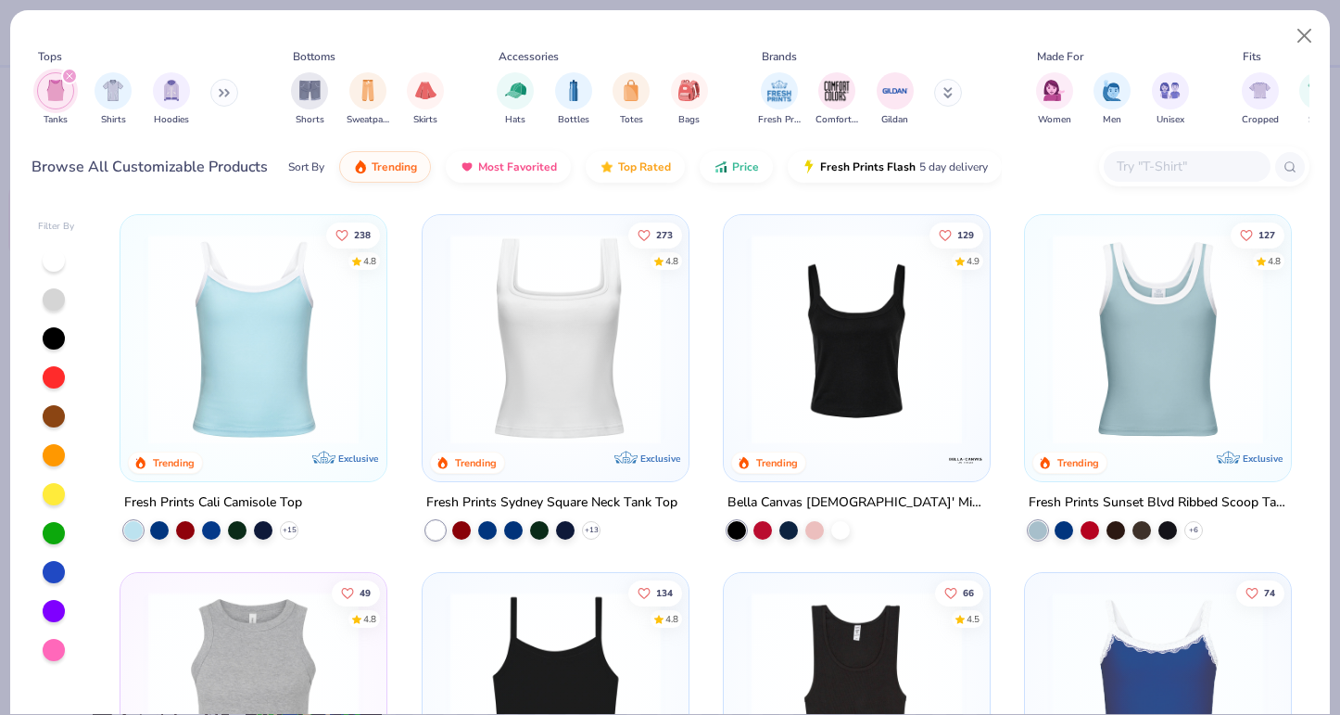
click at [862, 342] on img at bounding box center [856, 339] width 229 height 210
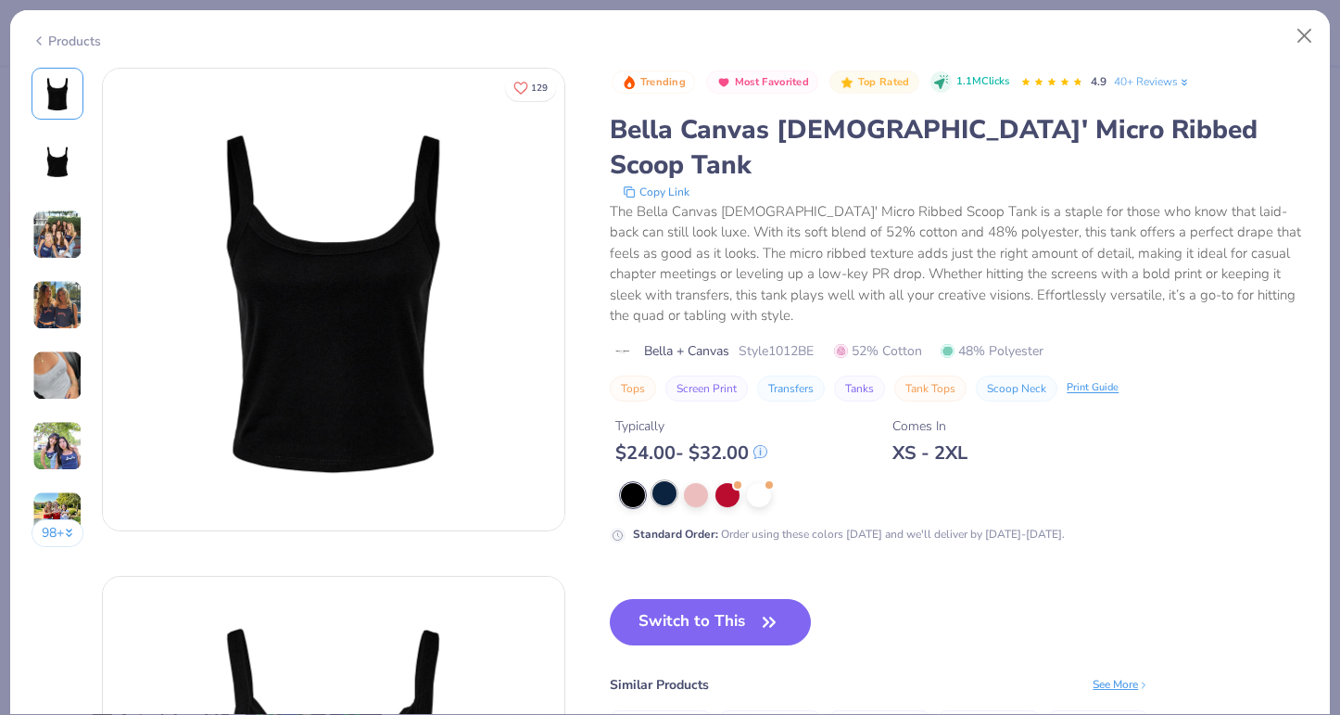
click at [653, 481] on div at bounding box center [665, 493] width 24 height 24
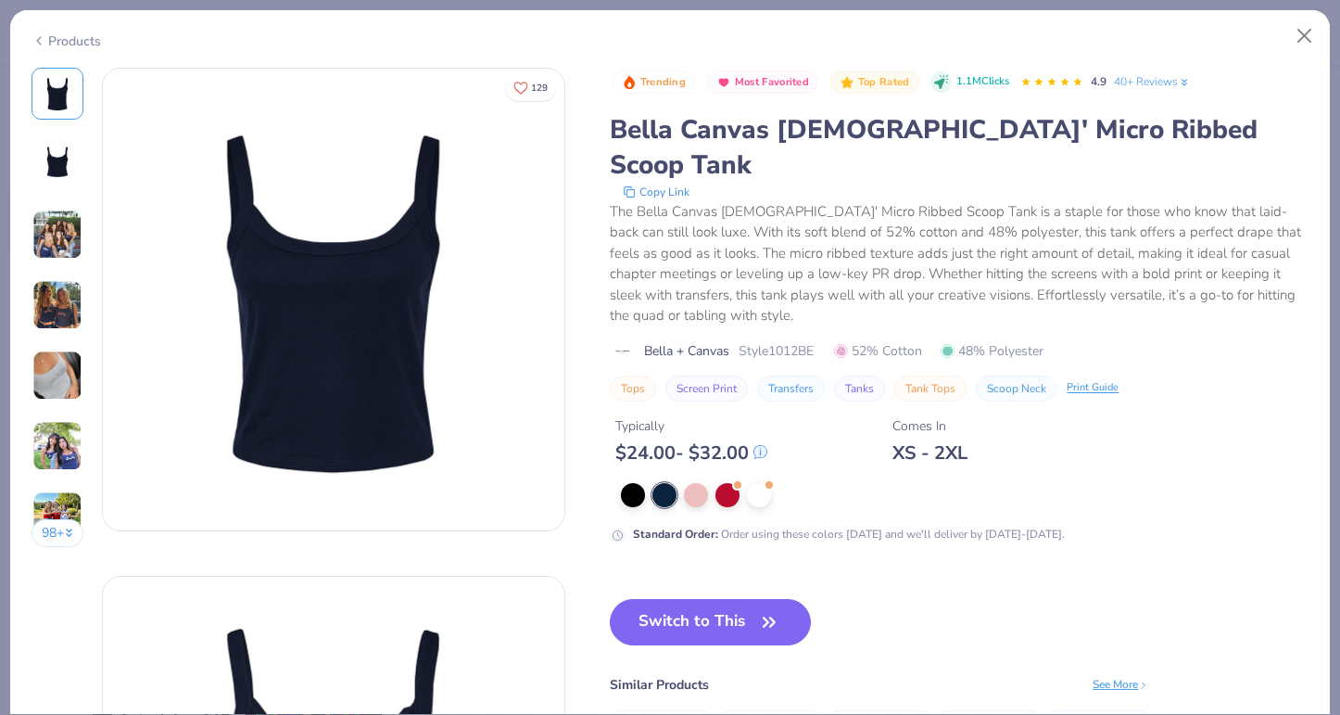
click at [57, 352] on img at bounding box center [57, 375] width 50 height 50
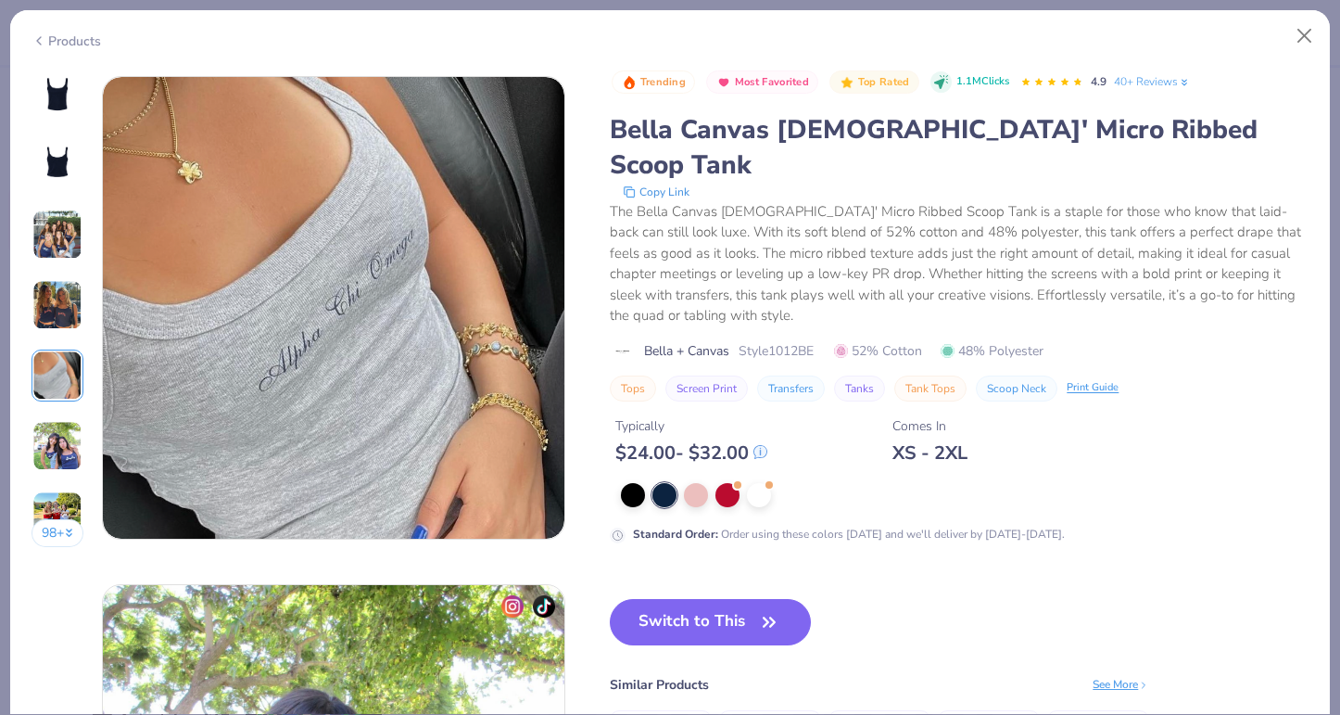
scroll to position [2032, 0]
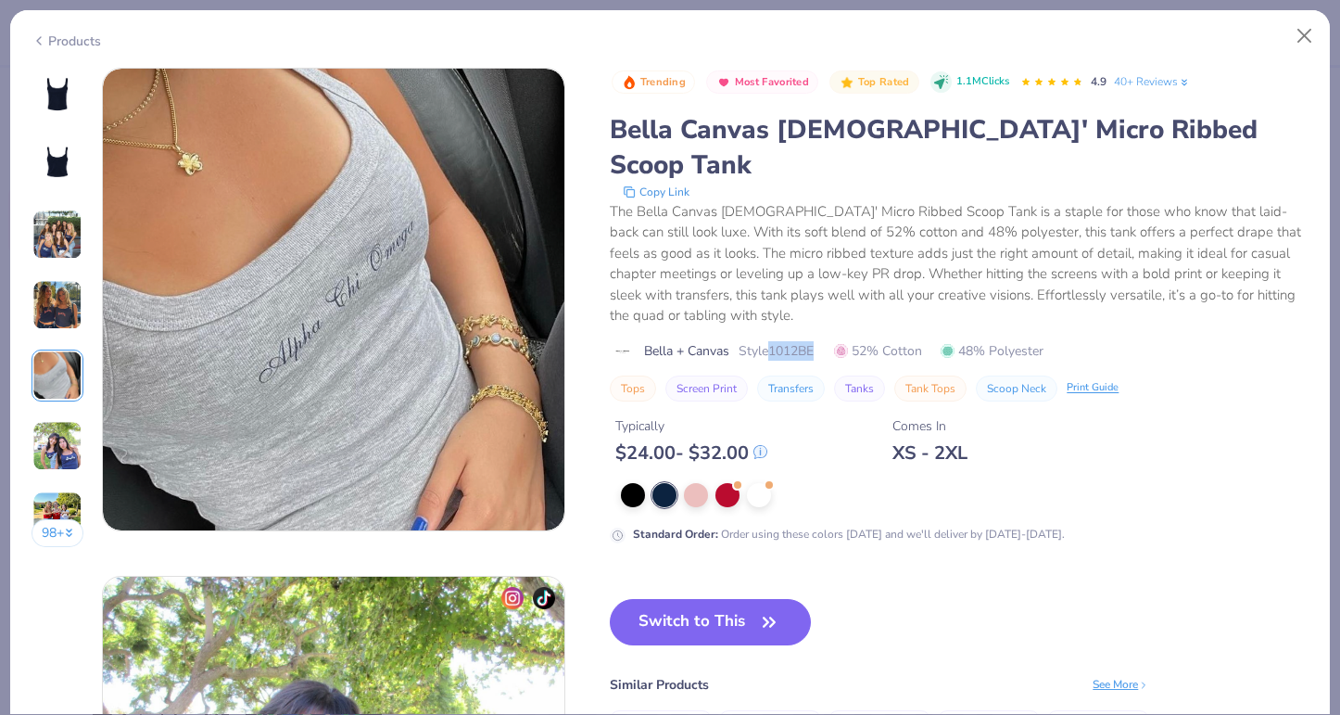
drag, startPoint x: 774, startPoint y: 315, endPoint x: 826, endPoint y: 315, distance: 51.9
click at [826, 341] on div "Bella + Canvas Style 1012BE 52% Cotton 48% Polyester" at bounding box center [959, 350] width 699 height 19
copy span "1012BE"
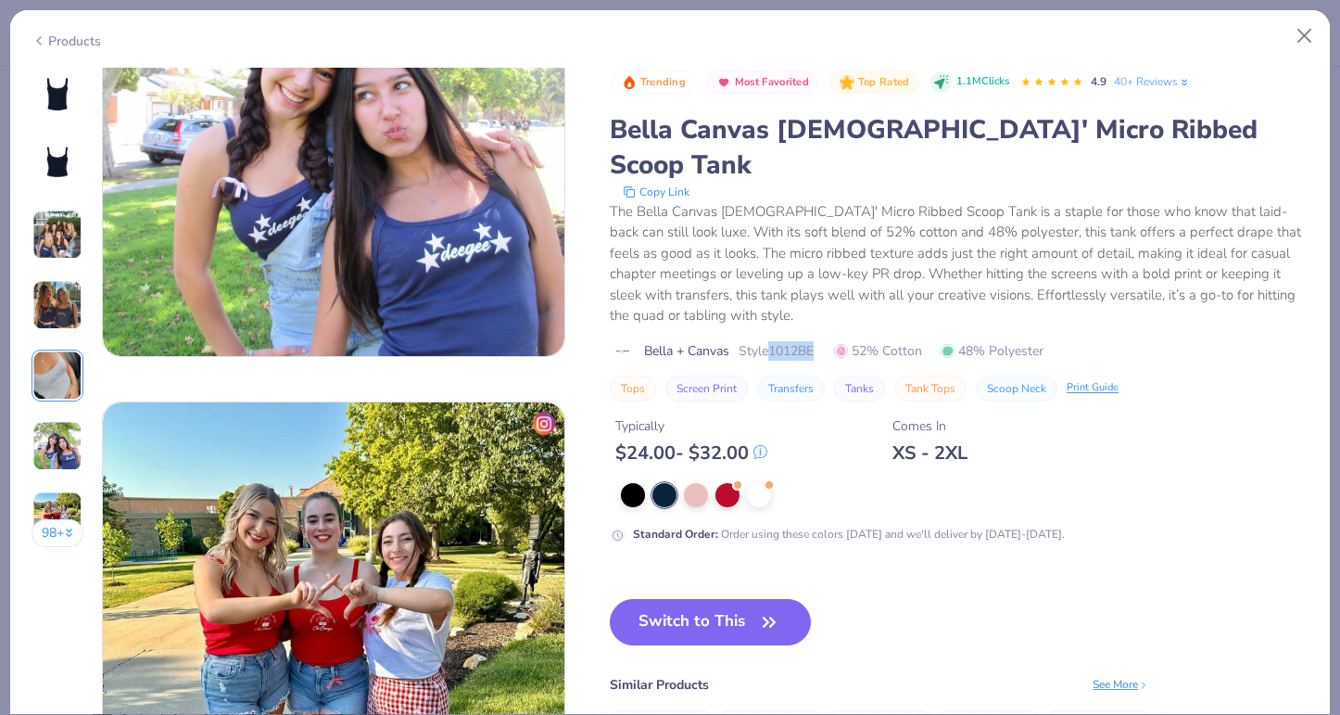
scroll to position [2712, 0]
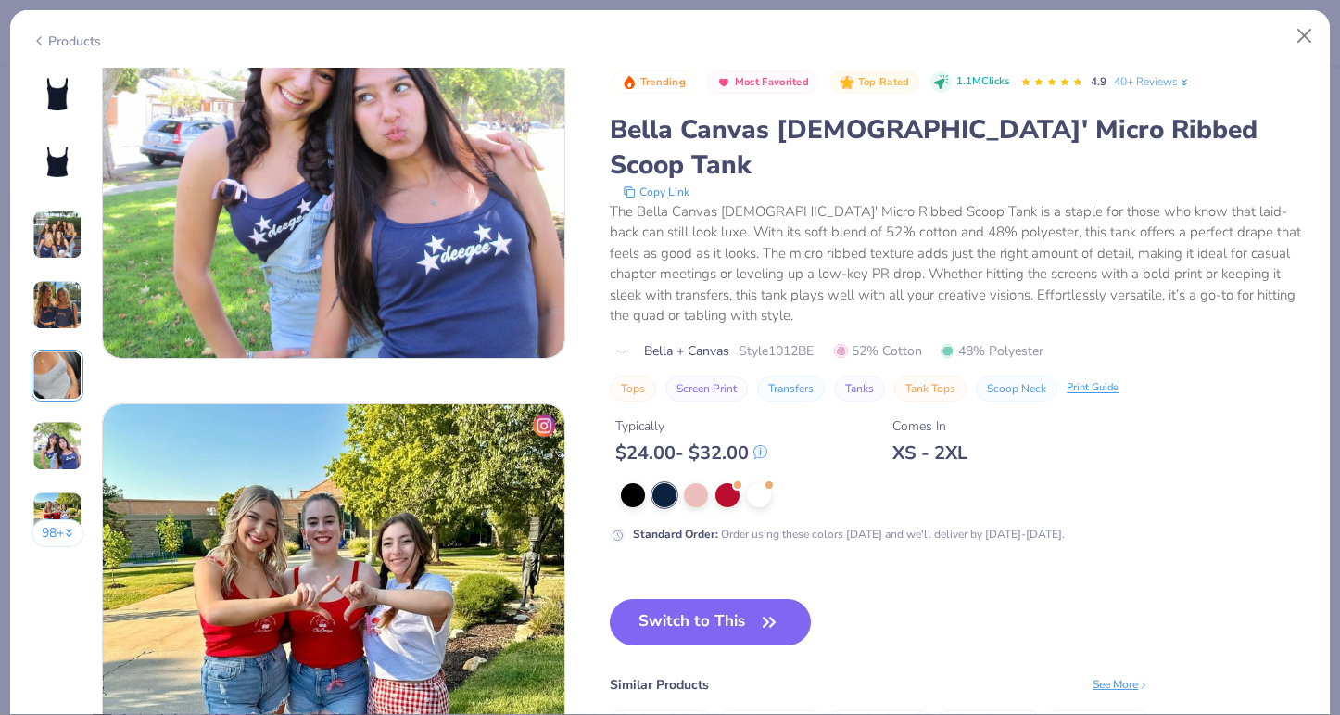
click at [1116, 676] on div "See More" at bounding box center [1121, 684] width 57 height 17
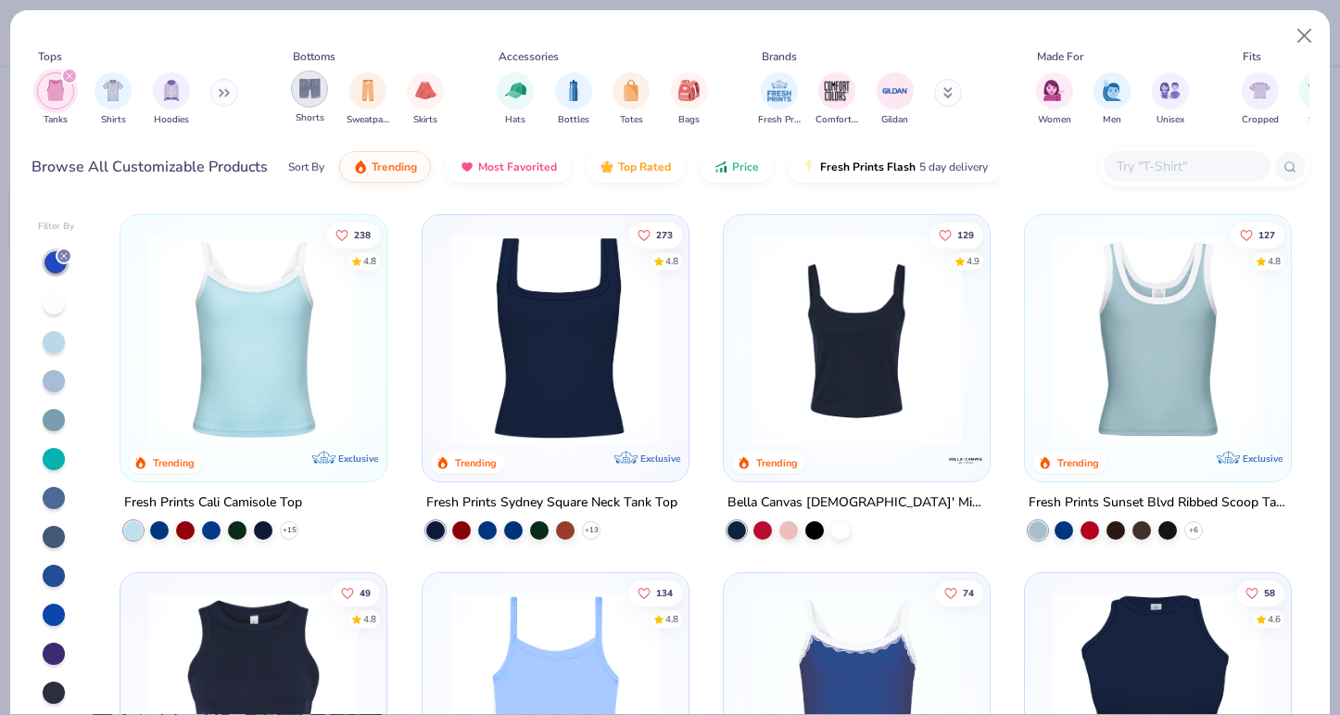
click at [324, 84] on div "filter for Shorts" at bounding box center [309, 88] width 37 height 37
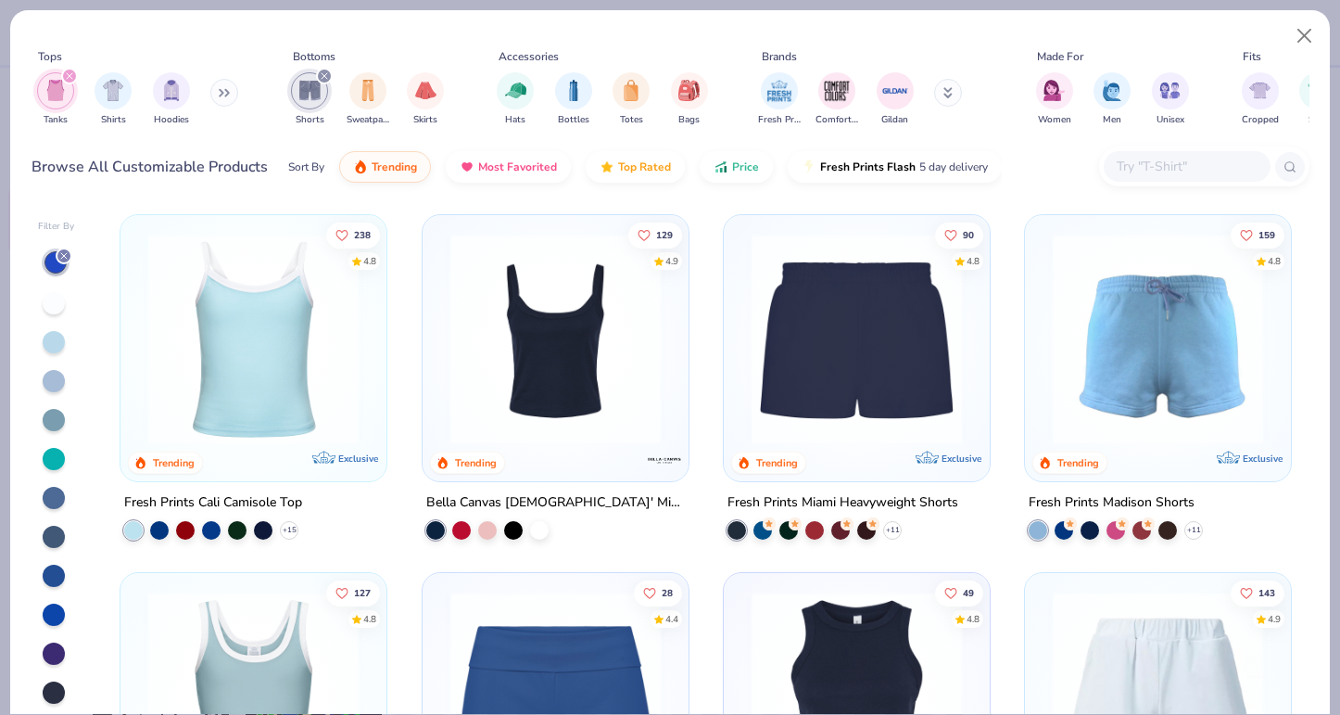
click at [838, 339] on img at bounding box center [856, 339] width 229 height 210
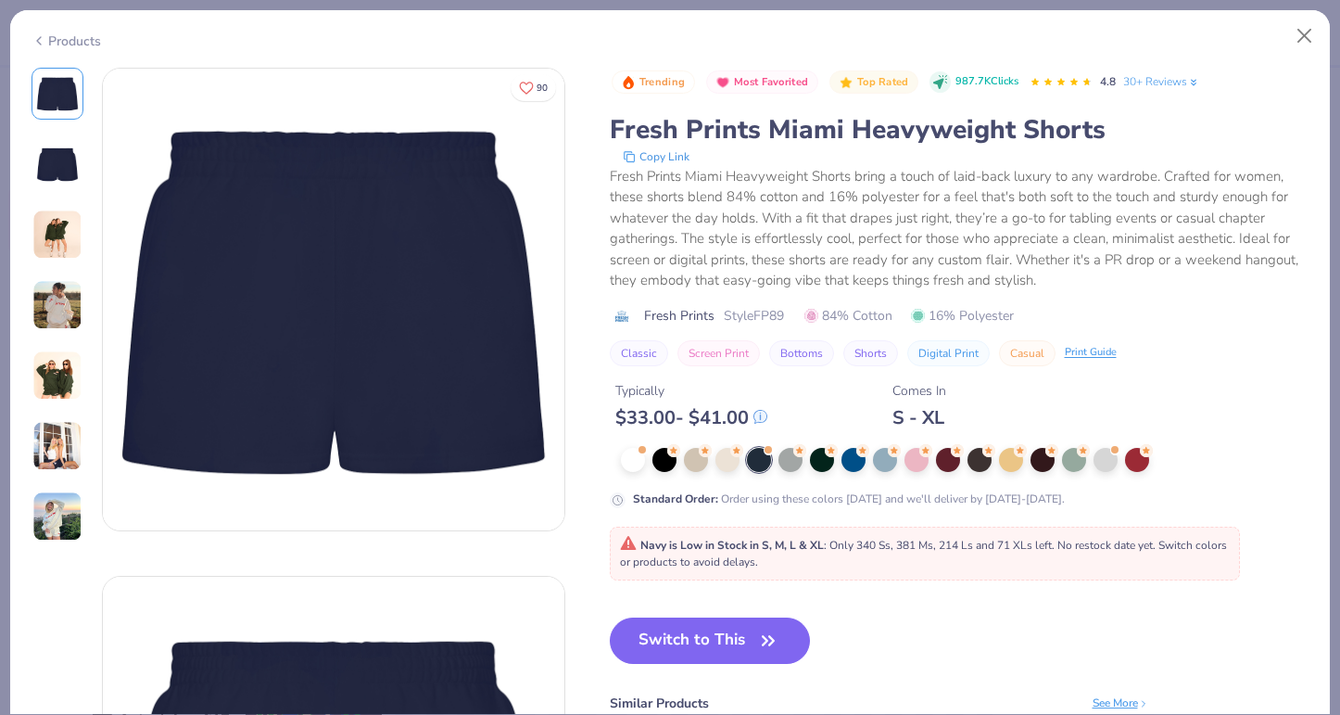
click at [55, 467] on img at bounding box center [57, 446] width 50 height 50
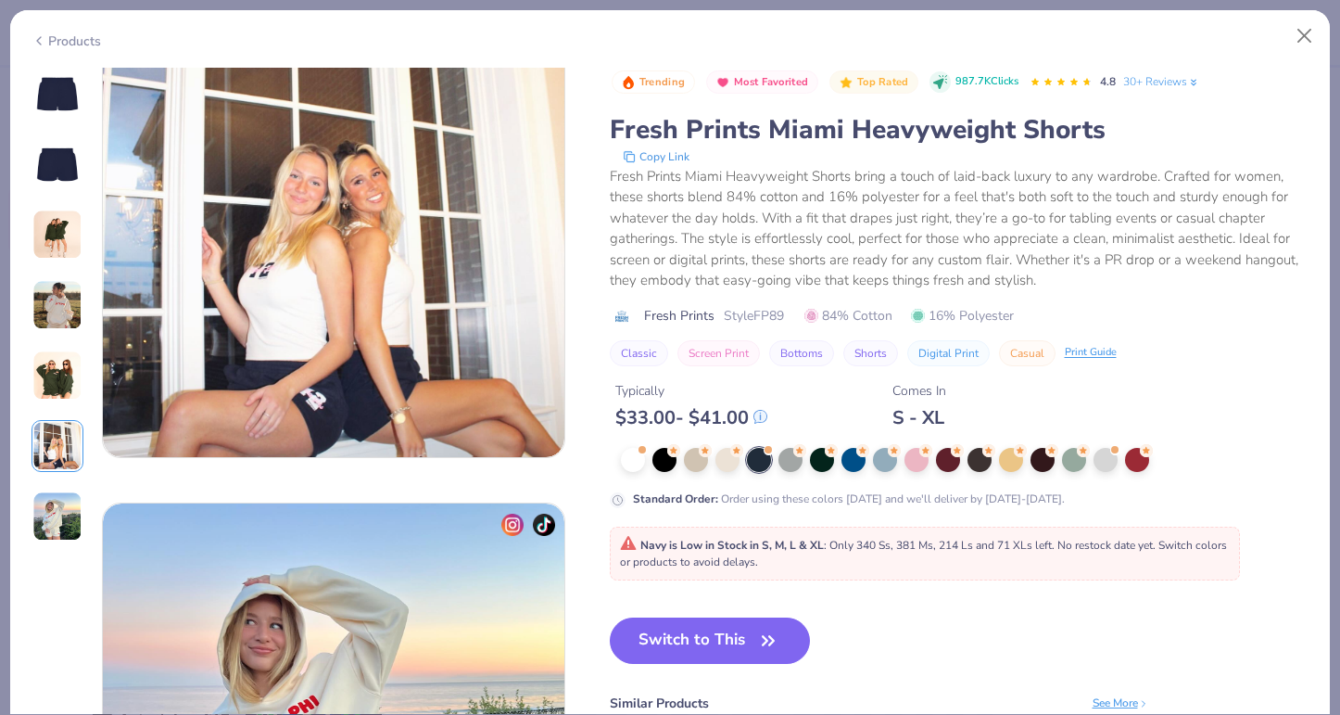
scroll to position [2584, 0]
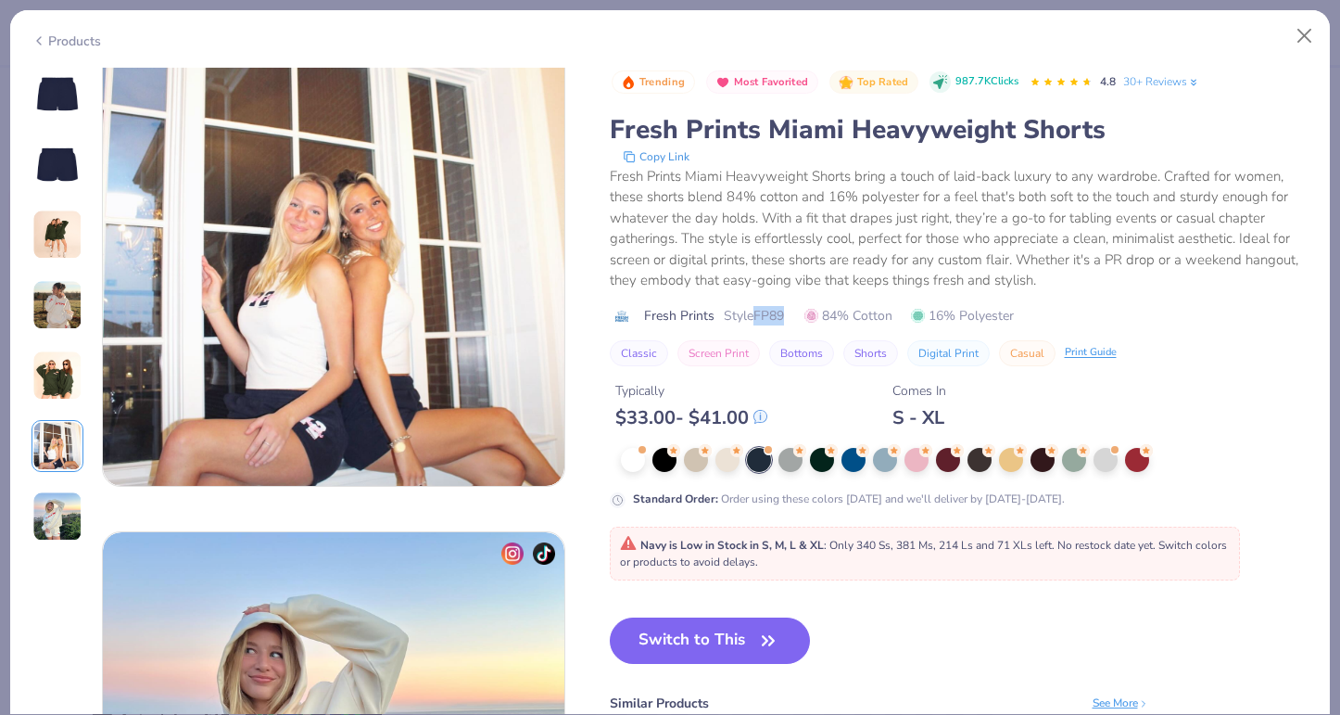
drag, startPoint x: 754, startPoint y: 315, endPoint x: 791, endPoint y: 313, distance: 36.2
click at [791, 313] on div "Fresh Prints Style FP89 84% Cotton 16% Polyester" at bounding box center [960, 315] width 700 height 19
copy span "FP89"
click at [1310, 35] on button "Close" at bounding box center [1304, 36] width 35 height 35
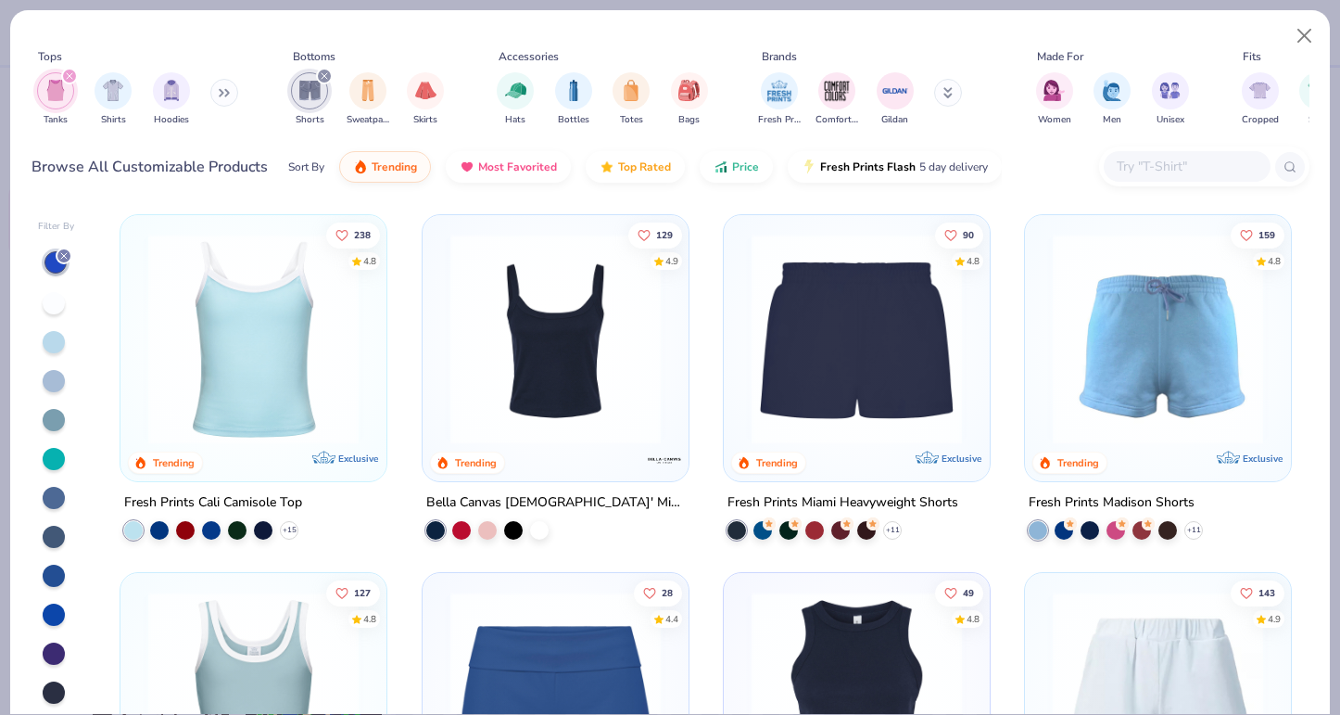
click at [1164, 163] on input "text" at bounding box center [1186, 166] width 143 height 21
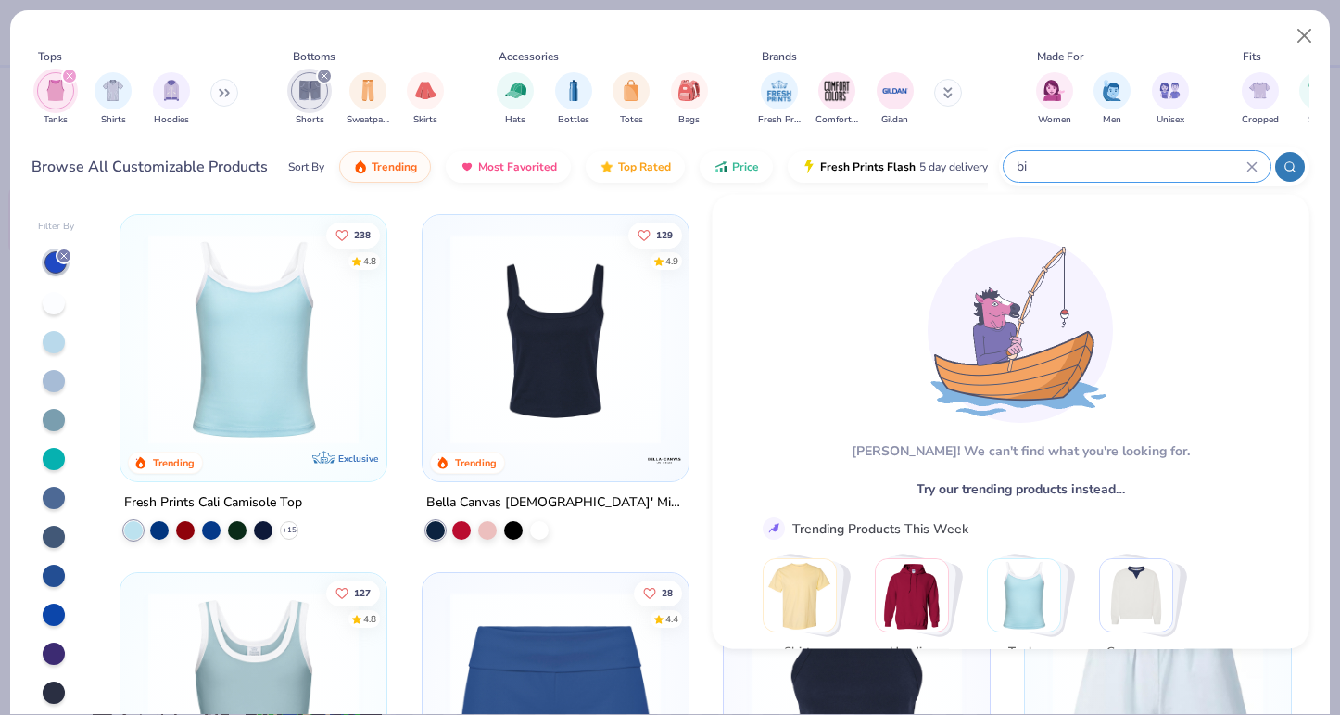
type input "b"
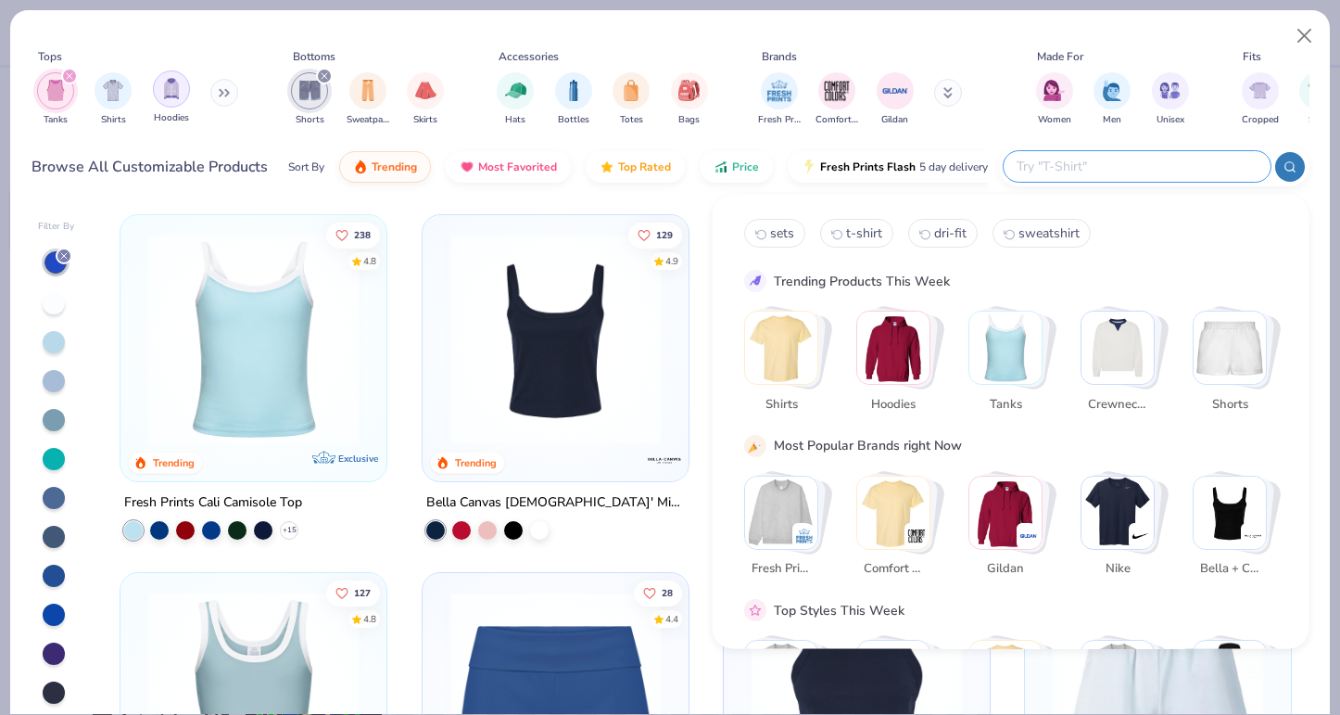
click at [176, 97] on img "filter for Hoodies" at bounding box center [171, 88] width 20 height 21
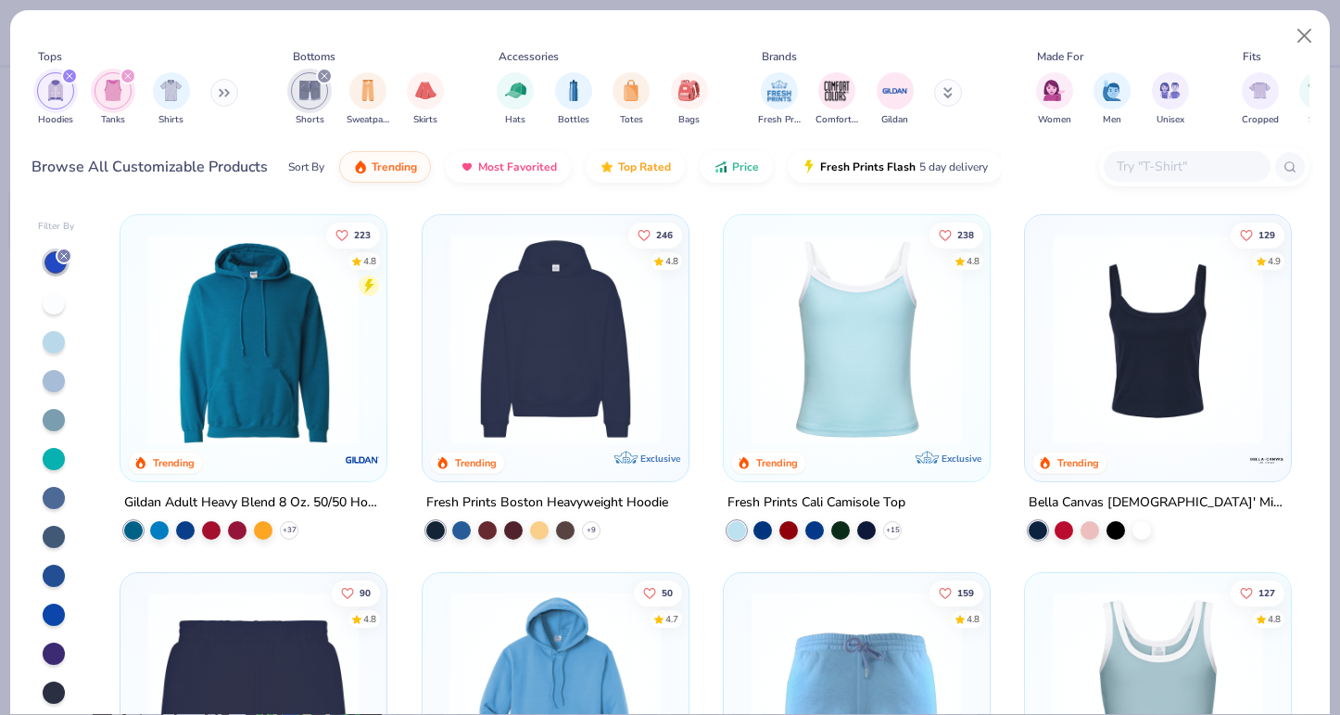
click at [561, 360] on img at bounding box center [555, 339] width 229 height 210
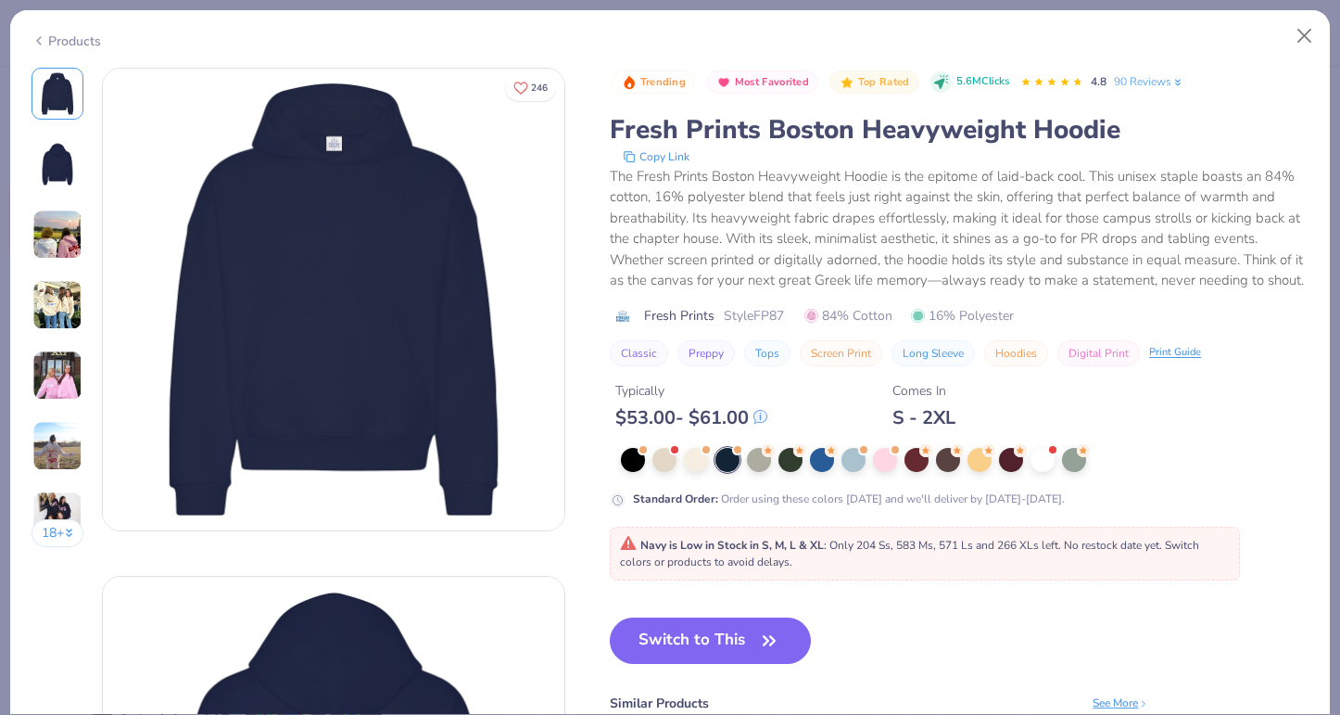
click at [66, 372] on img at bounding box center [57, 375] width 50 height 50
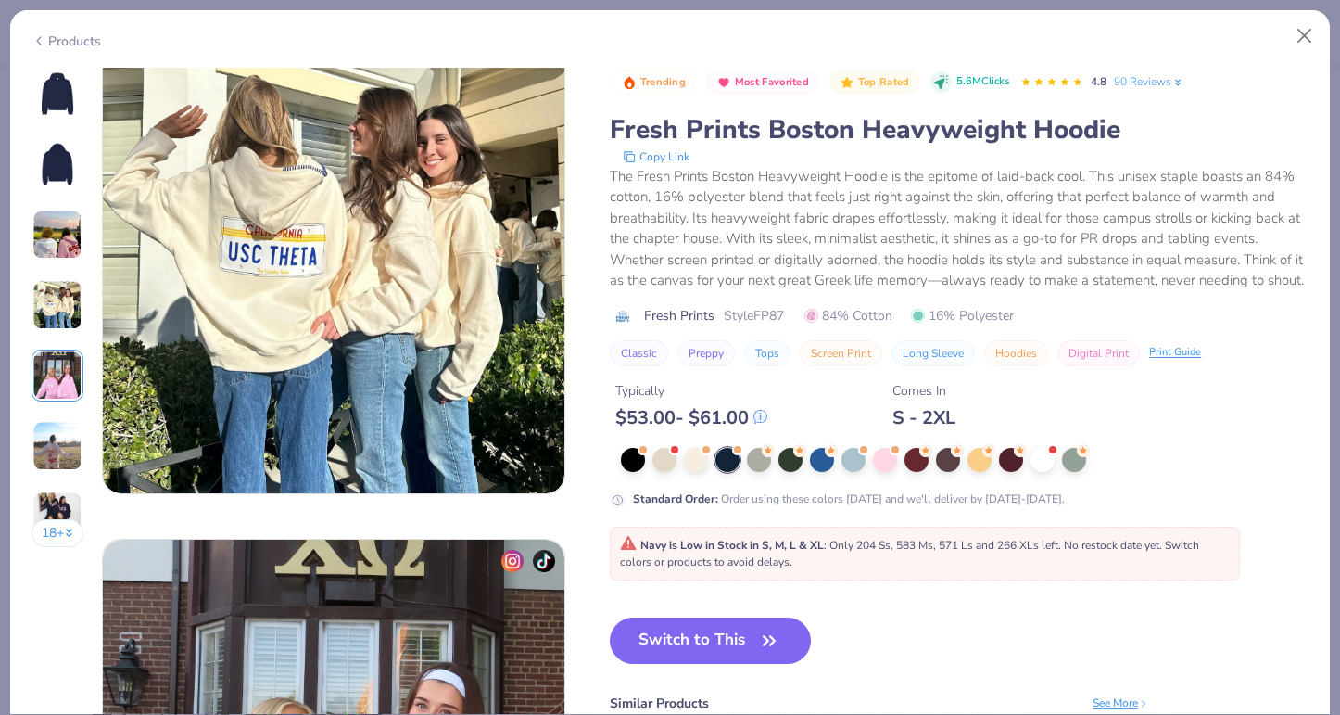
scroll to position [2032, 0]
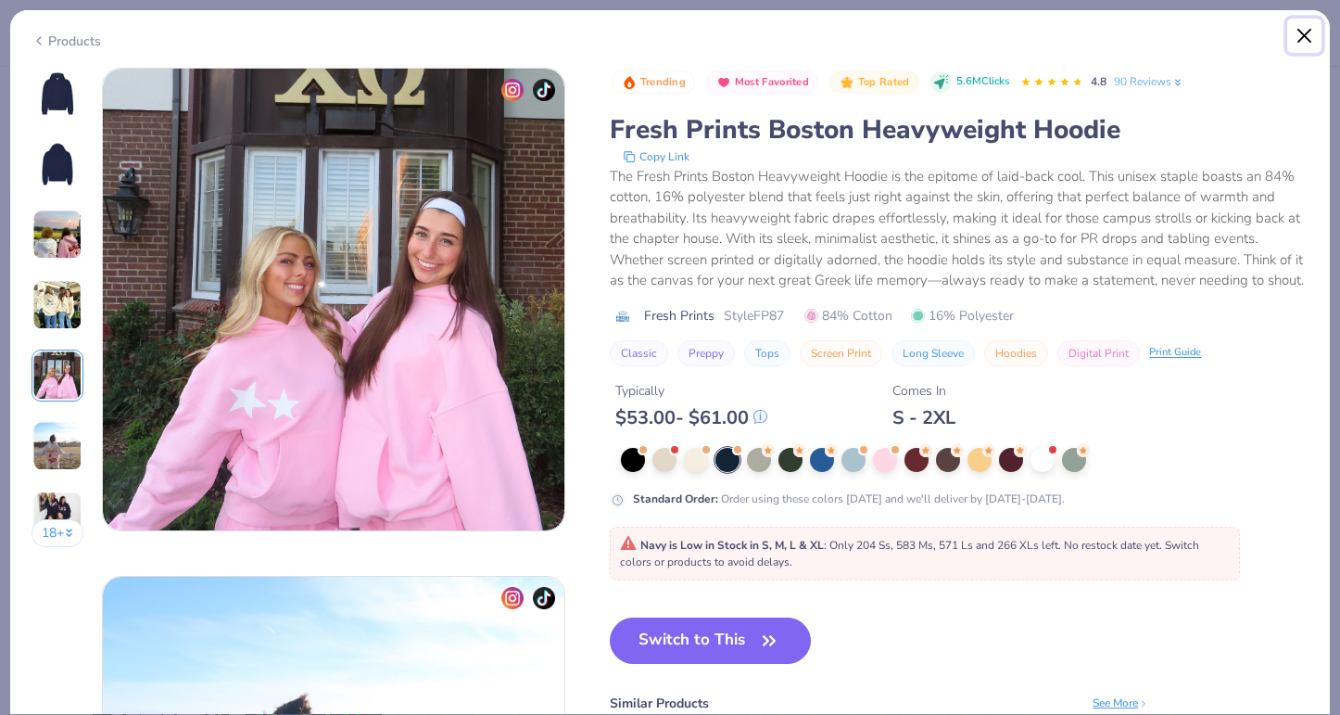
click at [1303, 33] on button "Close" at bounding box center [1304, 36] width 35 height 35
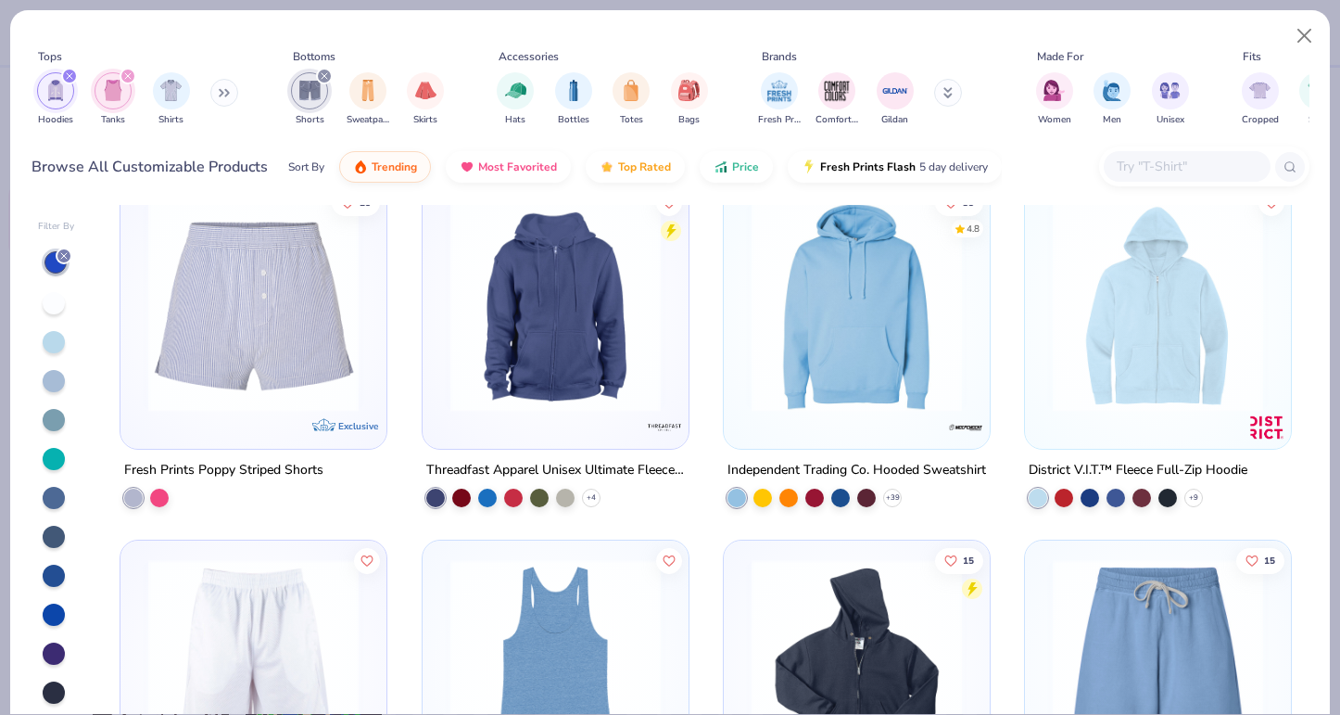
scroll to position [2525, 0]
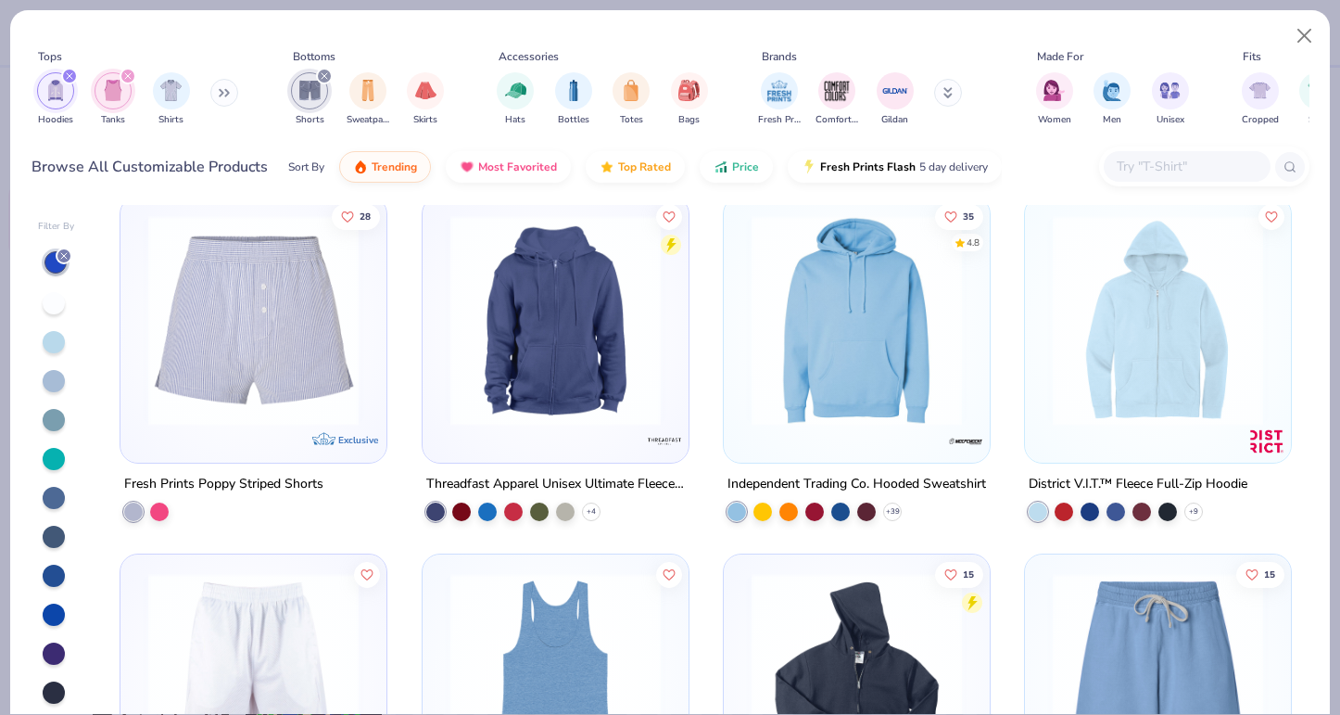
click at [922, 340] on img at bounding box center [856, 320] width 229 height 210
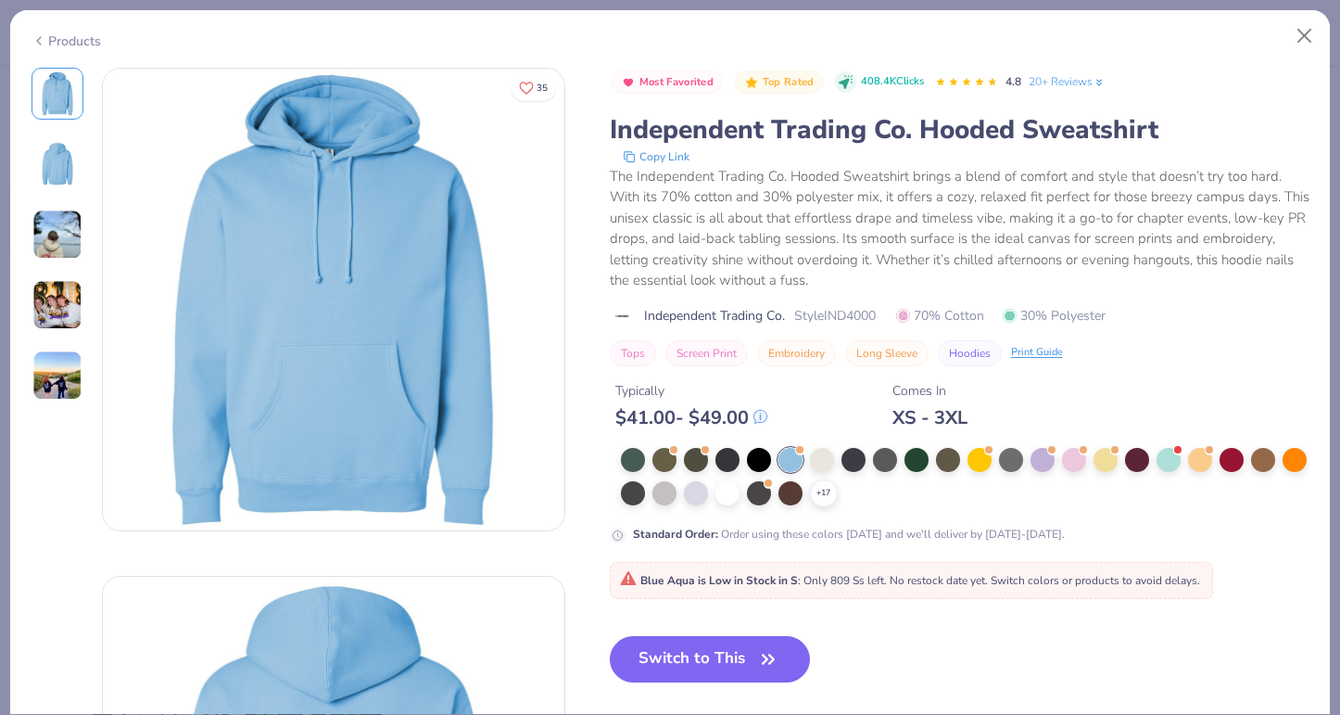
click at [865, 468] on div "+ 17" at bounding box center [965, 477] width 689 height 59
click at [700, 464] on div at bounding box center [696, 458] width 24 height 24
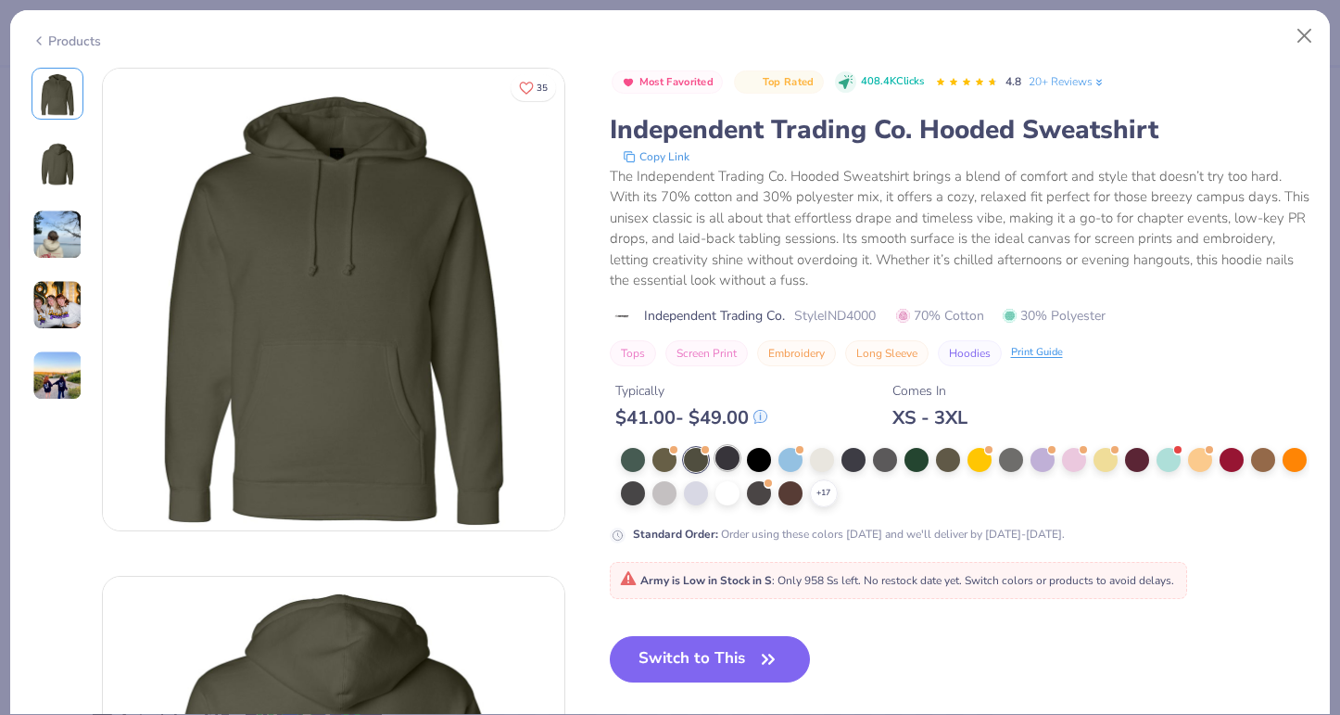
click at [725, 463] on div at bounding box center [728, 458] width 24 height 24
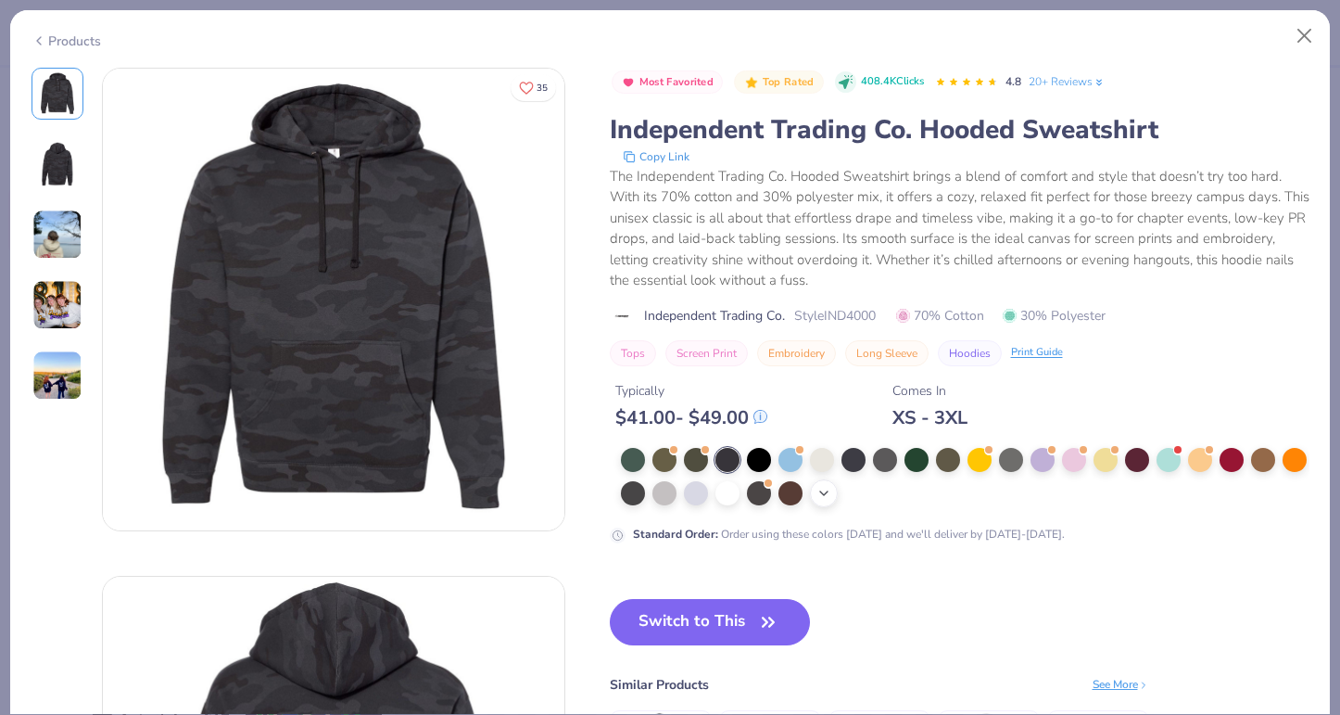
click at [823, 492] on icon at bounding box center [824, 493] width 15 height 15
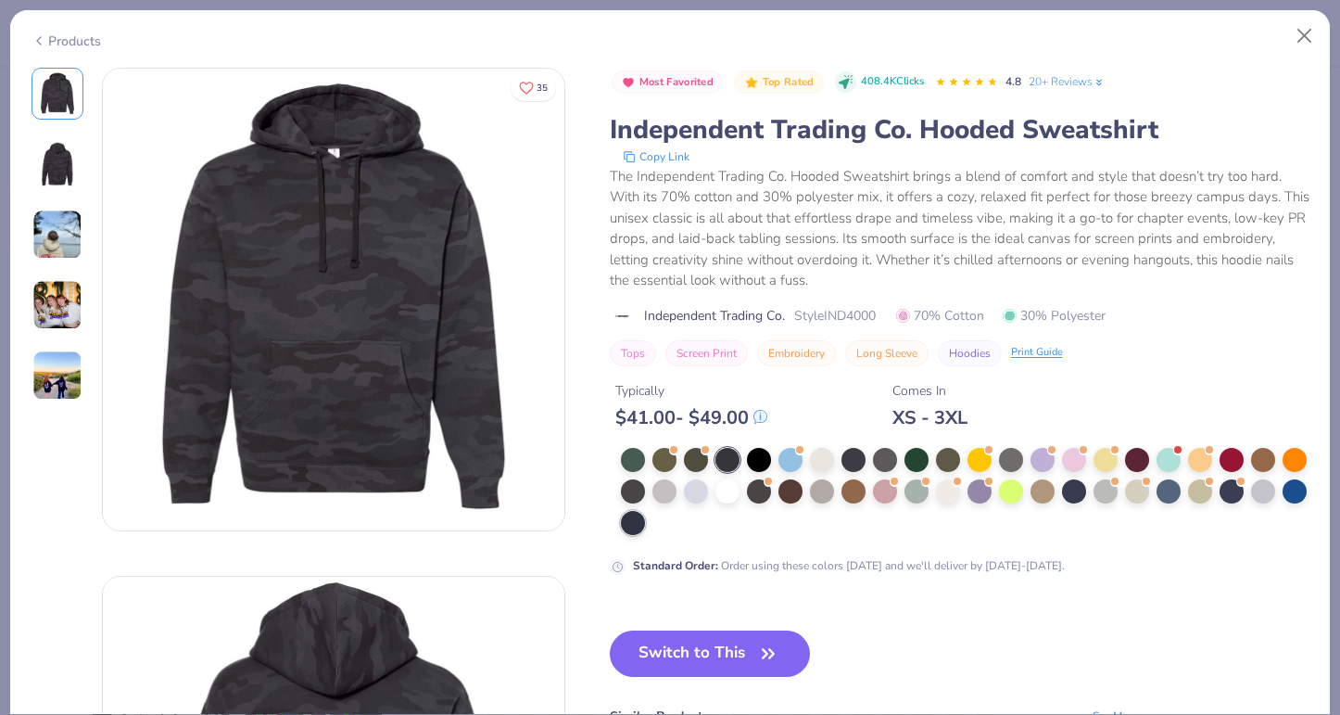
click at [629, 531] on div at bounding box center [633, 523] width 24 height 24
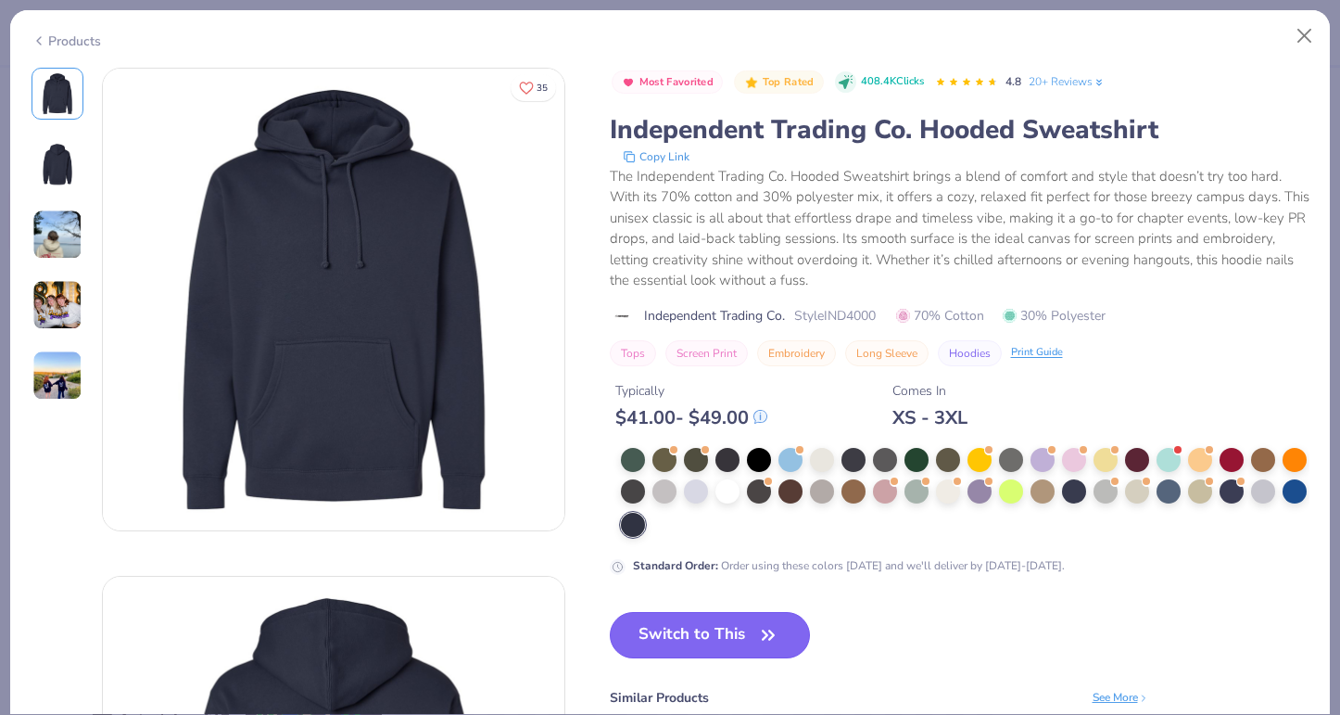
click at [732, 630] on button "Switch to This" at bounding box center [710, 635] width 201 height 46
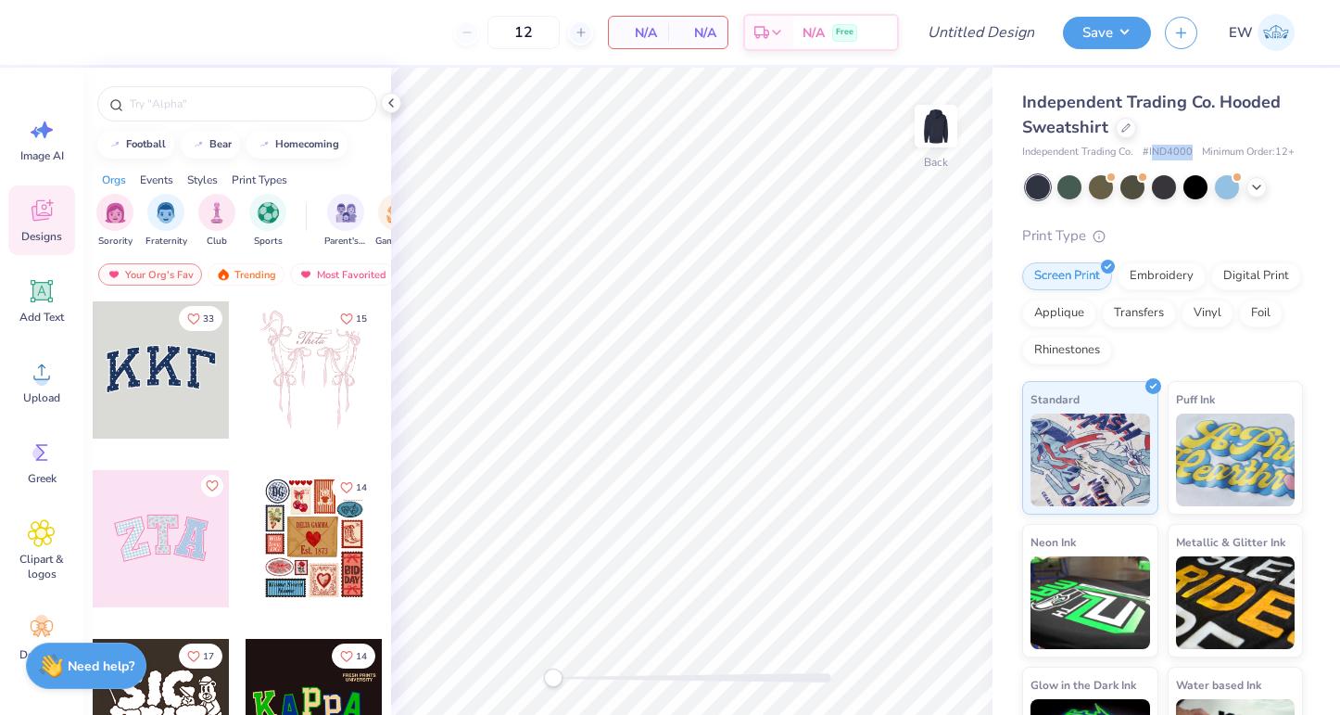
drag, startPoint x: 1154, startPoint y: 151, endPoint x: 1192, endPoint y: 150, distance: 38.0
click at [1193, 150] on div "Independent Trading Co. # IND4000 Minimum Order: 12 +" at bounding box center [1162, 153] width 281 height 16
click at [1192, 150] on div "Independent Trading Co. # IND4000 Minimum Order: 12 +" at bounding box center [1162, 153] width 281 height 16
drag, startPoint x: 1186, startPoint y: 147, endPoint x: 1148, endPoint y: 148, distance: 38.0
click at [1148, 148] on span "# IND4000" at bounding box center [1168, 153] width 50 height 16
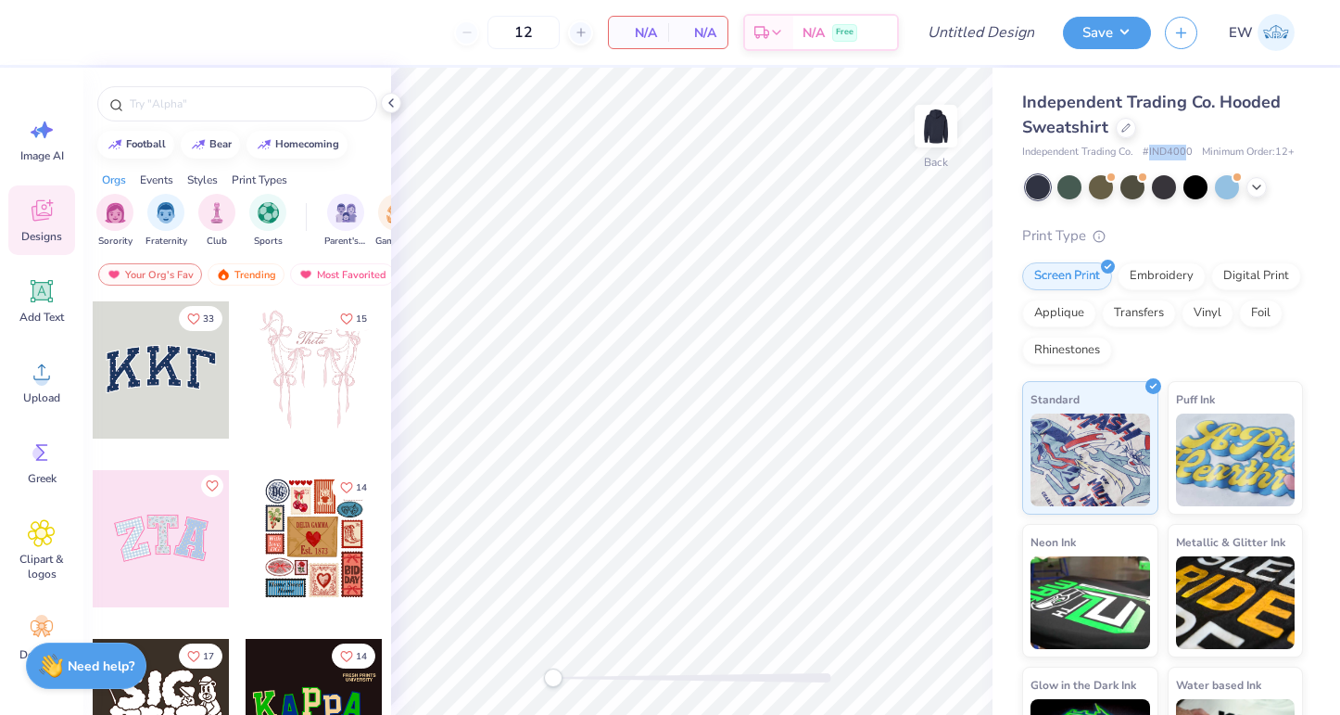
click at [1148, 148] on span "# IND4000" at bounding box center [1168, 153] width 50 height 16
drag, startPoint x: 1144, startPoint y: 149, endPoint x: 1193, endPoint y: 148, distance: 49.1
click at [1193, 148] on div "Independent Trading Co. # IND4000 Minimum Order: 12 +" at bounding box center [1162, 153] width 281 height 16
copy span "# IND4000"
click at [1122, 134] on div at bounding box center [1126, 126] width 20 height 20
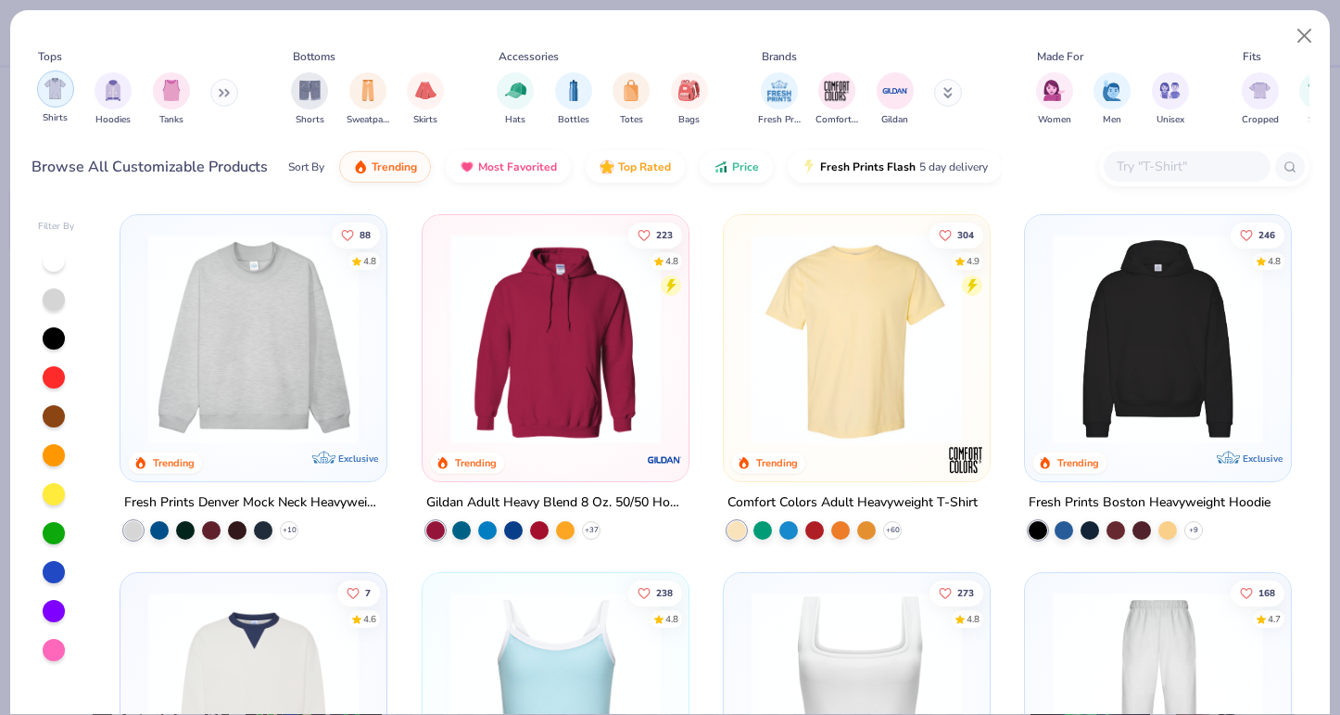
click at [53, 99] on div "filter for Shirts" at bounding box center [55, 88] width 37 height 37
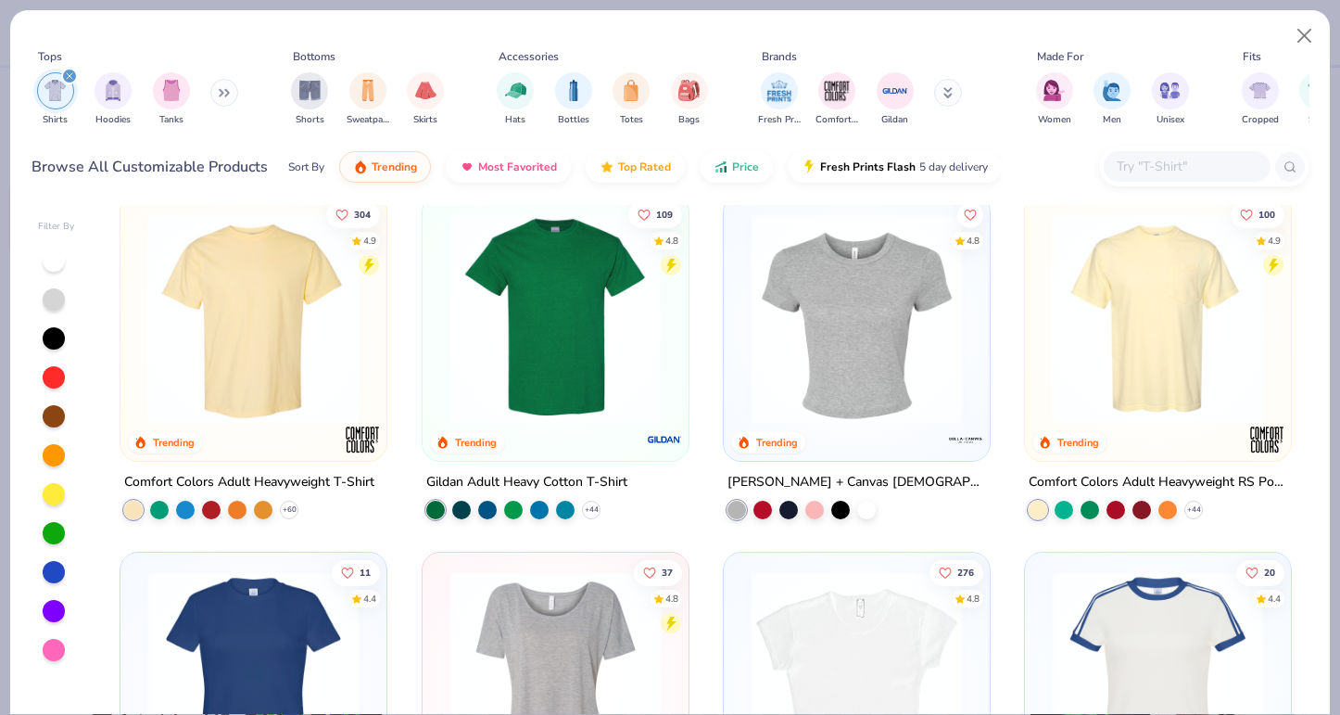
scroll to position [26, 0]
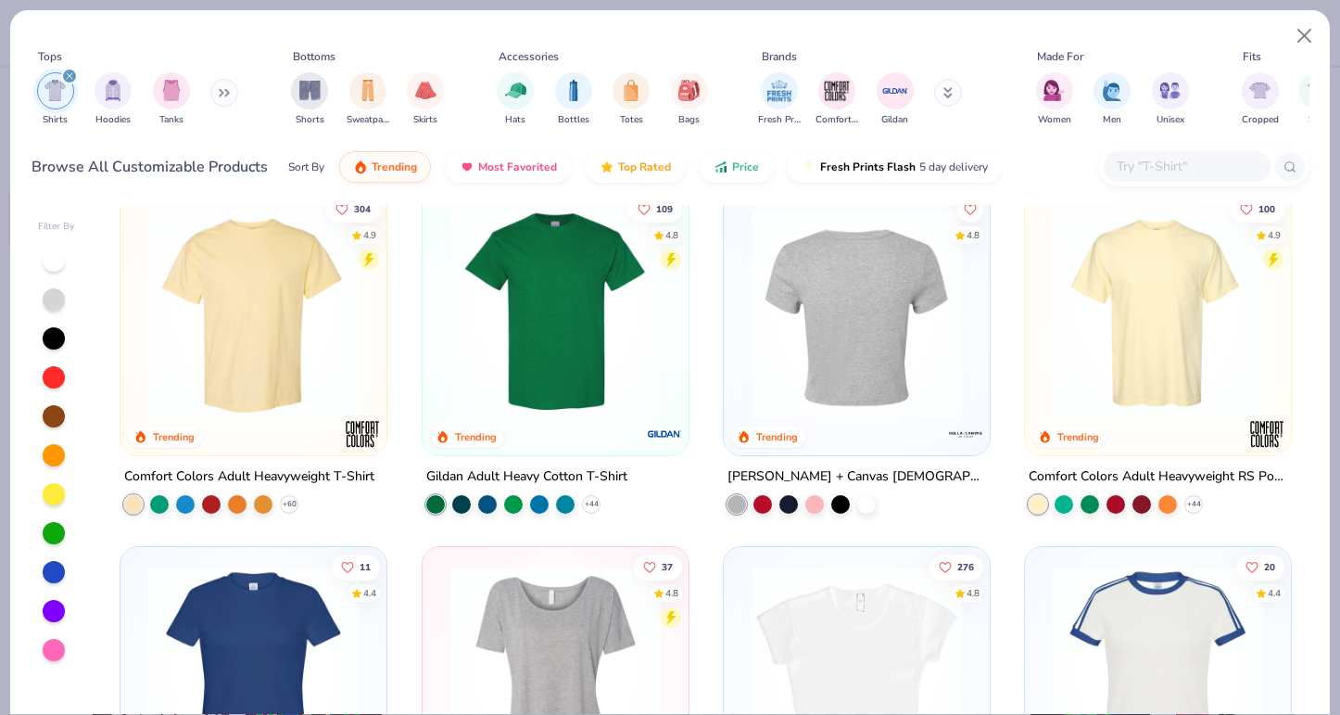
click at [1117, 325] on img at bounding box center [1158, 313] width 229 height 210
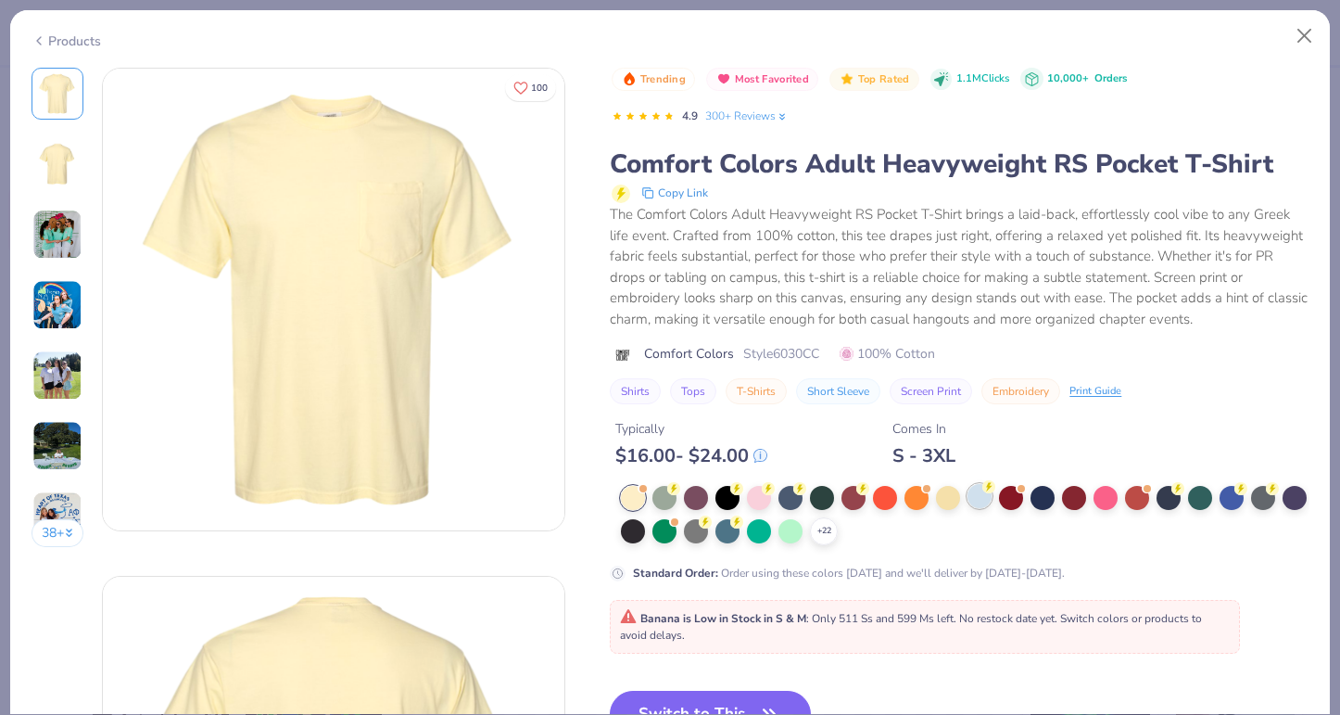
click at [979, 493] on div at bounding box center [980, 496] width 24 height 24
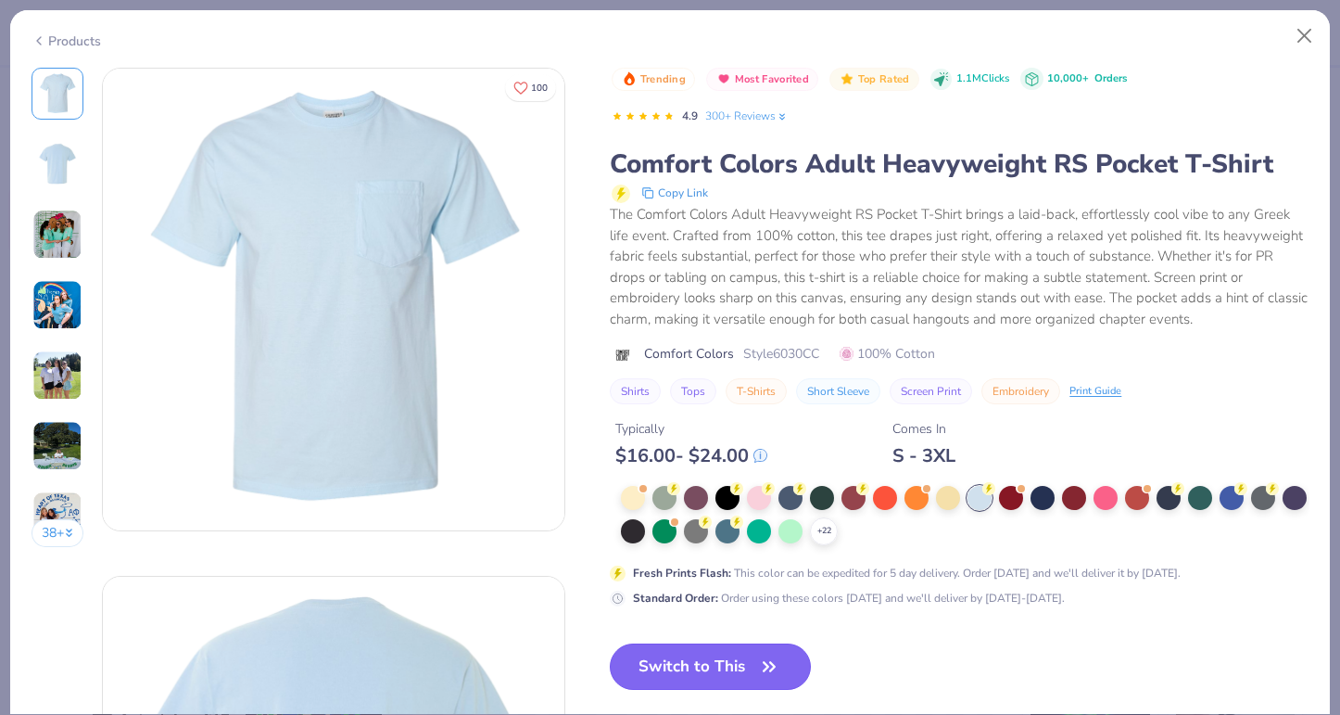
click at [746, 660] on button "Switch to This" at bounding box center [710, 666] width 201 height 46
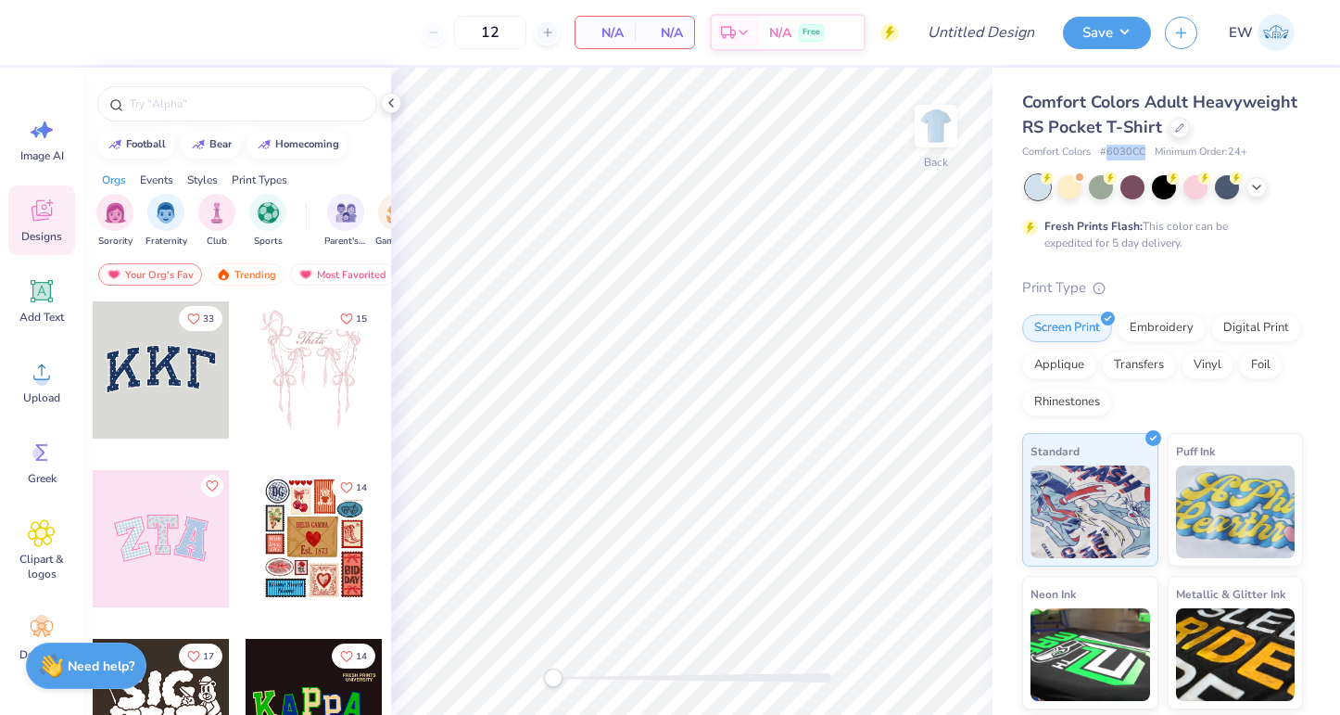
drag, startPoint x: 1110, startPoint y: 151, endPoint x: 1148, endPoint y: 152, distance: 38.9
click at [1148, 152] on div "Comfort Colors # 6030CC Minimum Order: 24 +" at bounding box center [1162, 153] width 281 height 16
copy span "6030CC"
click at [1180, 130] on icon at bounding box center [1179, 125] width 9 height 9
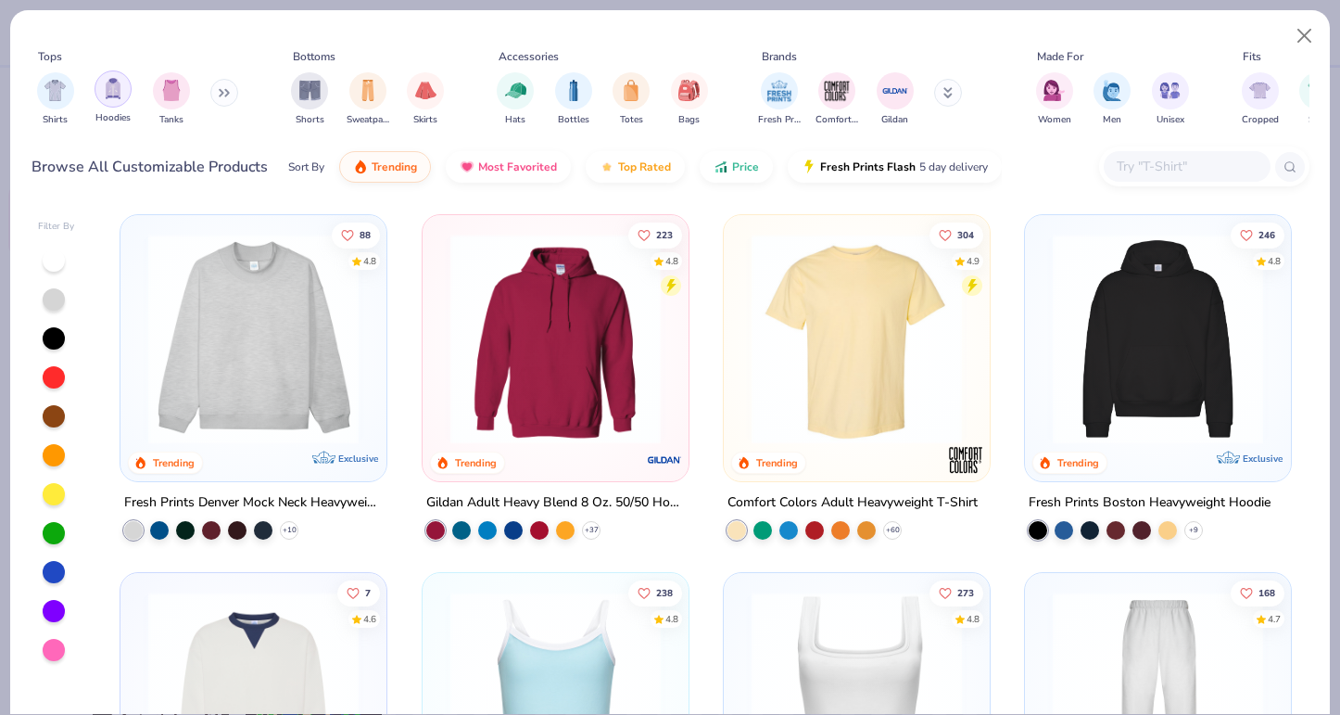
click at [110, 92] on img "filter for Hoodies" at bounding box center [113, 88] width 20 height 21
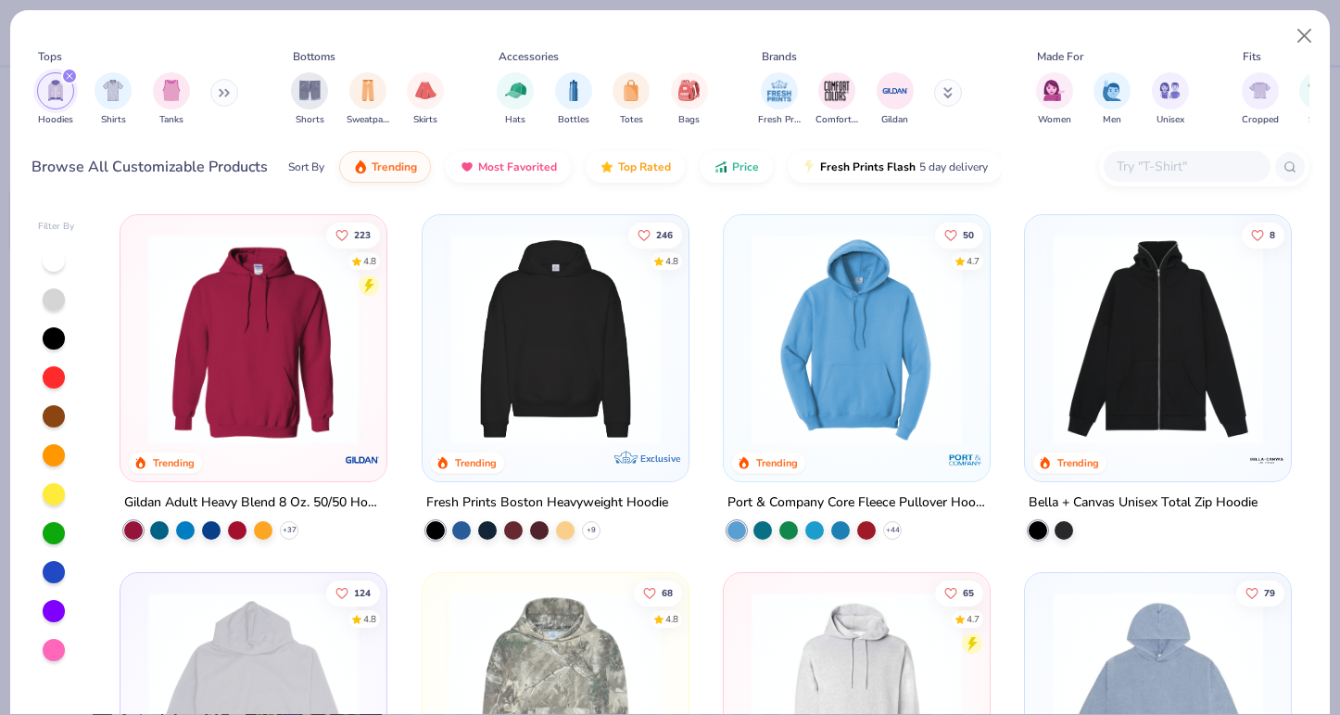
click at [598, 300] on img at bounding box center [555, 339] width 229 height 210
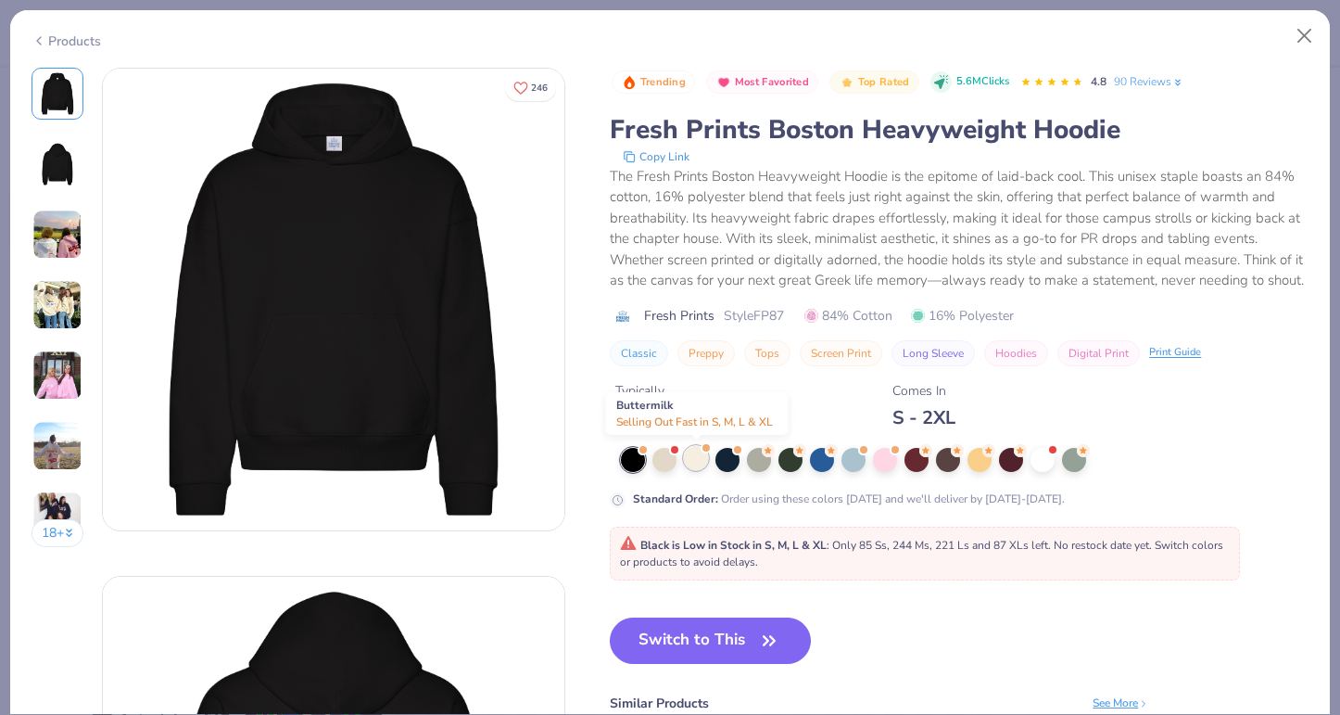
click at [694, 462] on div at bounding box center [696, 458] width 24 height 24
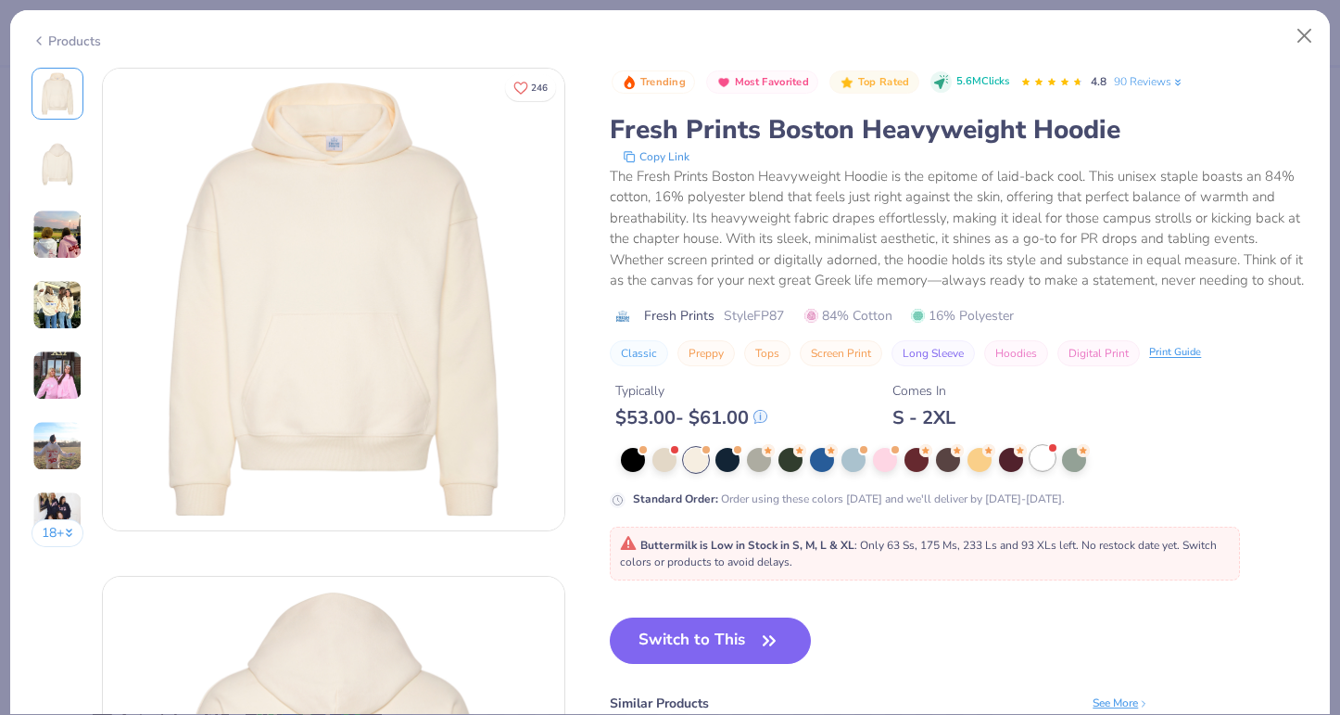
click at [1037, 456] on div at bounding box center [1043, 458] width 24 height 24
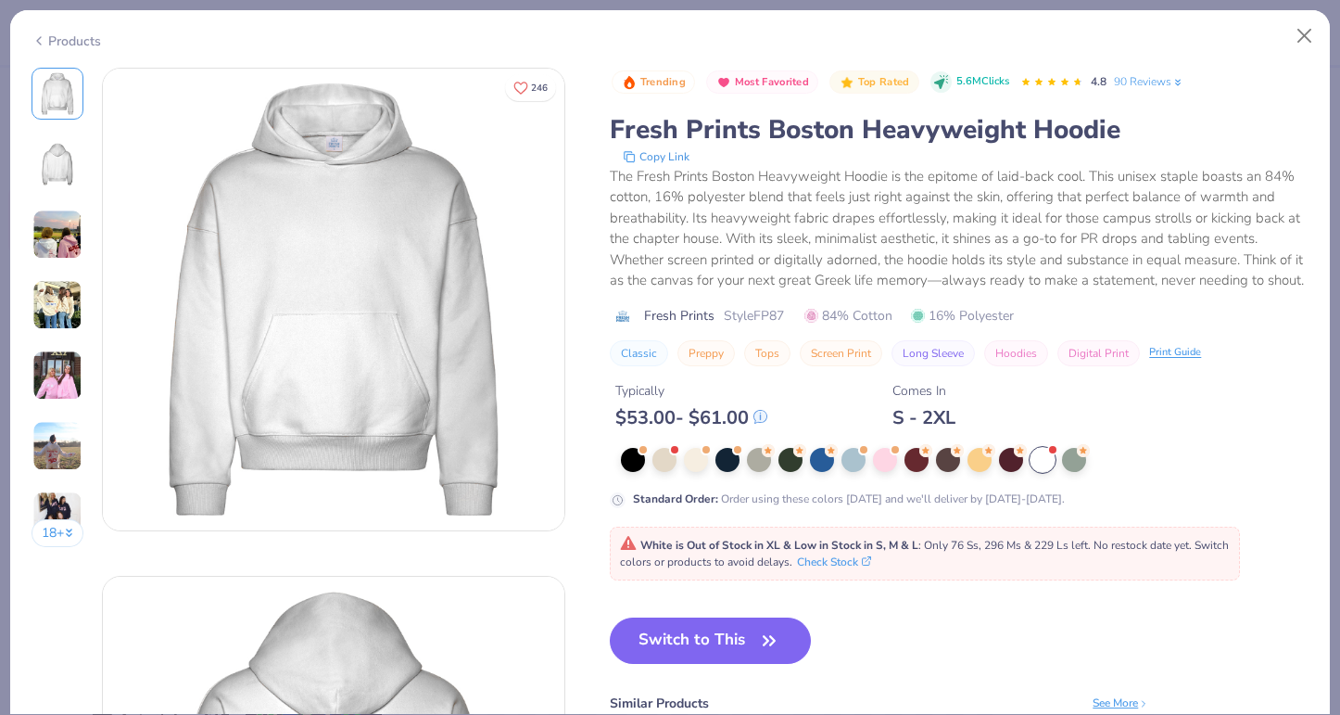
click at [68, 316] on img at bounding box center [57, 305] width 50 height 50
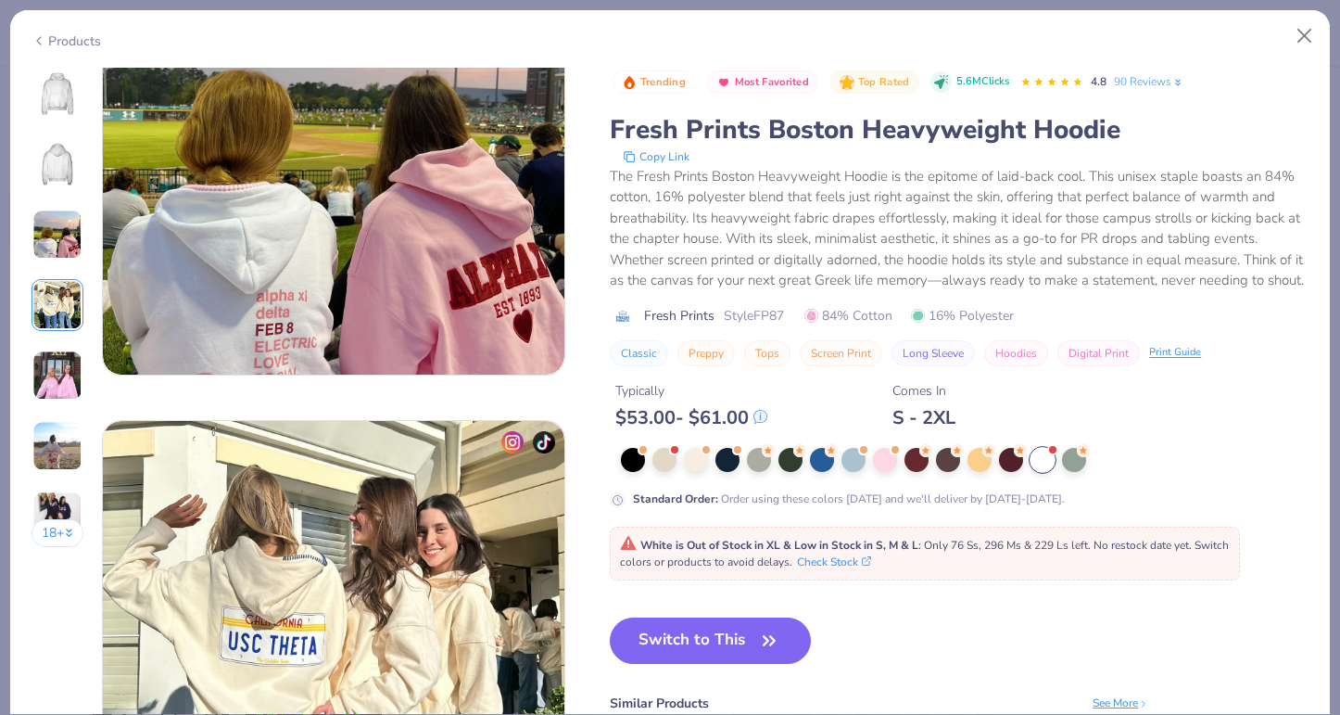
scroll to position [1524, 0]
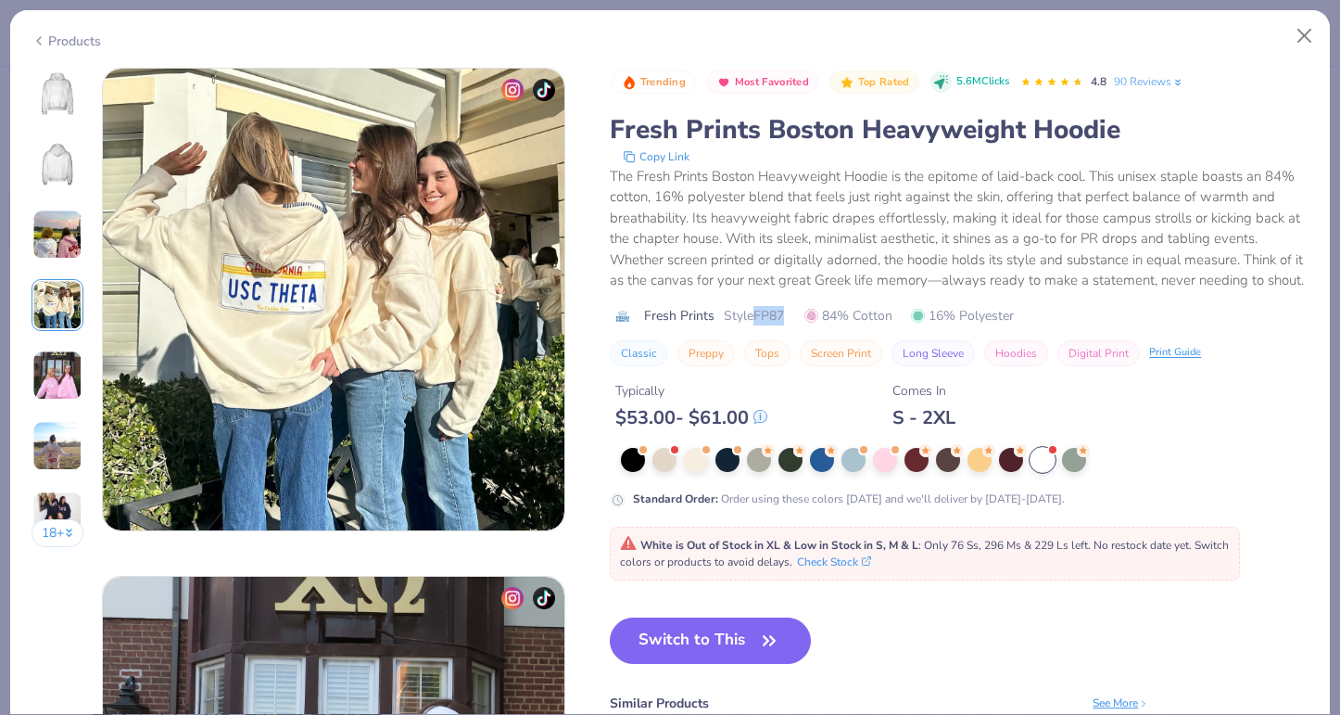
drag, startPoint x: 756, startPoint y: 317, endPoint x: 790, endPoint y: 317, distance: 33.4
click at [790, 317] on div "Fresh Prints Style FP87 84% Cotton 16% Polyester" at bounding box center [959, 315] width 699 height 19
copy span "FP87"
click at [1312, 35] on button "Close" at bounding box center [1304, 36] width 35 height 35
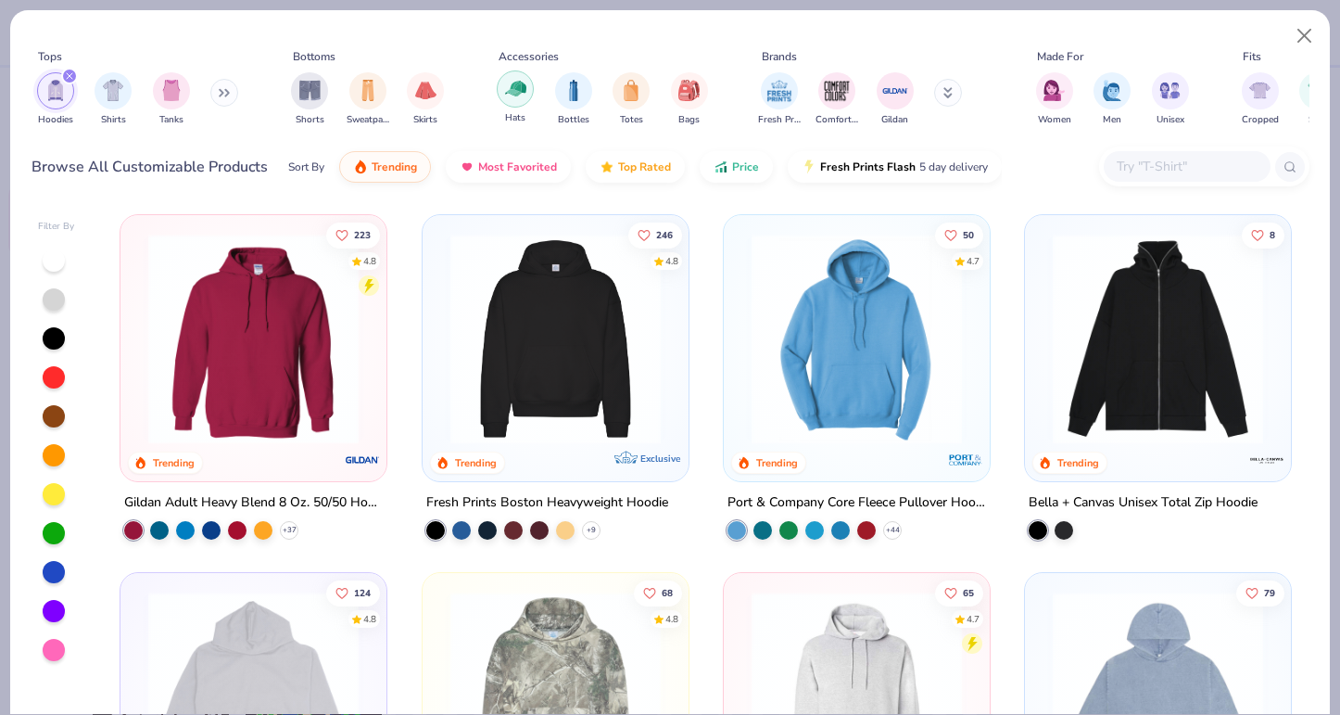
click at [511, 91] on img "filter for Hats" at bounding box center [515, 88] width 21 height 21
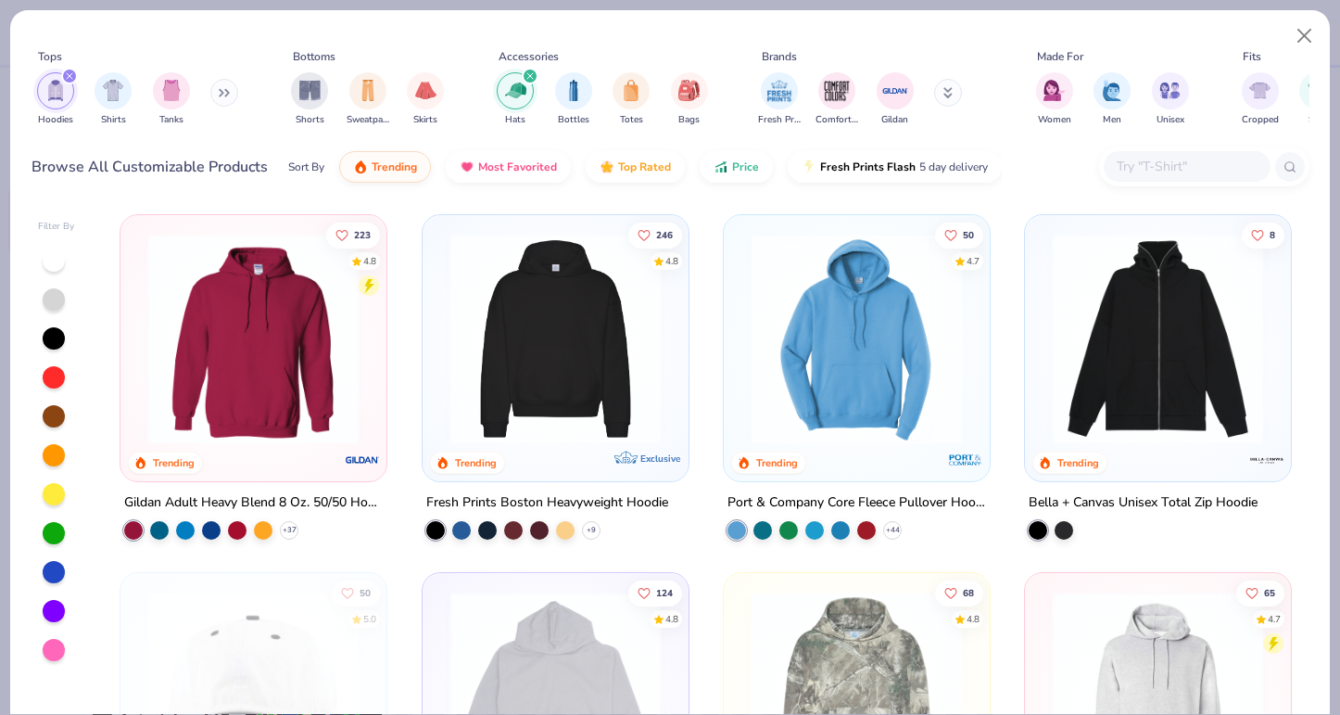
click at [68, 73] on icon "filter for Hoodies" at bounding box center [69, 75] width 7 height 7
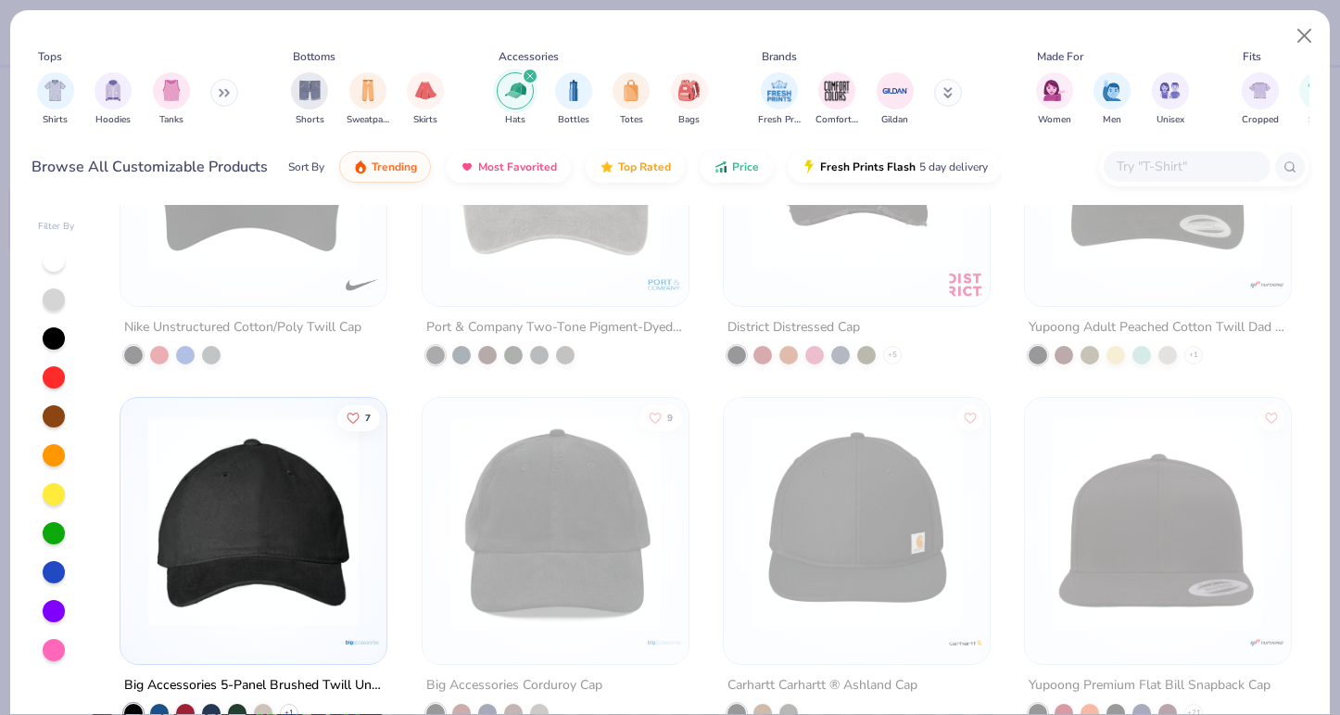
scroll to position [1398, 0]
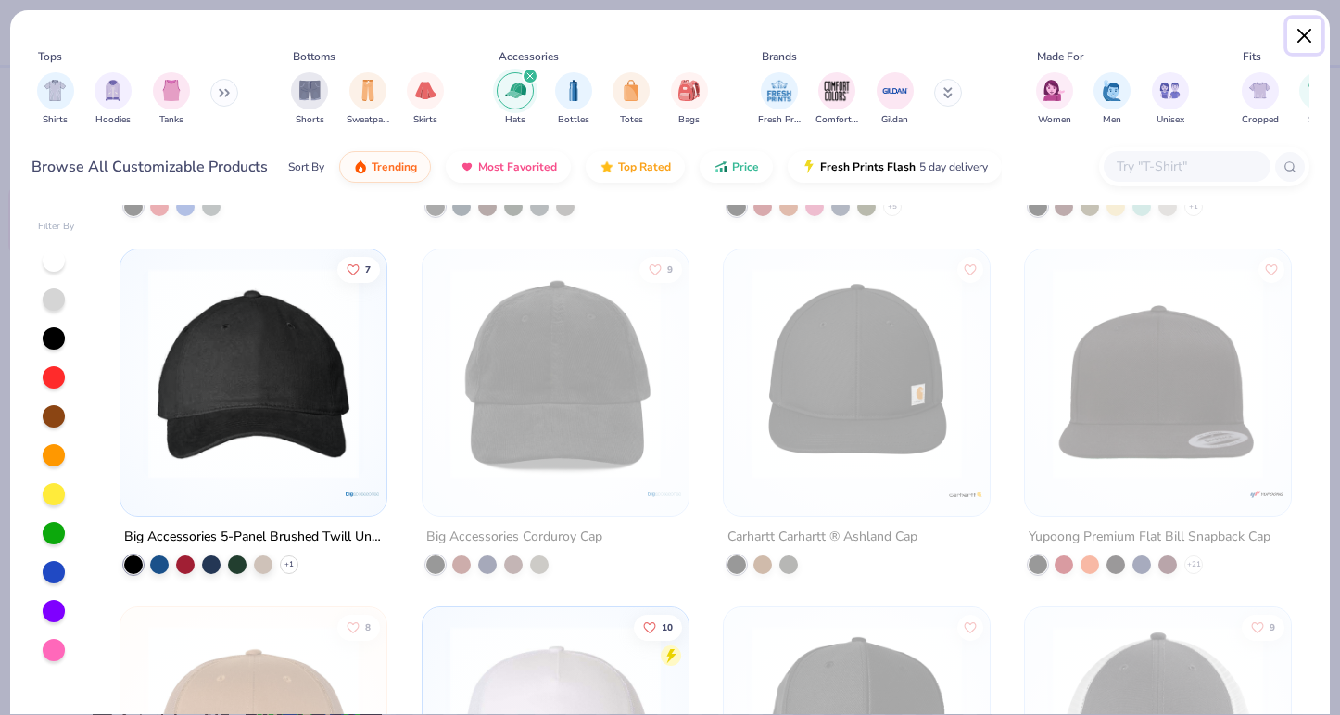
click at [1298, 37] on button "Close" at bounding box center [1304, 36] width 35 height 35
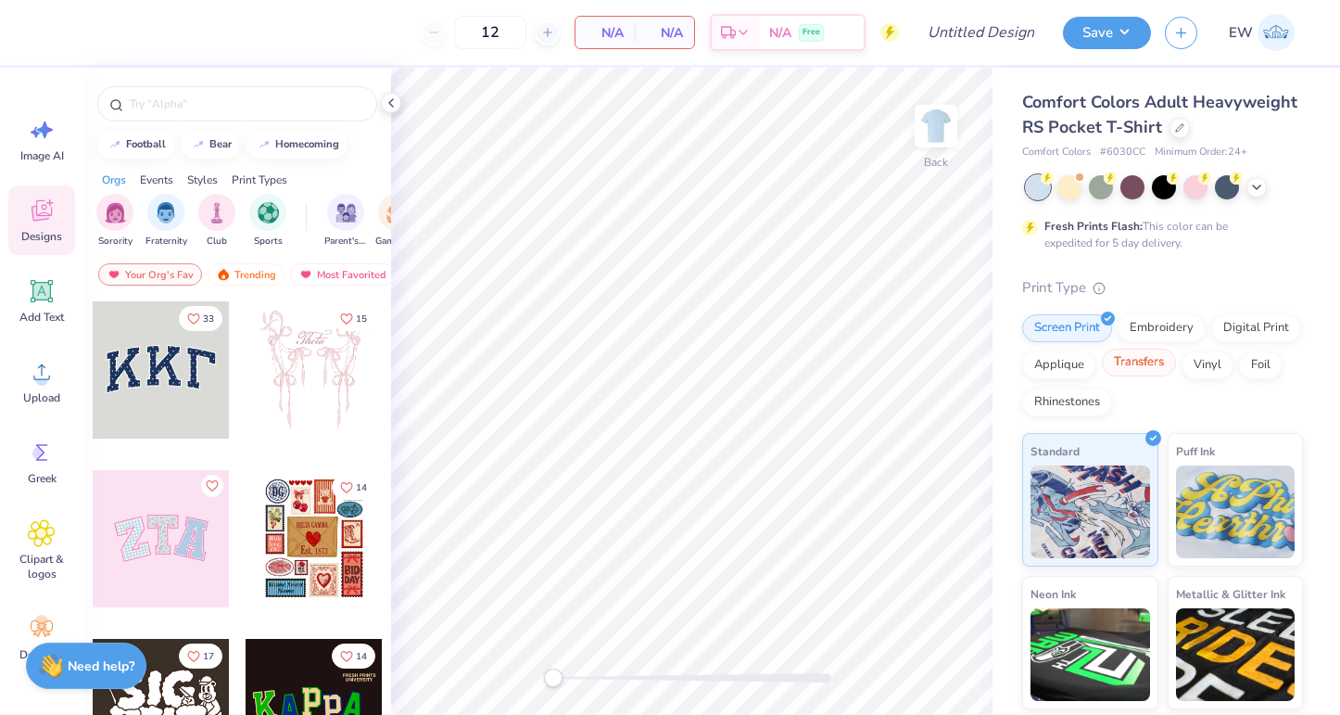
click at [1146, 349] on div "Transfers" at bounding box center [1139, 363] width 74 height 28
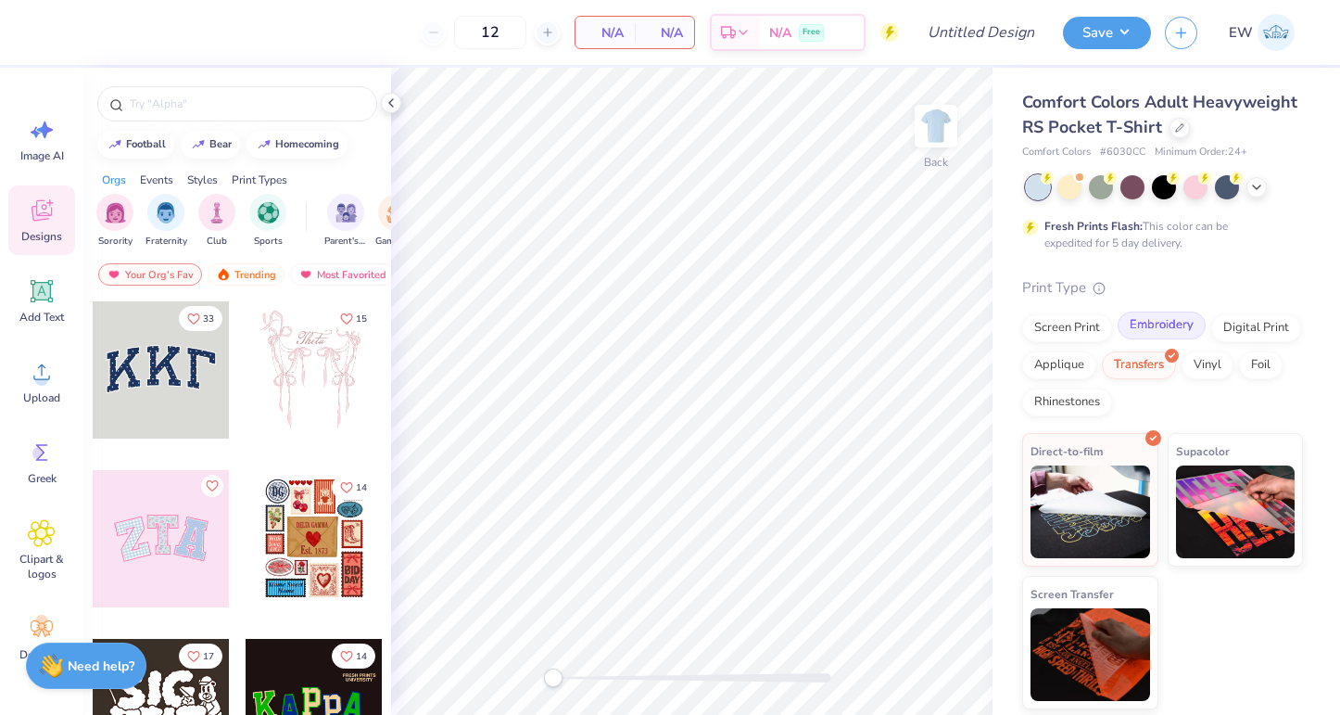
click at [1165, 323] on div "Embroidery" at bounding box center [1162, 325] width 88 height 28
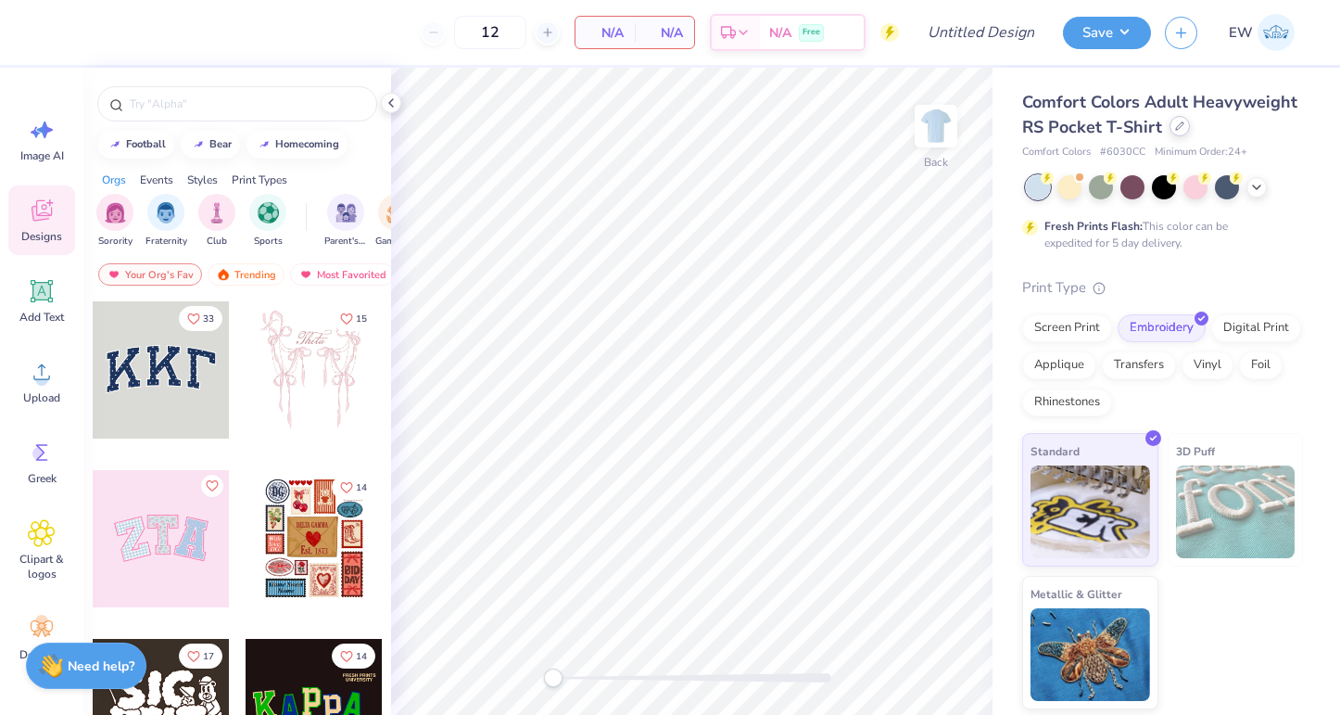
click at [1179, 122] on icon at bounding box center [1179, 125] width 7 height 7
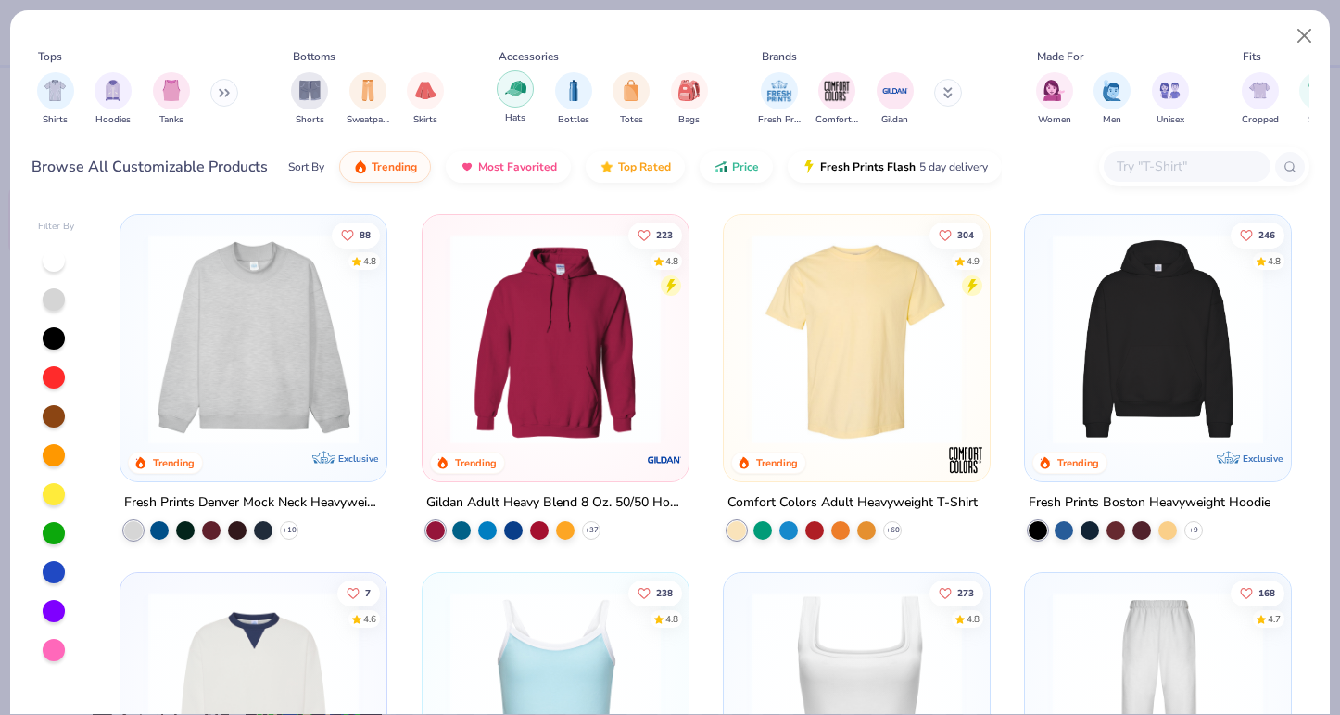
click at [529, 88] on div "filter for Hats" at bounding box center [515, 88] width 37 height 37
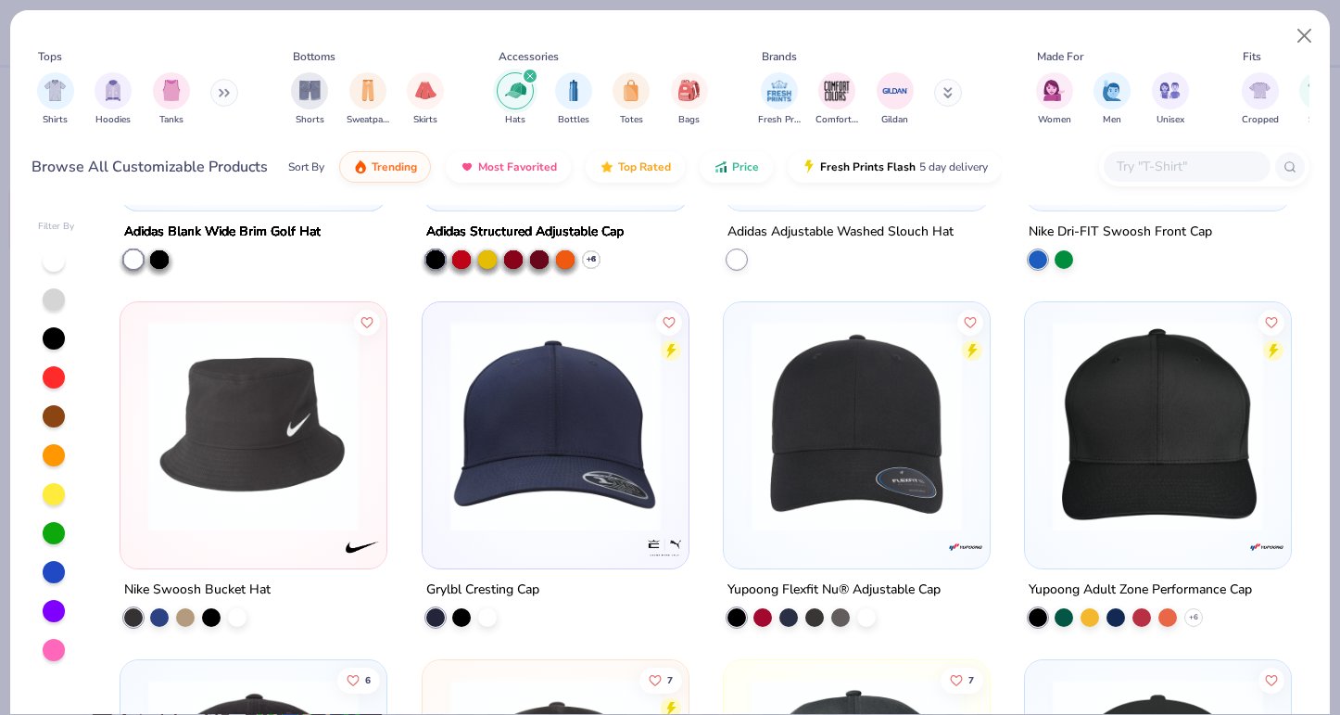
scroll to position [3813, 0]
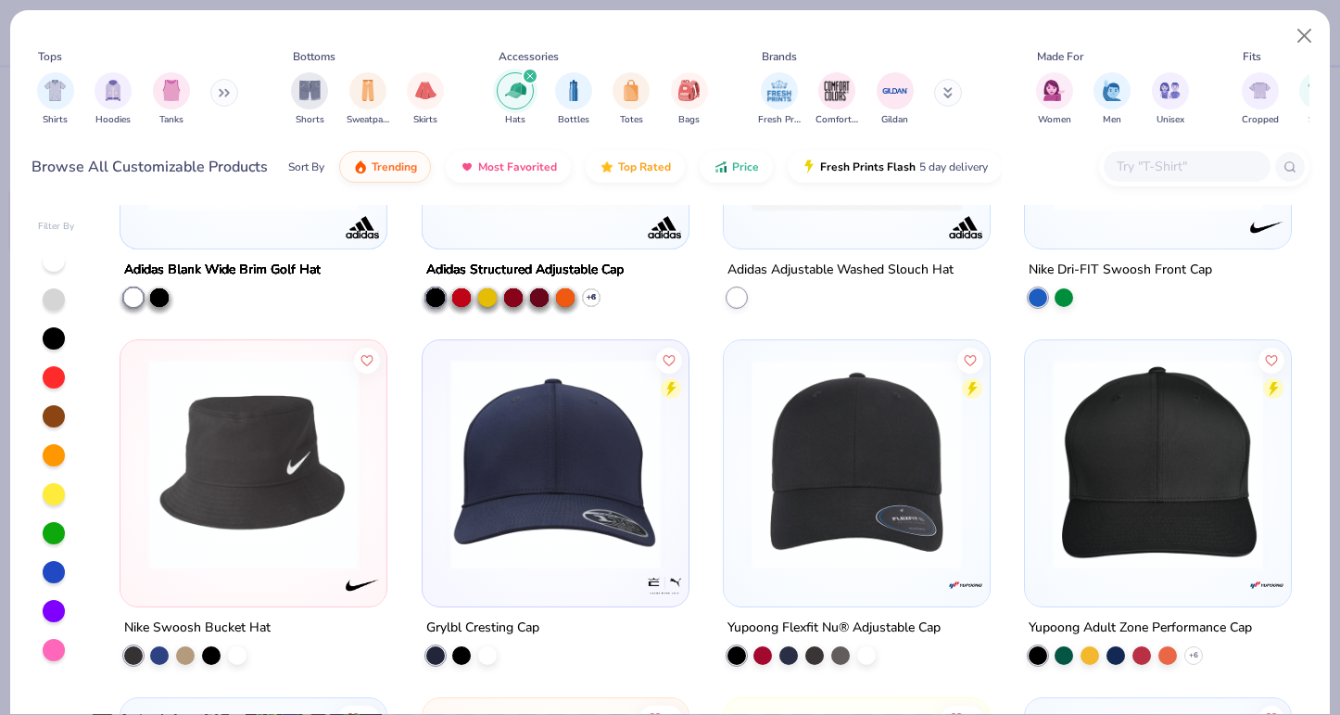
click at [1164, 463] on img at bounding box center [1158, 464] width 229 height 210
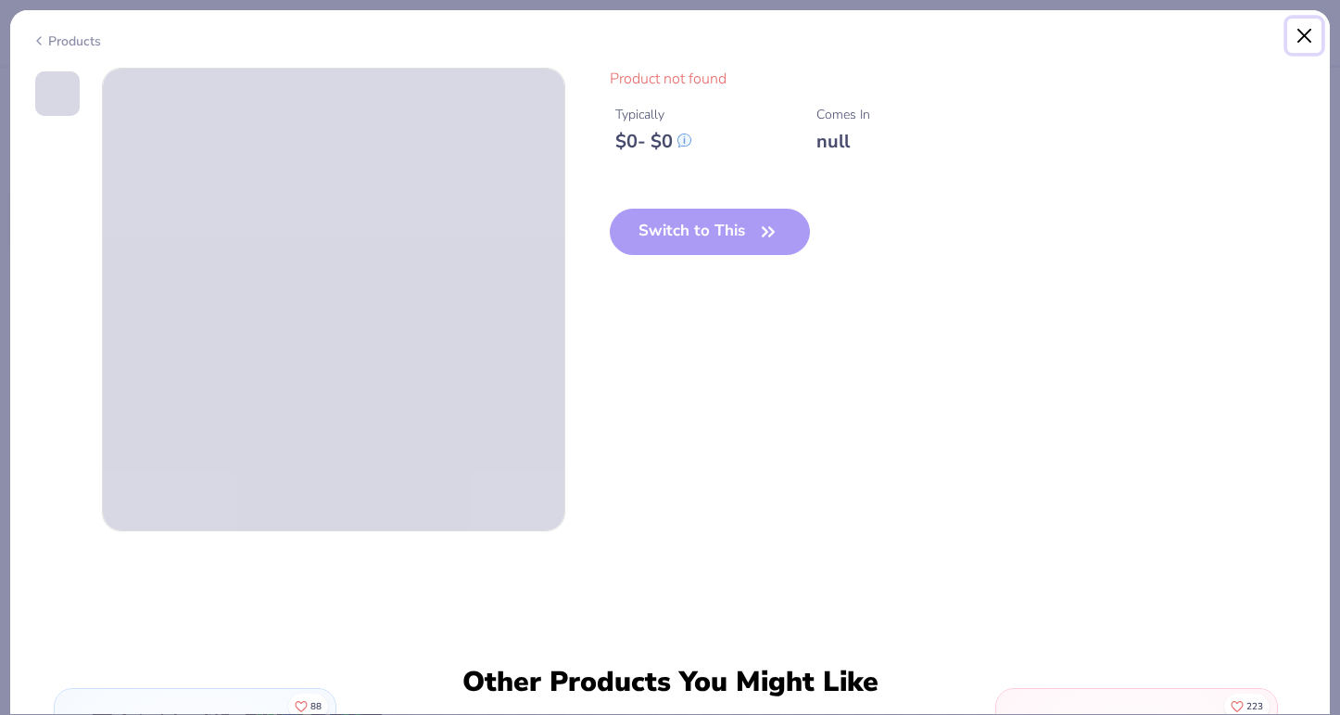
click at [1306, 36] on button "Close" at bounding box center [1304, 36] width 35 height 35
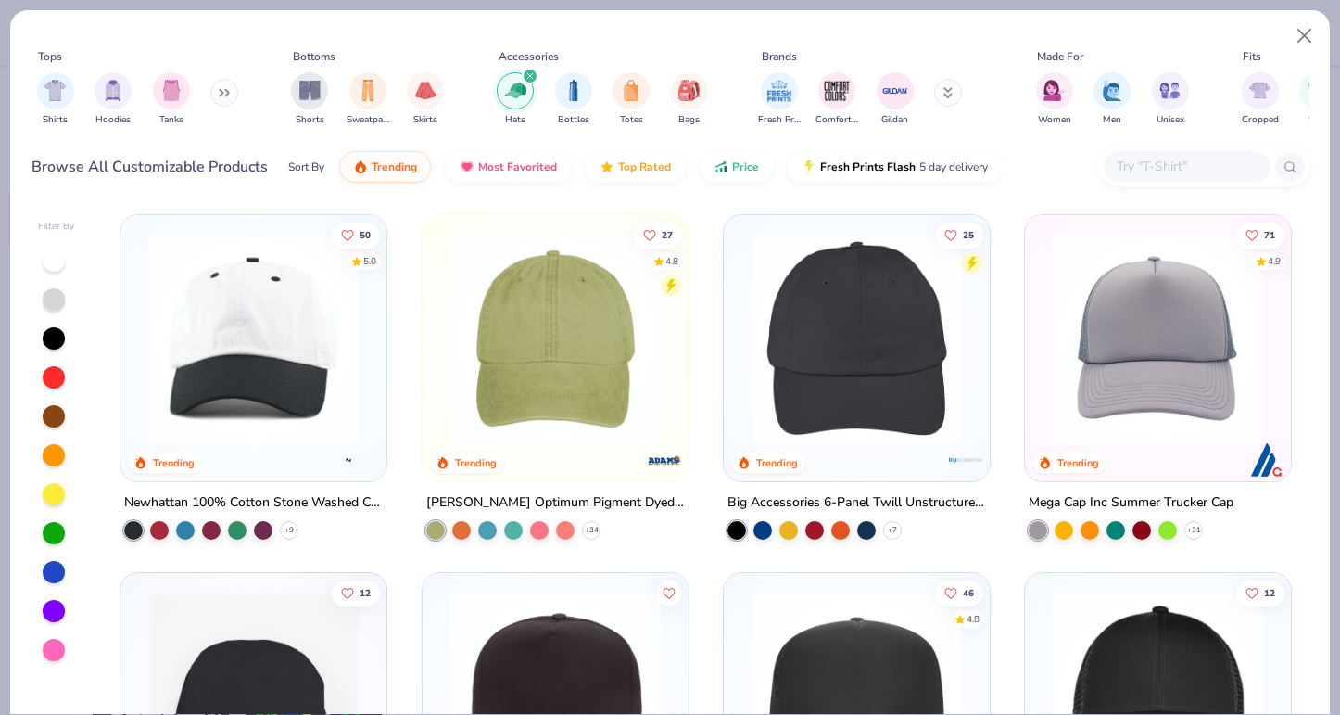
click at [269, 323] on img at bounding box center [253, 339] width 229 height 210
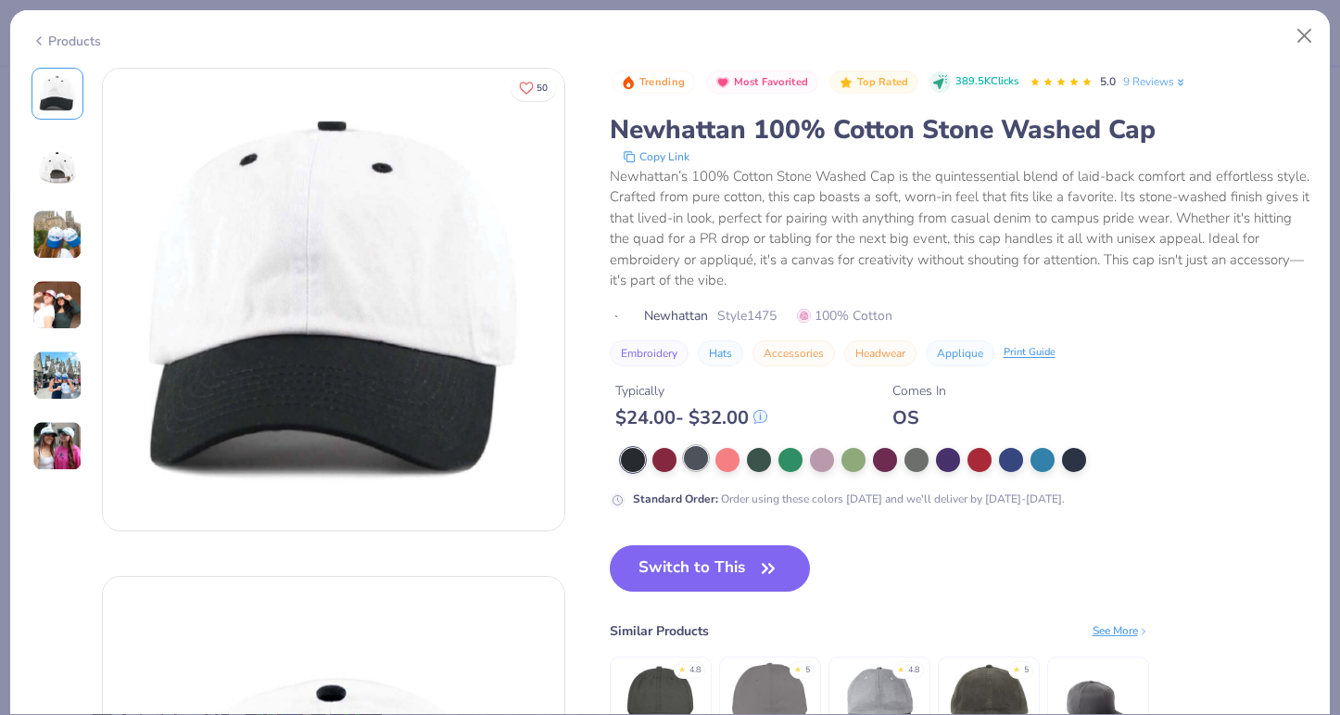
click at [703, 457] on div at bounding box center [696, 458] width 24 height 24
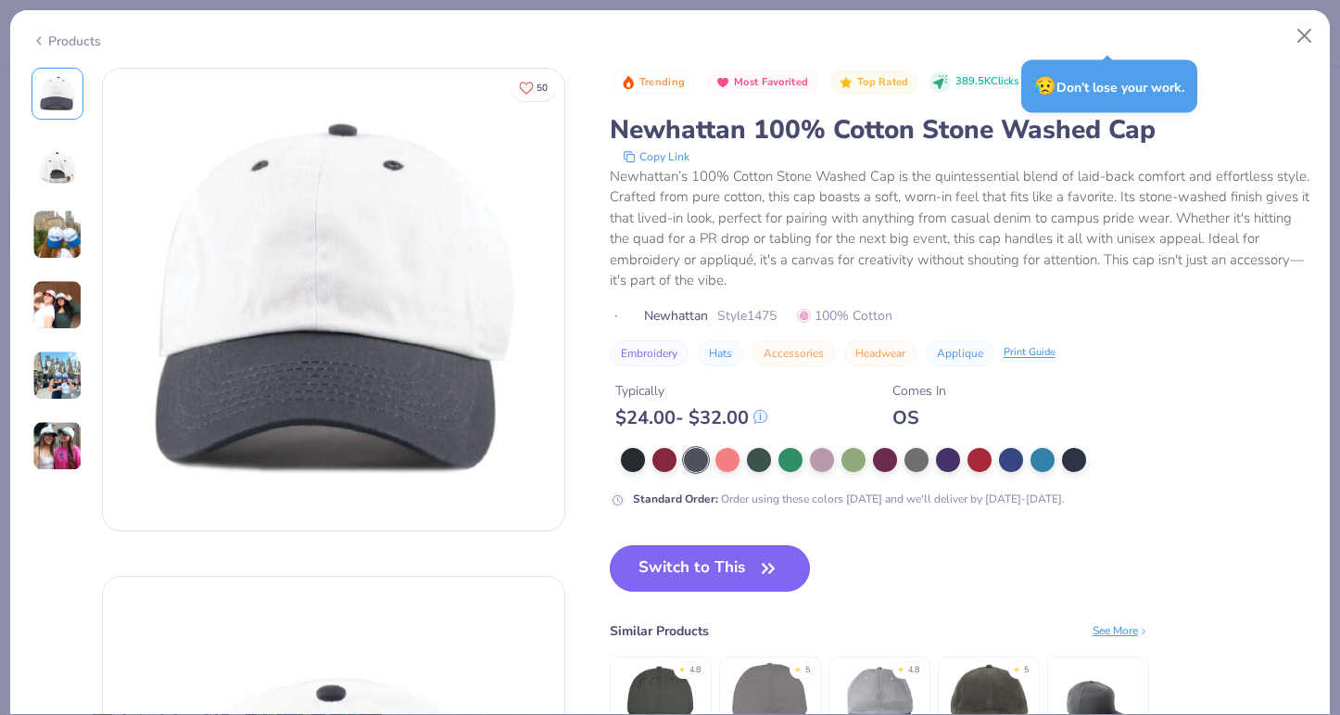
click at [739, 570] on button "Switch to This" at bounding box center [710, 568] width 201 height 46
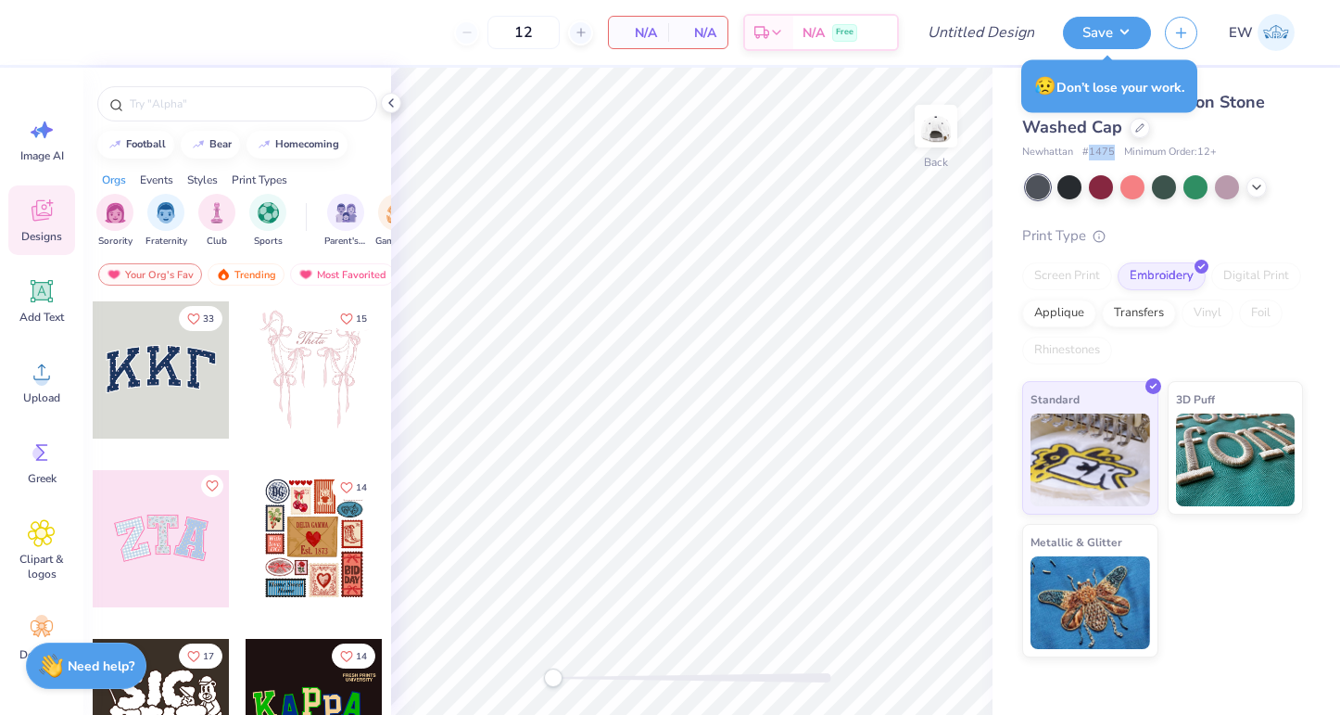
drag, startPoint x: 1090, startPoint y: 149, endPoint x: 1112, endPoint y: 149, distance: 22.2
click at [1112, 149] on span "# 1475" at bounding box center [1099, 153] width 32 height 16
copy span "1475"
click at [1275, 138] on div "Newhattan 100% Cotton Stone Washed Cap" at bounding box center [1162, 115] width 281 height 50
click at [1209, 60] on div "Save EW" at bounding box center [1201, 32] width 277 height 65
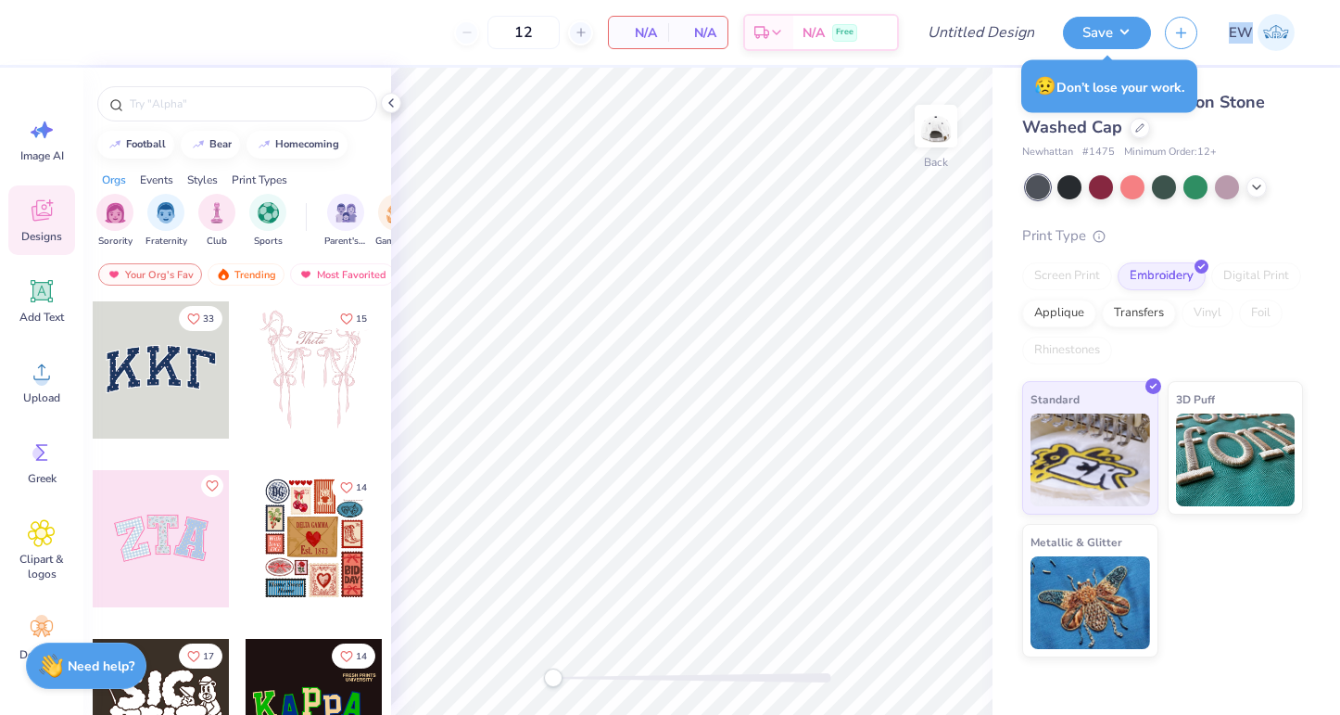
click at [1209, 60] on div "Save EW" at bounding box center [1201, 32] width 277 height 65
click at [1142, 94] on body "12 N/A Per Item N/A Total Est. Delivery N/A Free Design Title Save EW Image AI …" at bounding box center [670, 357] width 1340 height 715
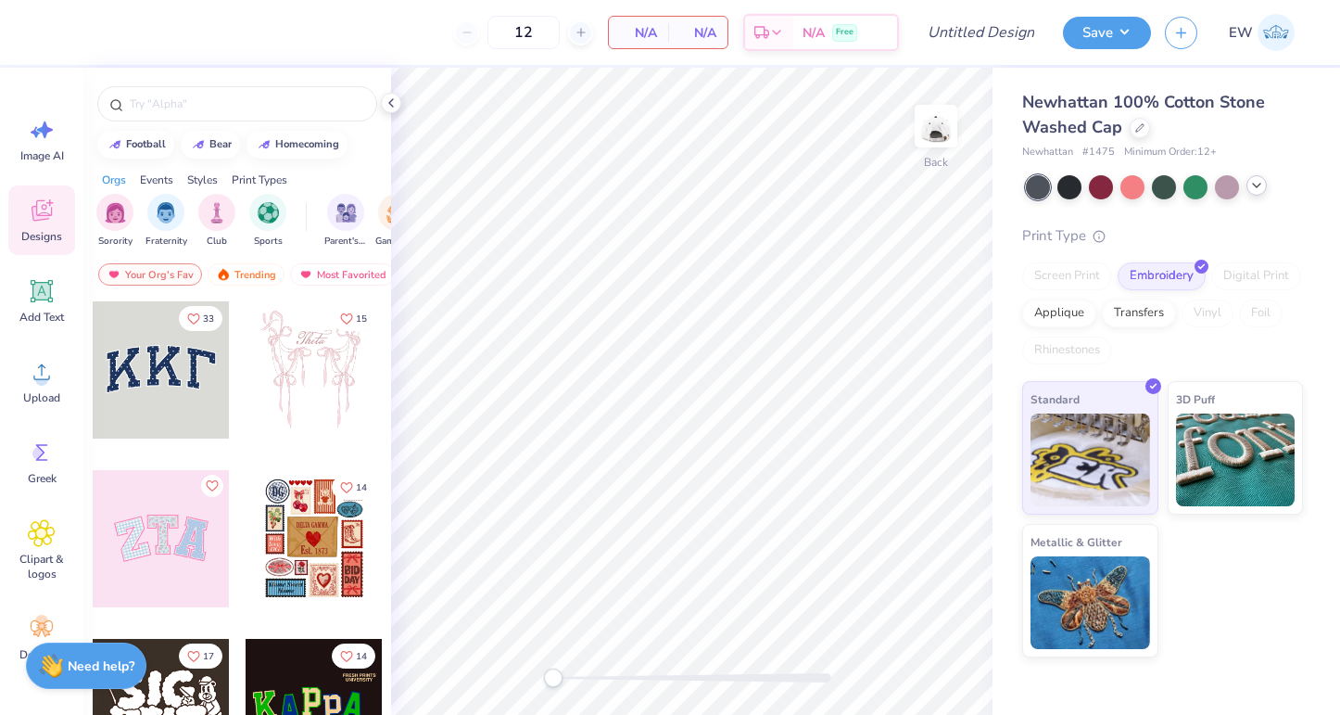
click at [1260, 185] on icon at bounding box center [1256, 185] width 15 height 15
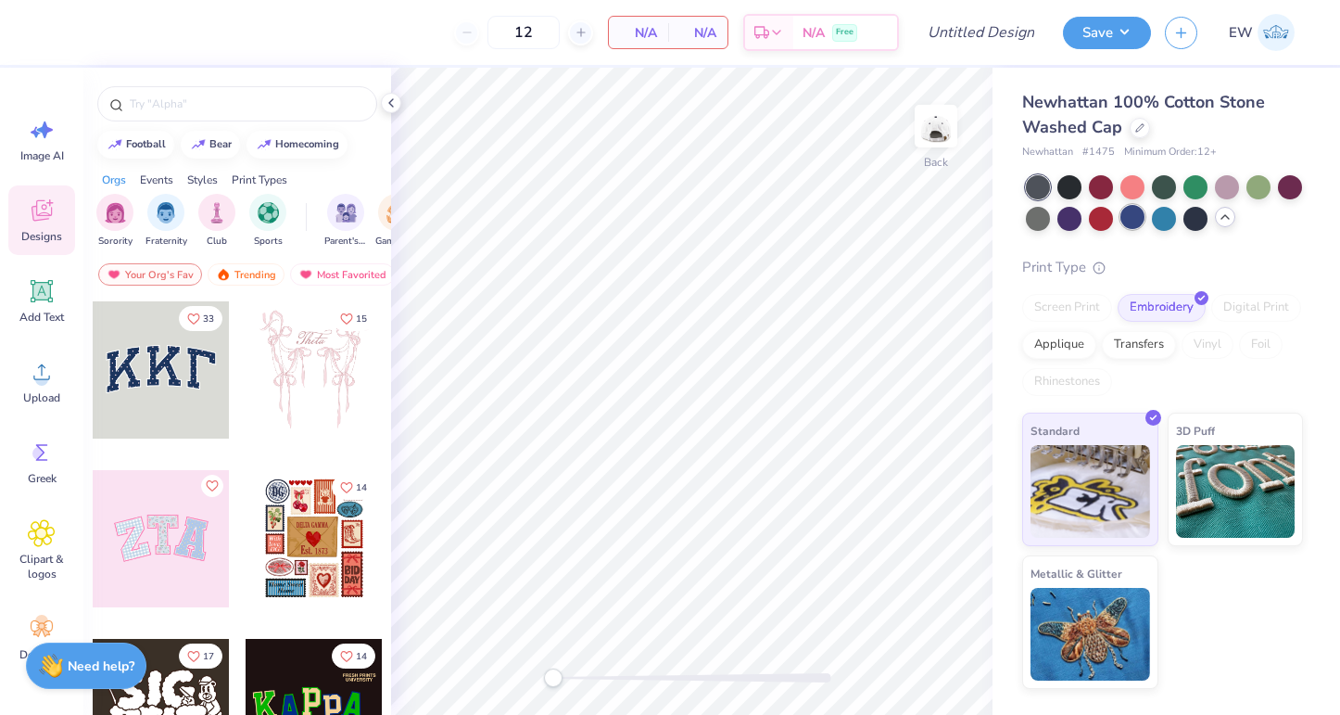
click at [1135, 210] on div at bounding box center [1133, 217] width 24 height 24
click at [1195, 208] on div at bounding box center [1196, 217] width 24 height 24
click at [1217, 219] on div at bounding box center [1225, 217] width 20 height 20
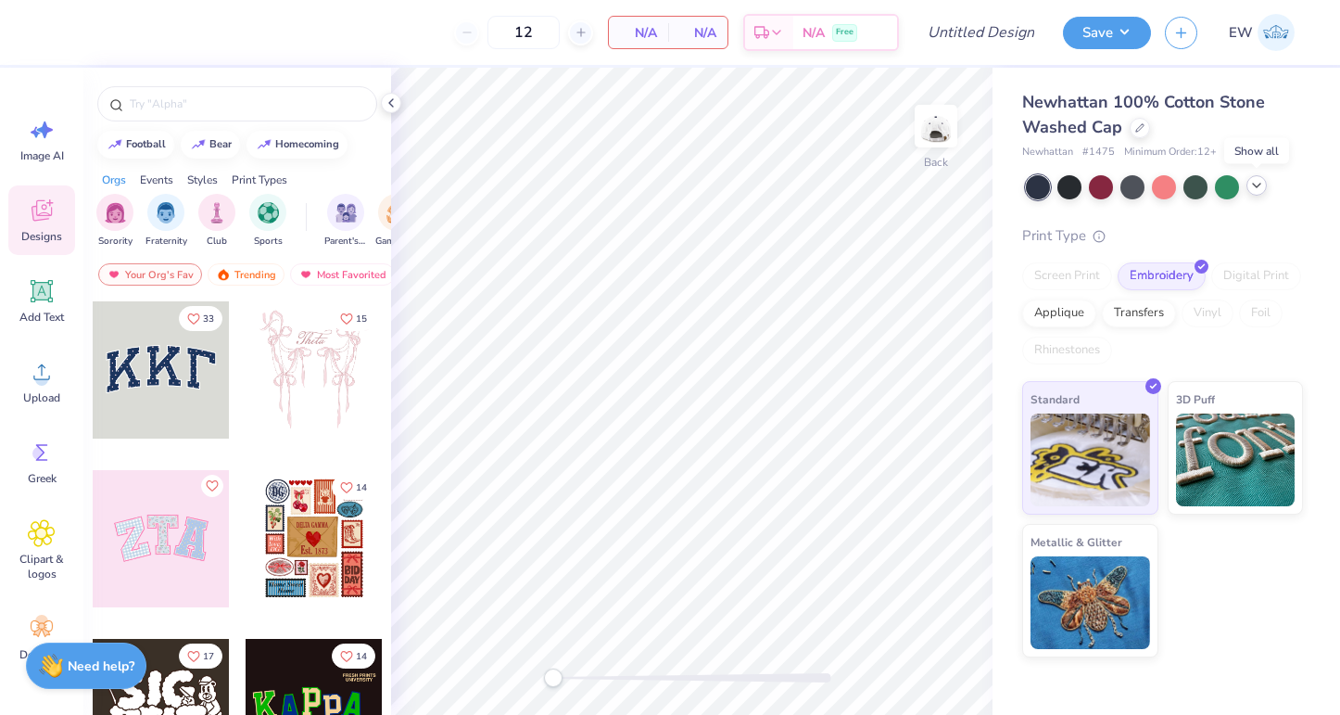
click at [1255, 183] on icon at bounding box center [1256, 185] width 15 height 15
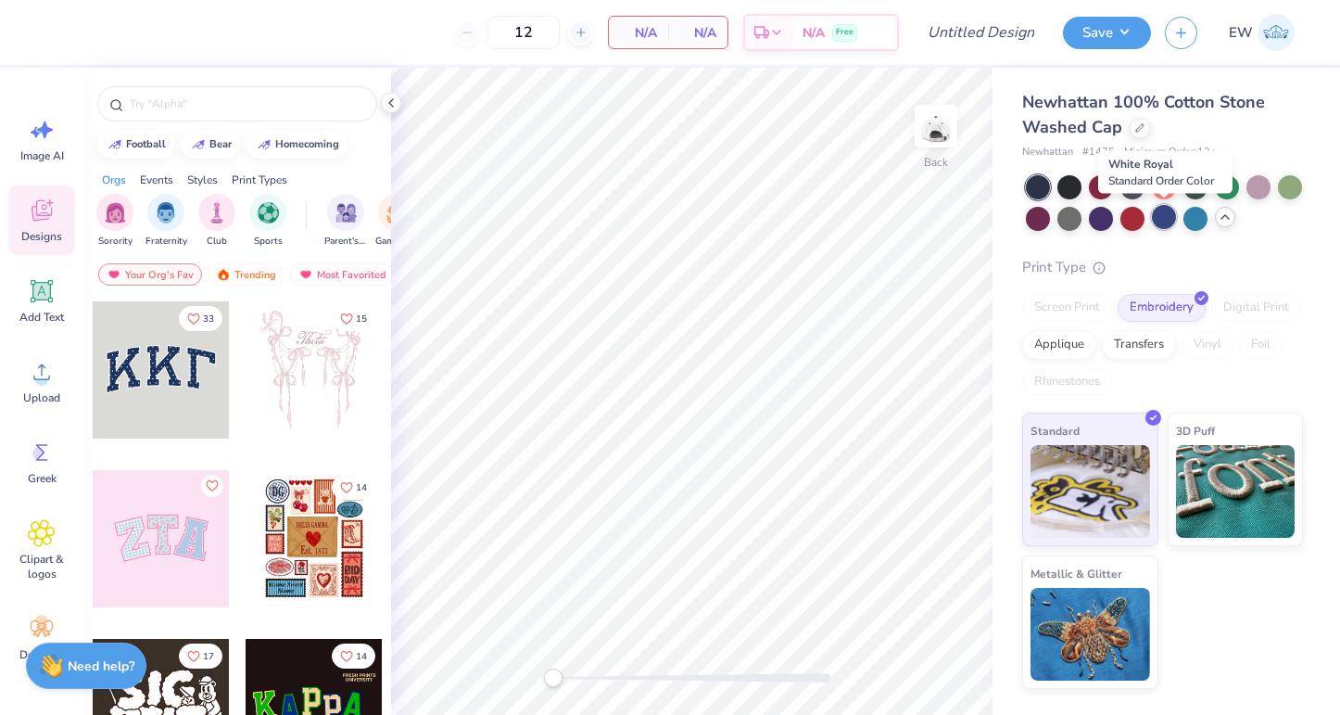
click at [1168, 217] on div at bounding box center [1164, 217] width 24 height 24
click at [1098, 214] on div at bounding box center [1101, 217] width 24 height 24
click at [1050, 217] on div at bounding box center [1038, 217] width 24 height 24
click at [1043, 183] on div at bounding box center [1038, 187] width 24 height 24
click at [1128, 216] on div at bounding box center [1133, 217] width 24 height 24
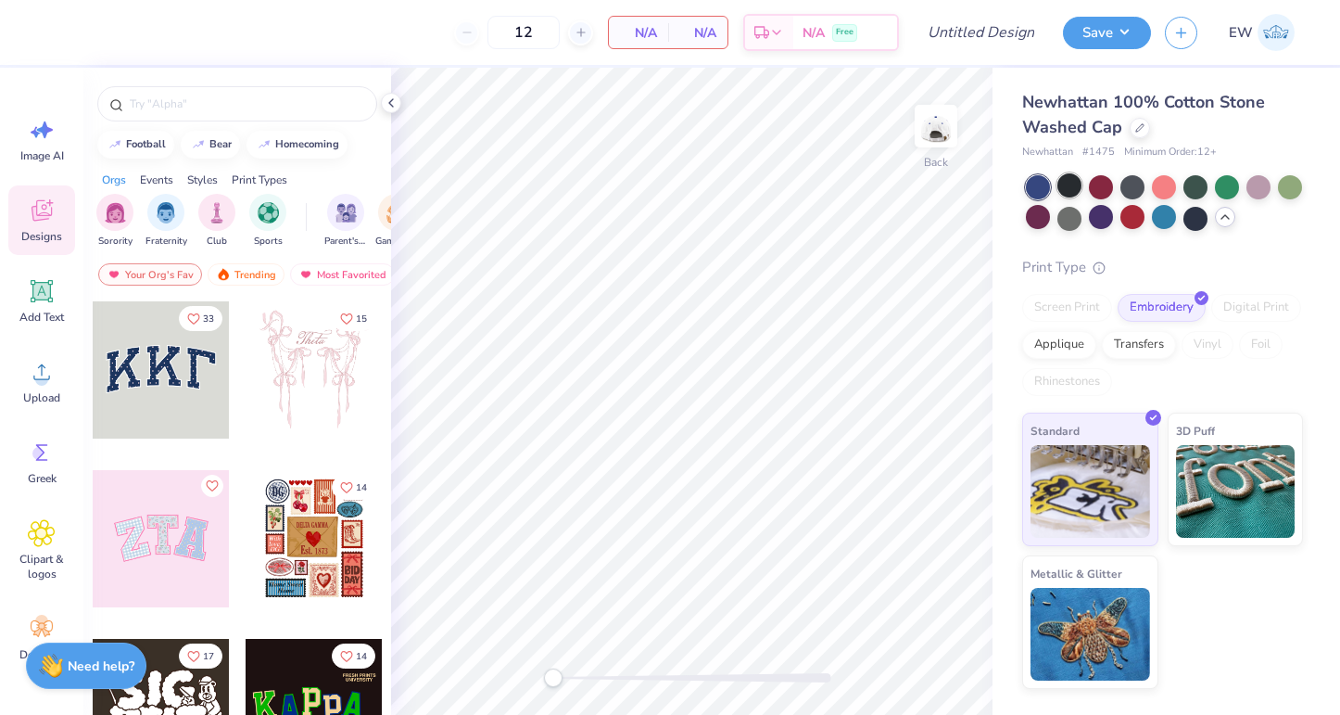
click at [1068, 184] on div at bounding box center [1070, 185] width 24 height 24
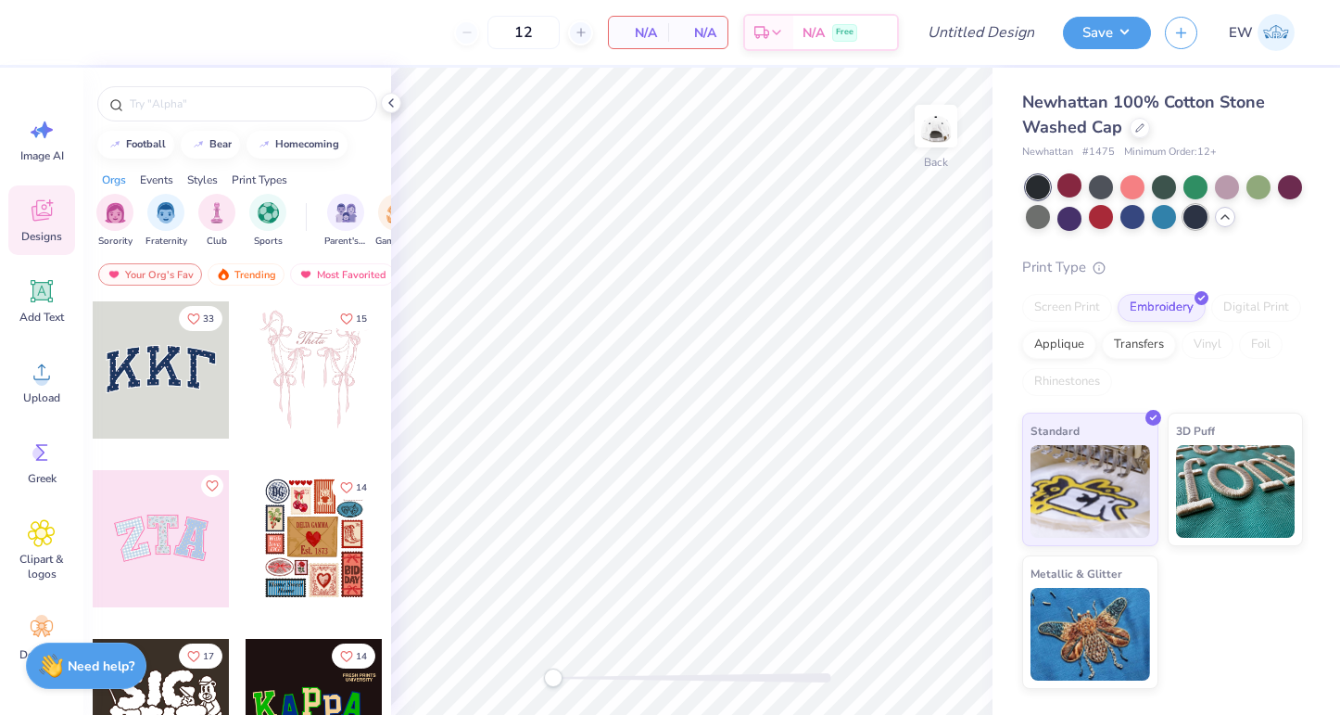
click at [1194, 214] on div at bounding box center [1196, 217] width 24 height 24
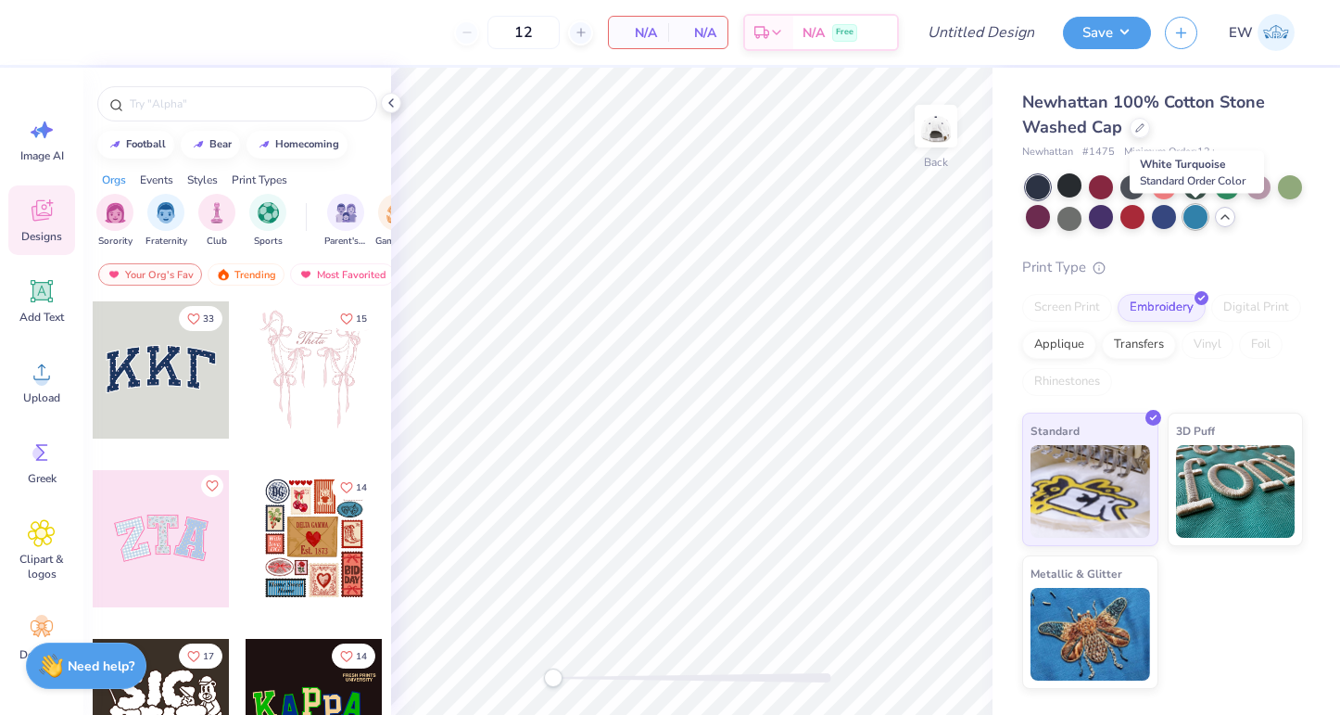
click at [1184, 220] on div at bounding box center [1196, 217] width 24 height 24
click at [1158, 222] on div at bounding box center [1164, 217] width 24 height 24
click at [1161, 215] on div at bounding box center [1164, 217] width 24 height 24
click at [1199, 222] on div at bounding box center [1196, 217] width 24 height 24
